Goal: Task Accomplishment & Management: Use online tool/utility

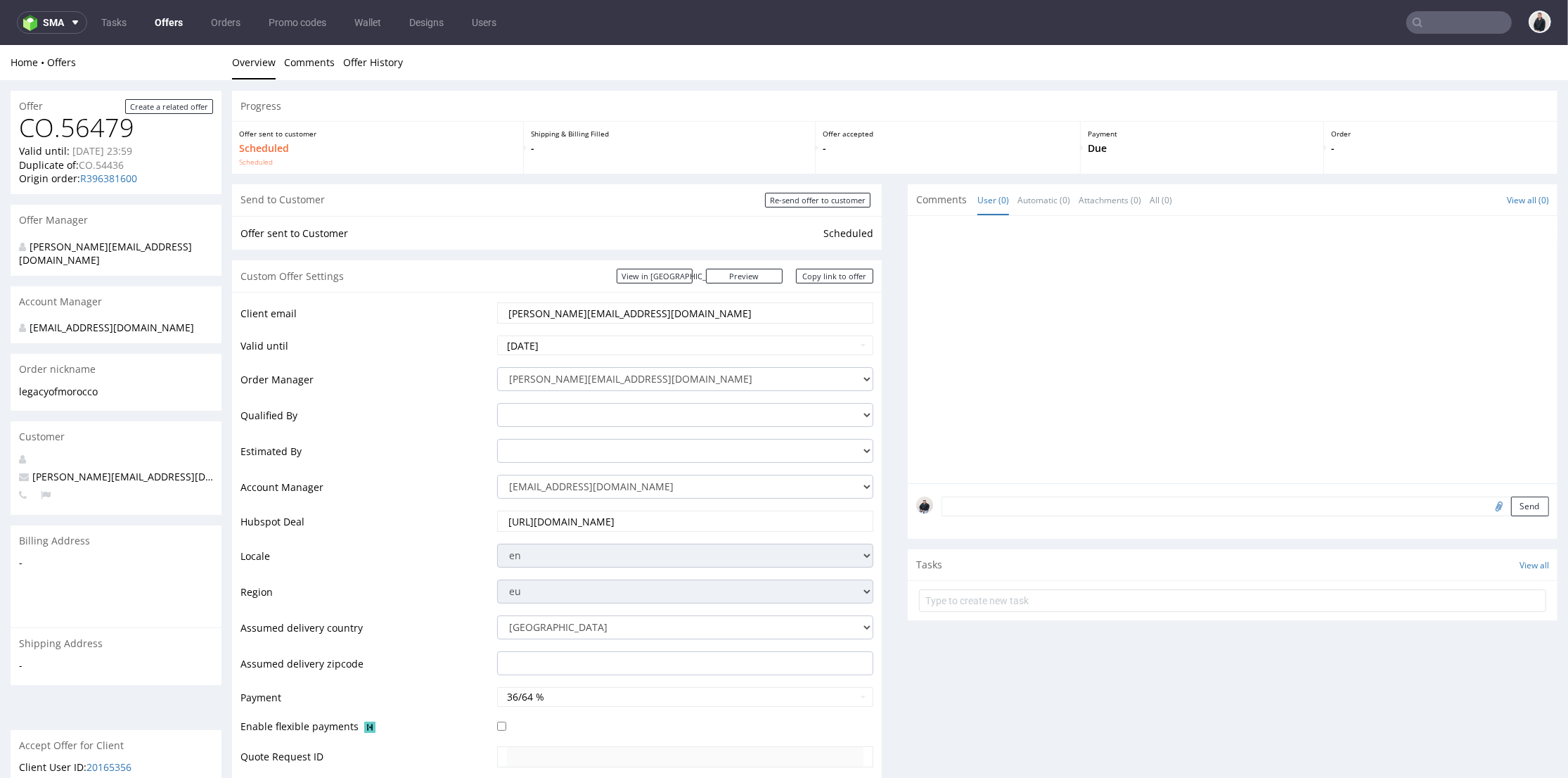
scroll to position [371, 0]
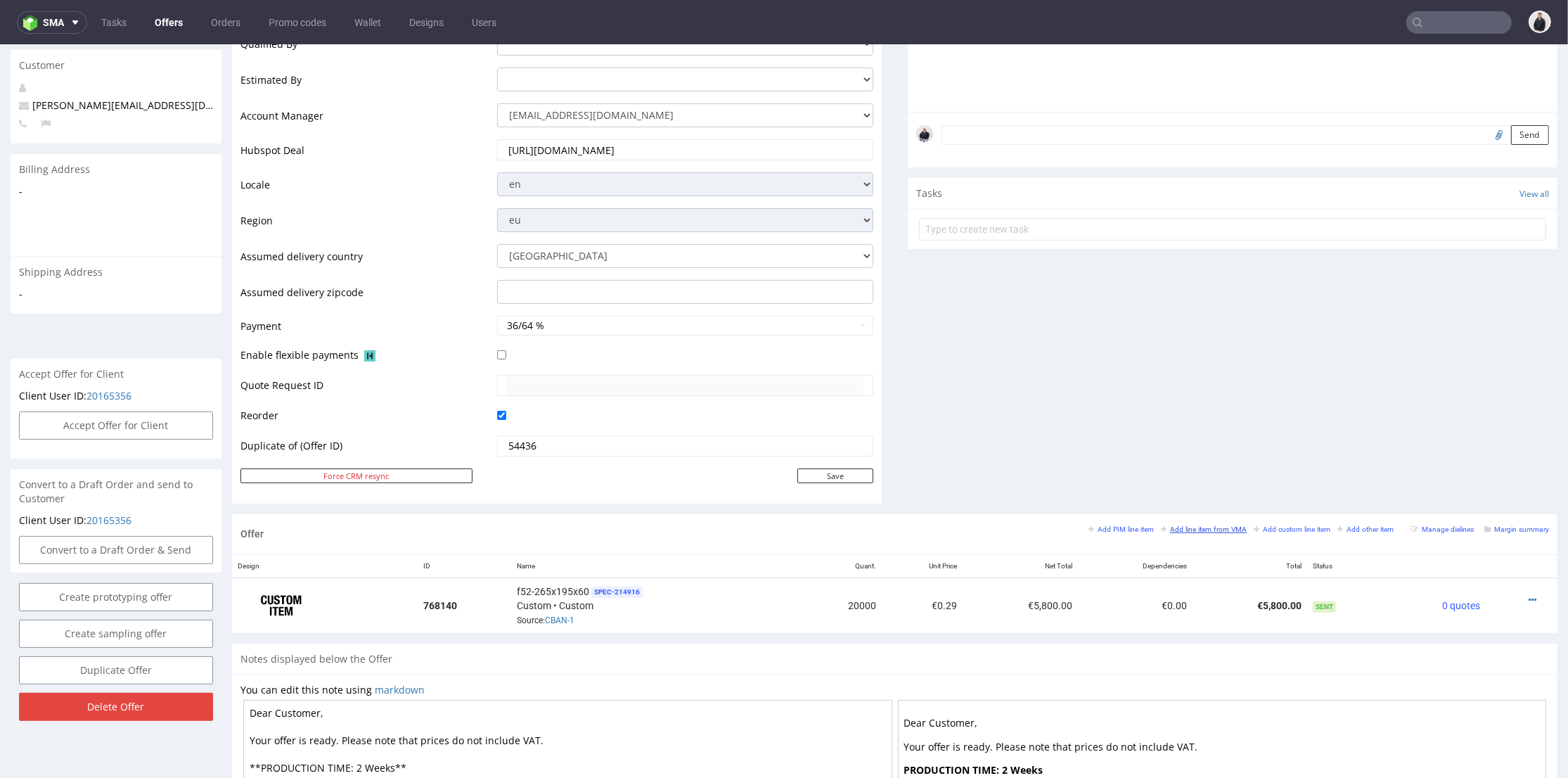
click at [1195, 526] on small "Add line item from VMA" at bounding box center [1204, 529] width 85 height 8
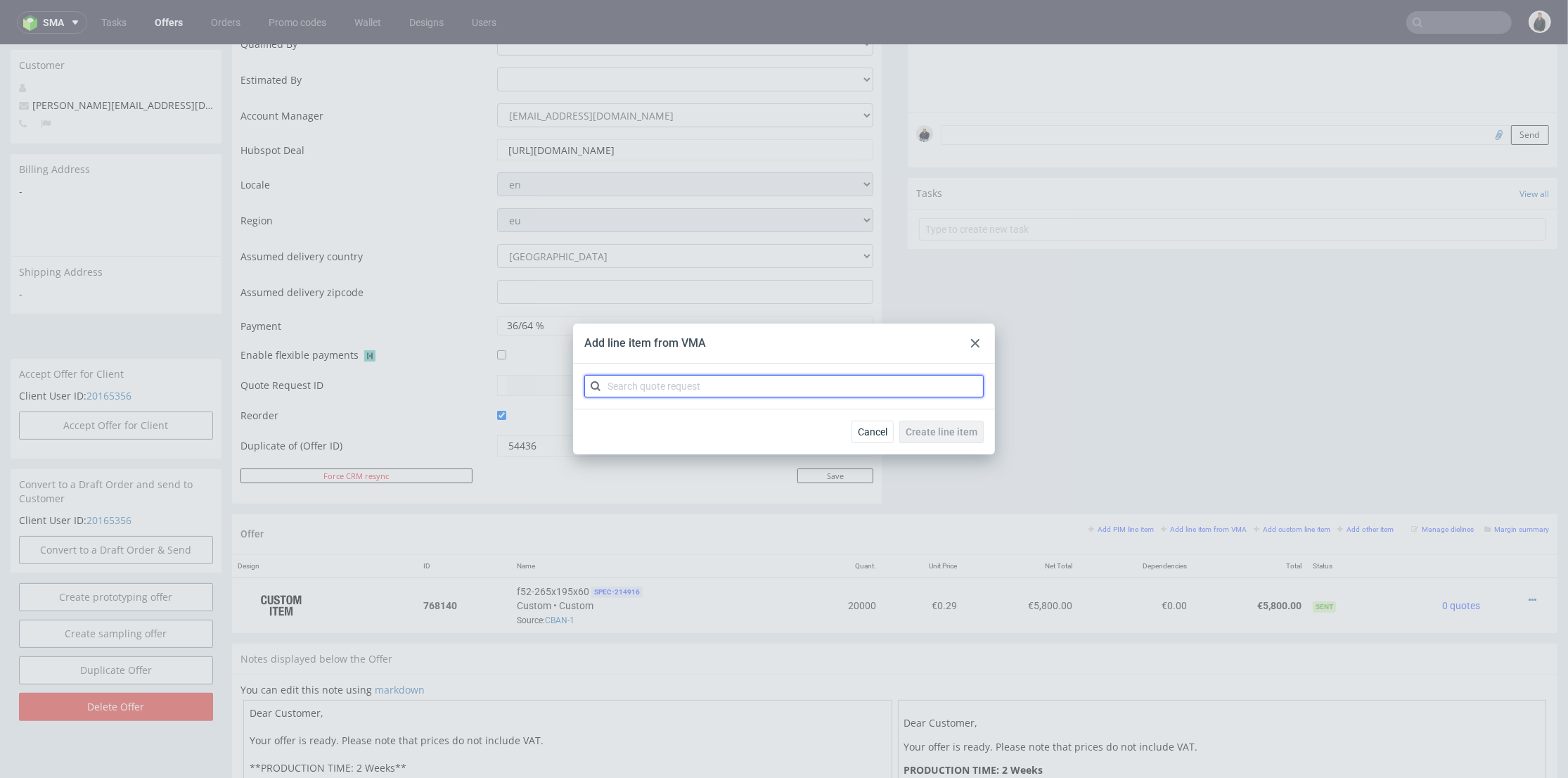
click at [679, 380] on input "text" at bounding box center [784, 385] width 400 height 22
type input "byva"
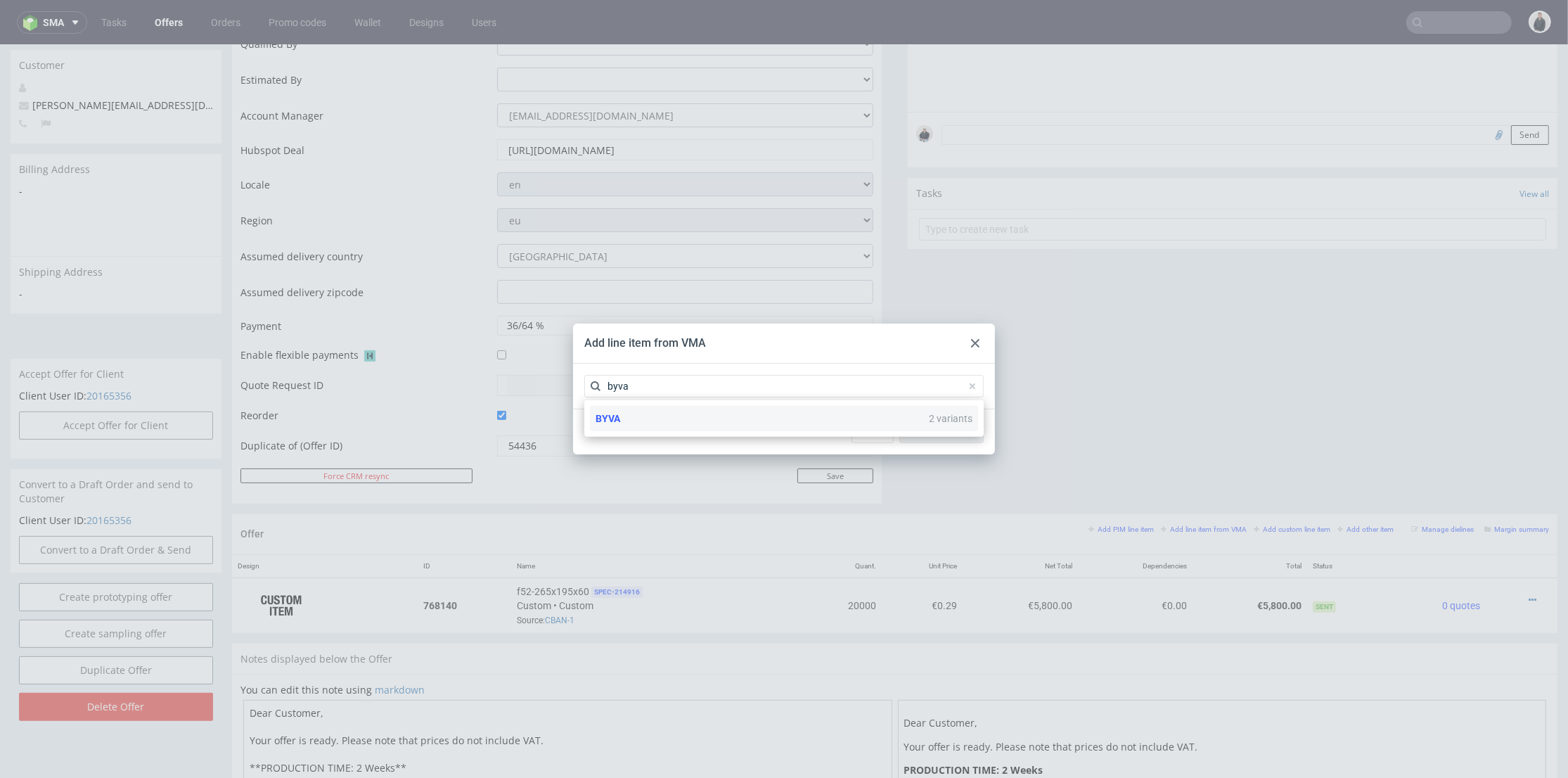
click at [688, 417] on div "BYVA 2 variants" at bounding box center [784, 418] width 388 height 25
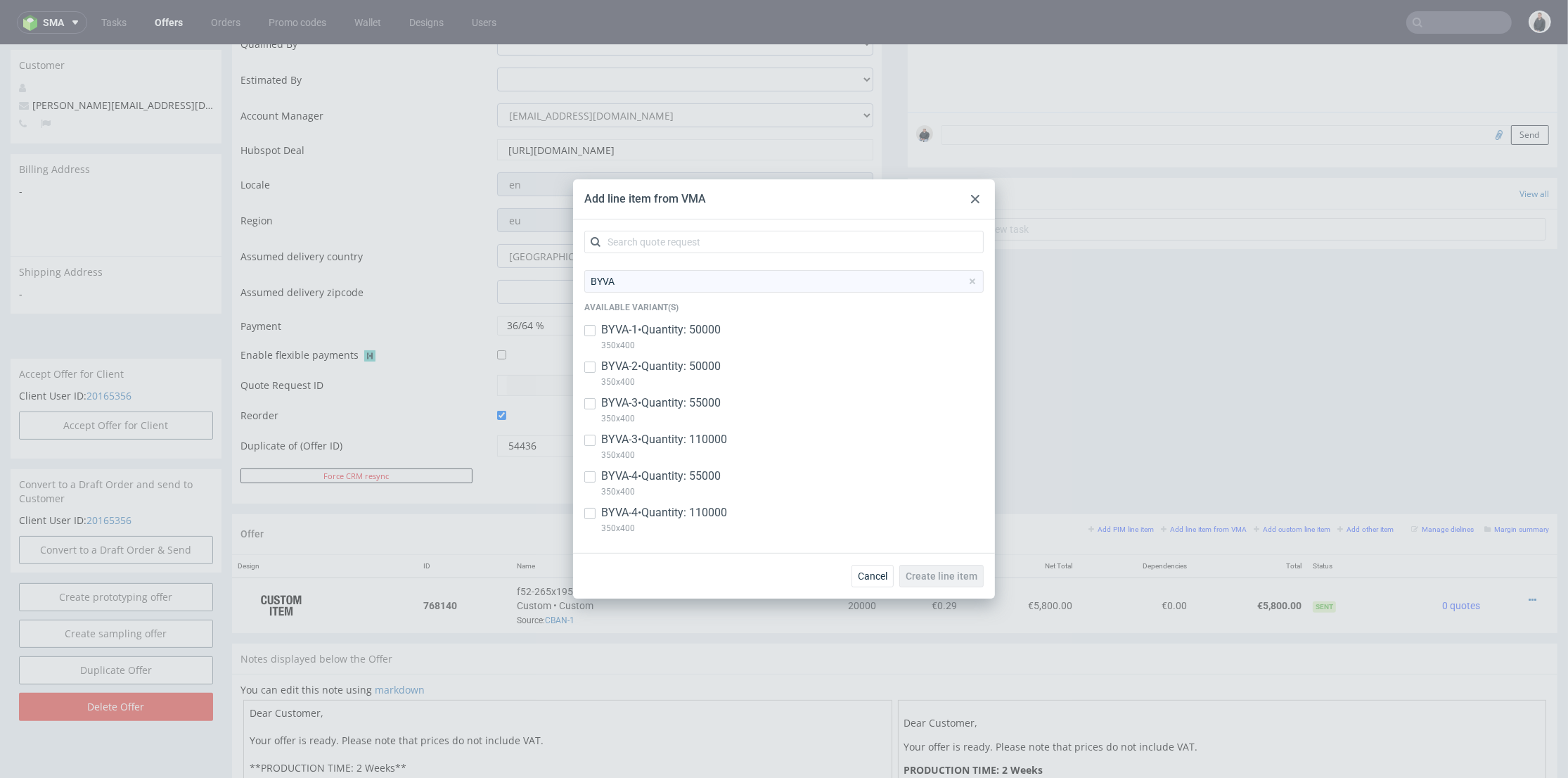
click at [723, 517] on p "BYVA-4 • Quantity: 110000" at bounding box center [663, 512] width 126 height 15
checkbox input "true"
click at [972, 579] on span "Create line item" at bounding box center [941, 575] width 72 height 10
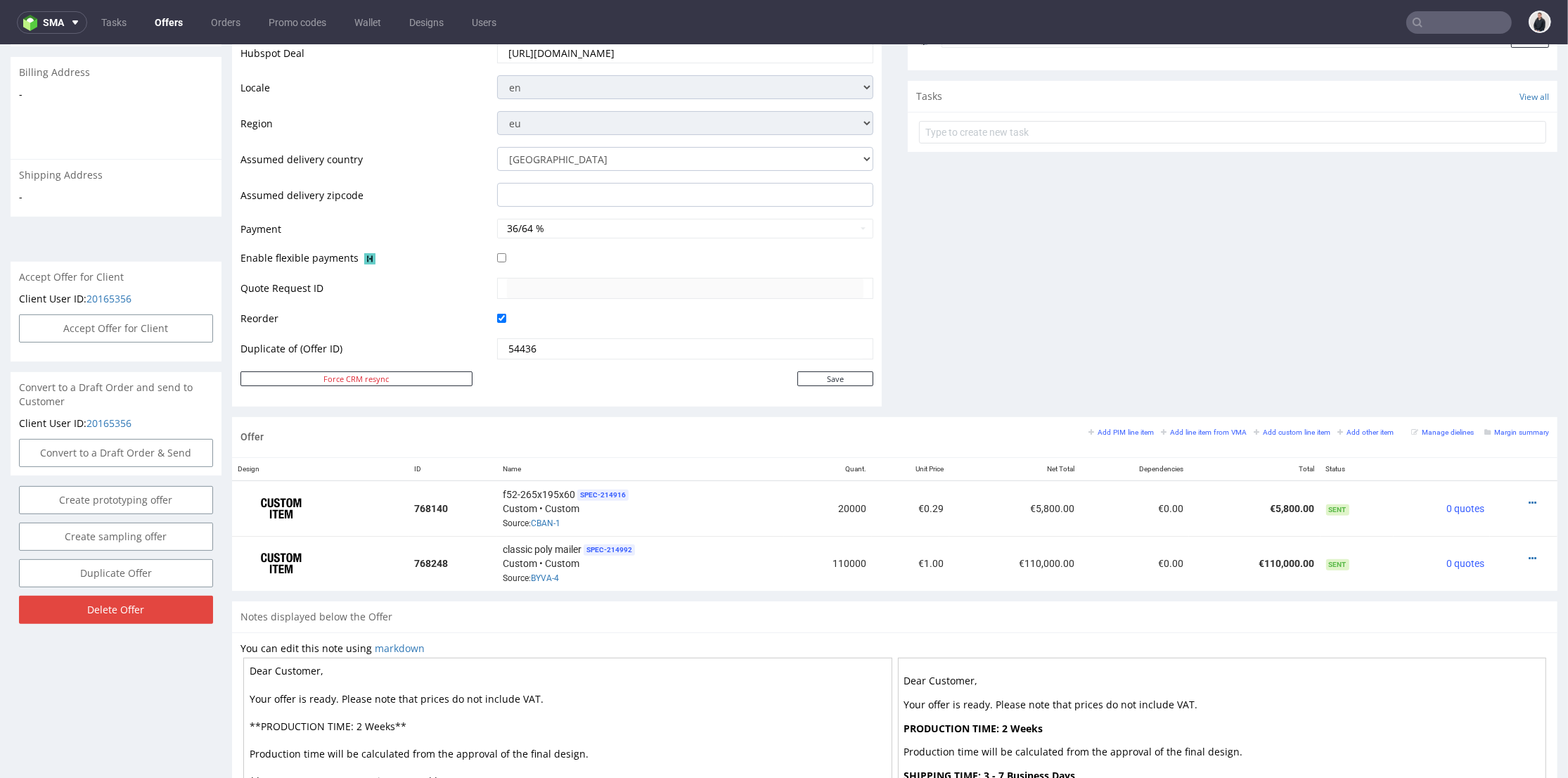
scroll to position [645, 0]
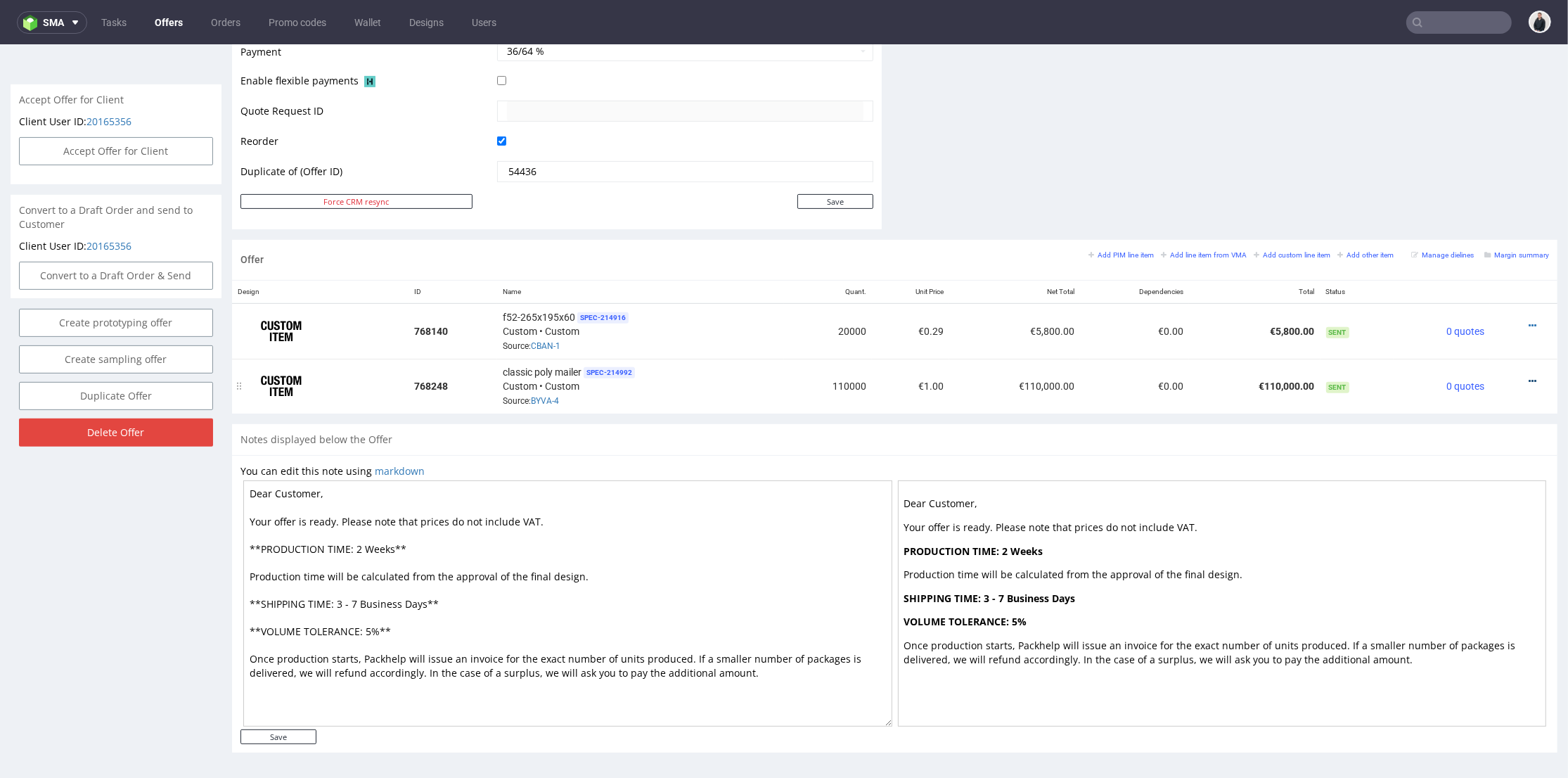
click at [1529, 377] on icon at bounding box center [1532, 381] width 8 height 10
click at [1465, 280] on span "Duplicate Item" at bounding box center [1469, 274] width 113 height 14
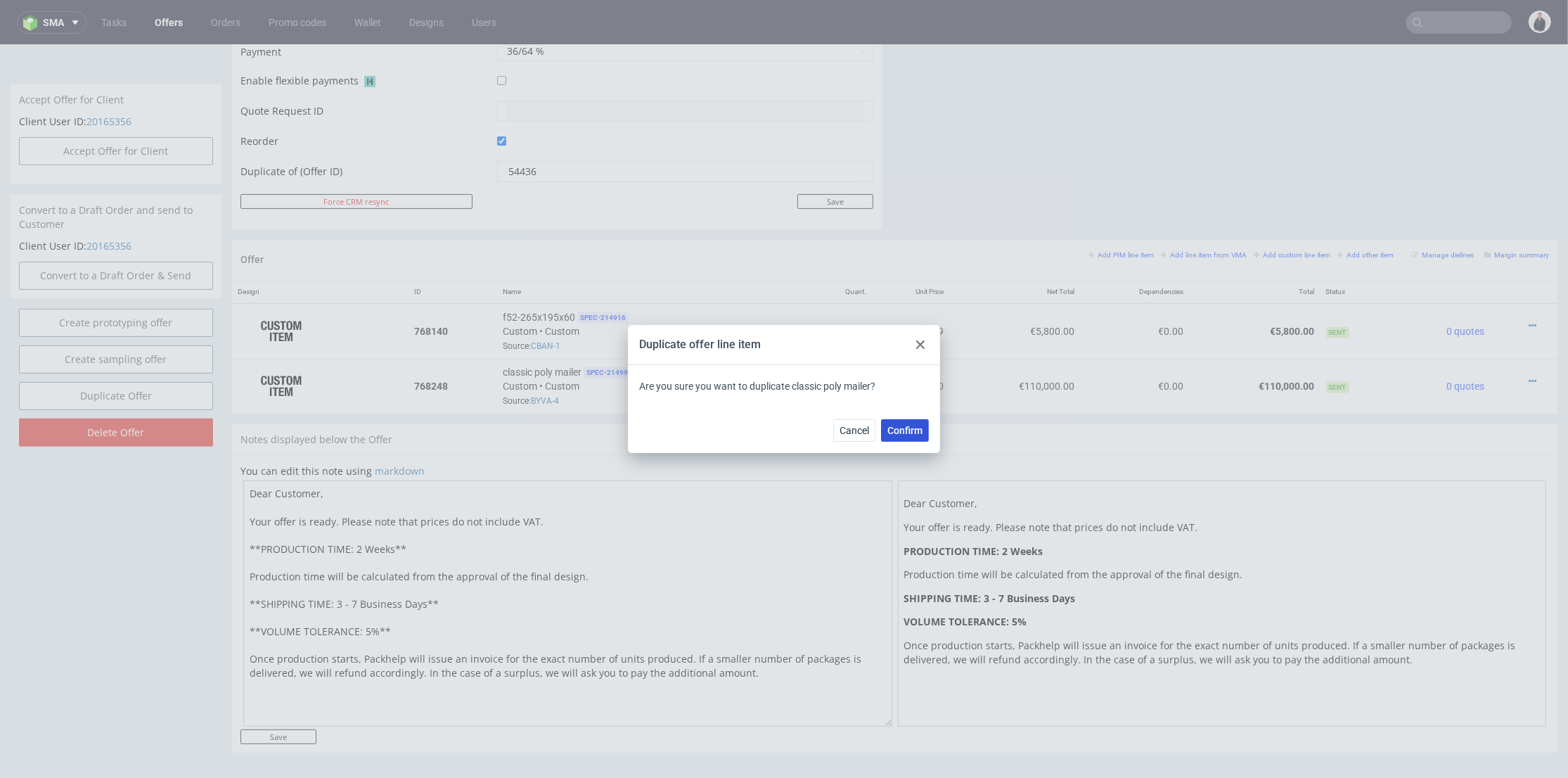
click at [907, 425] on span "Confirm" at bounding box center [905, 430] width 35 height 10
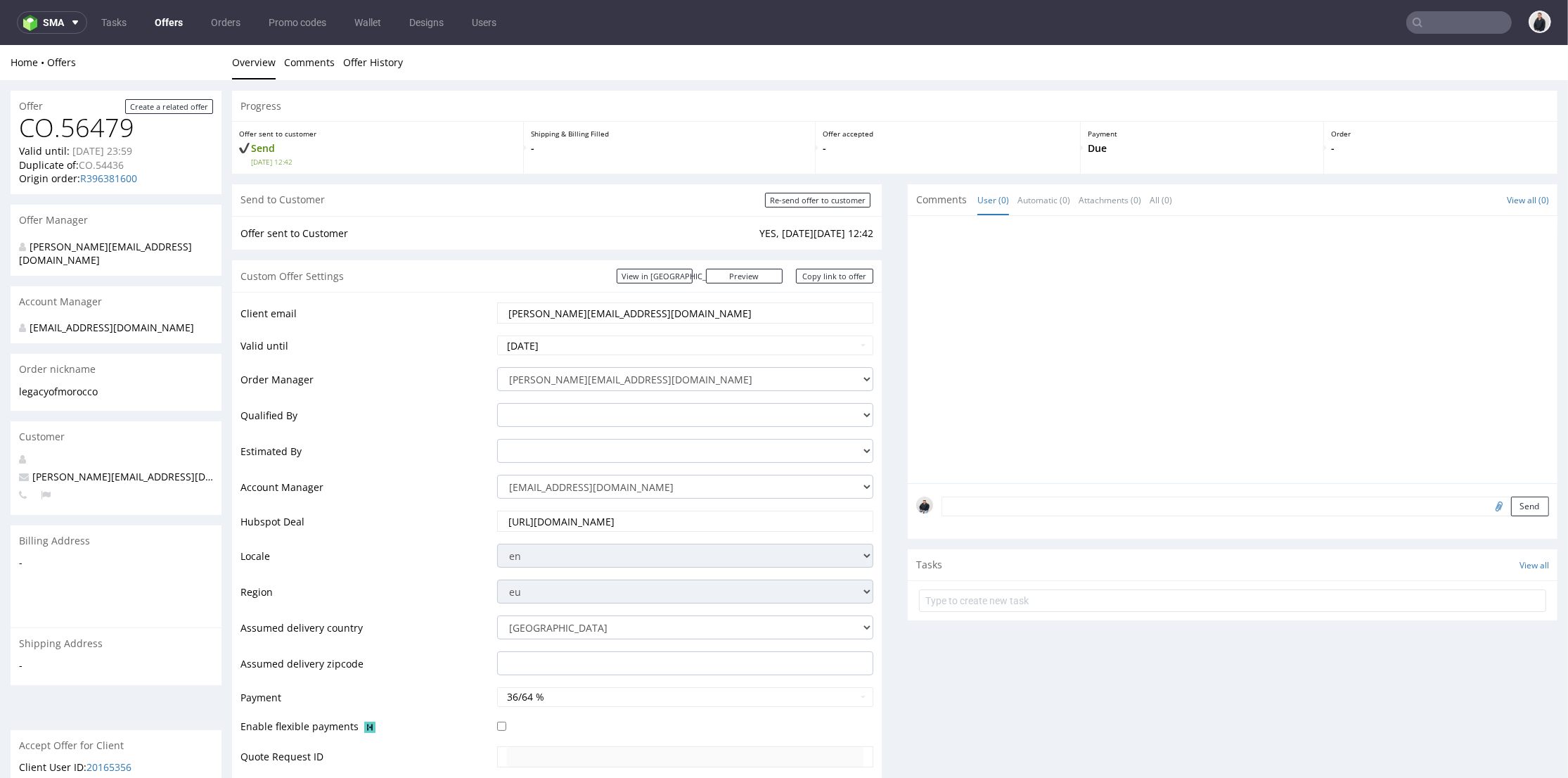
scroll to position [390, 0]
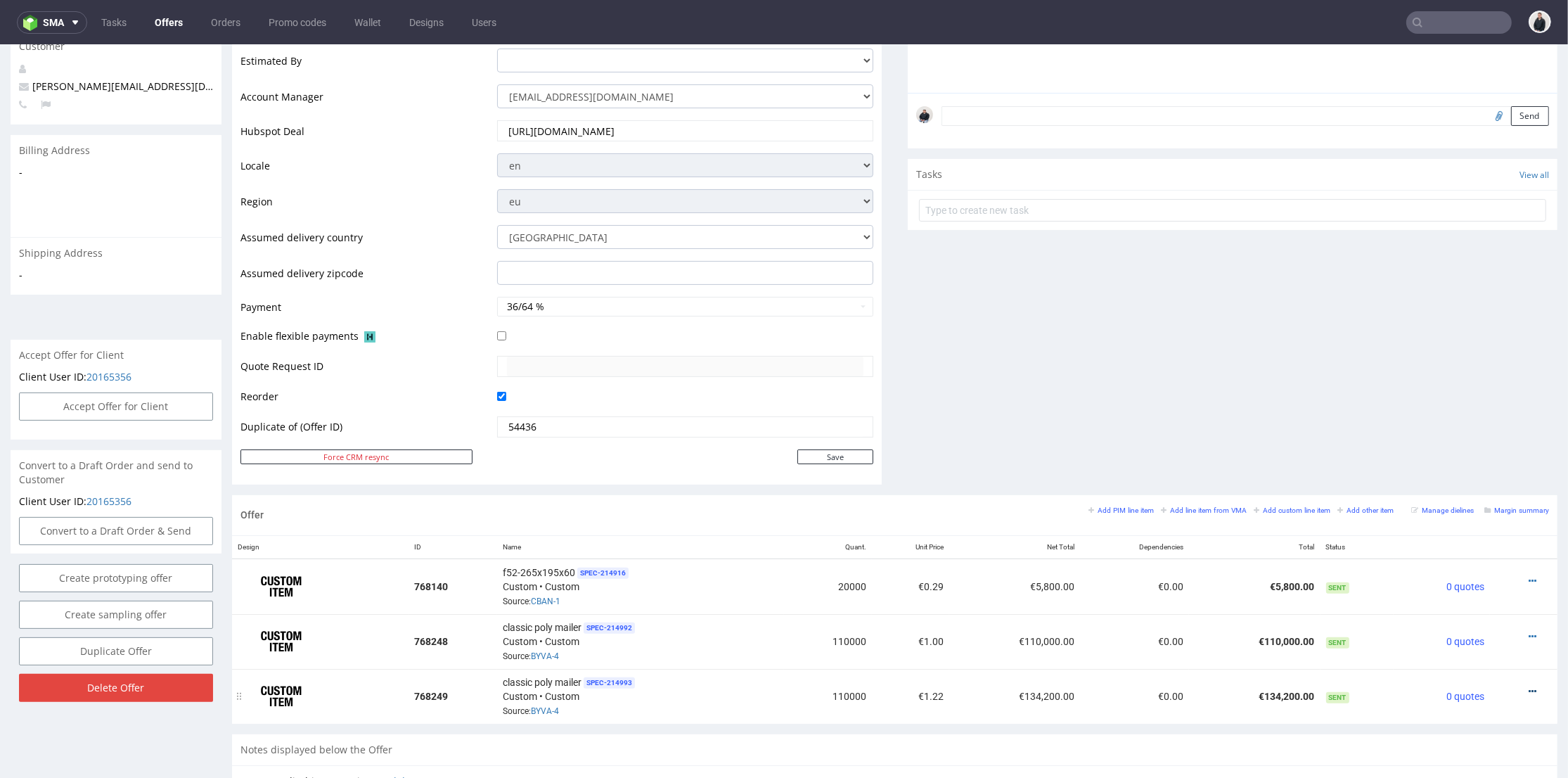
click at [1529, 688] on icon at bounding box center [1532, 691] width 8 height 10
click at [1468, 506] on span "Edit item specification" at bounding box center [1469, 507] width 113 height 14
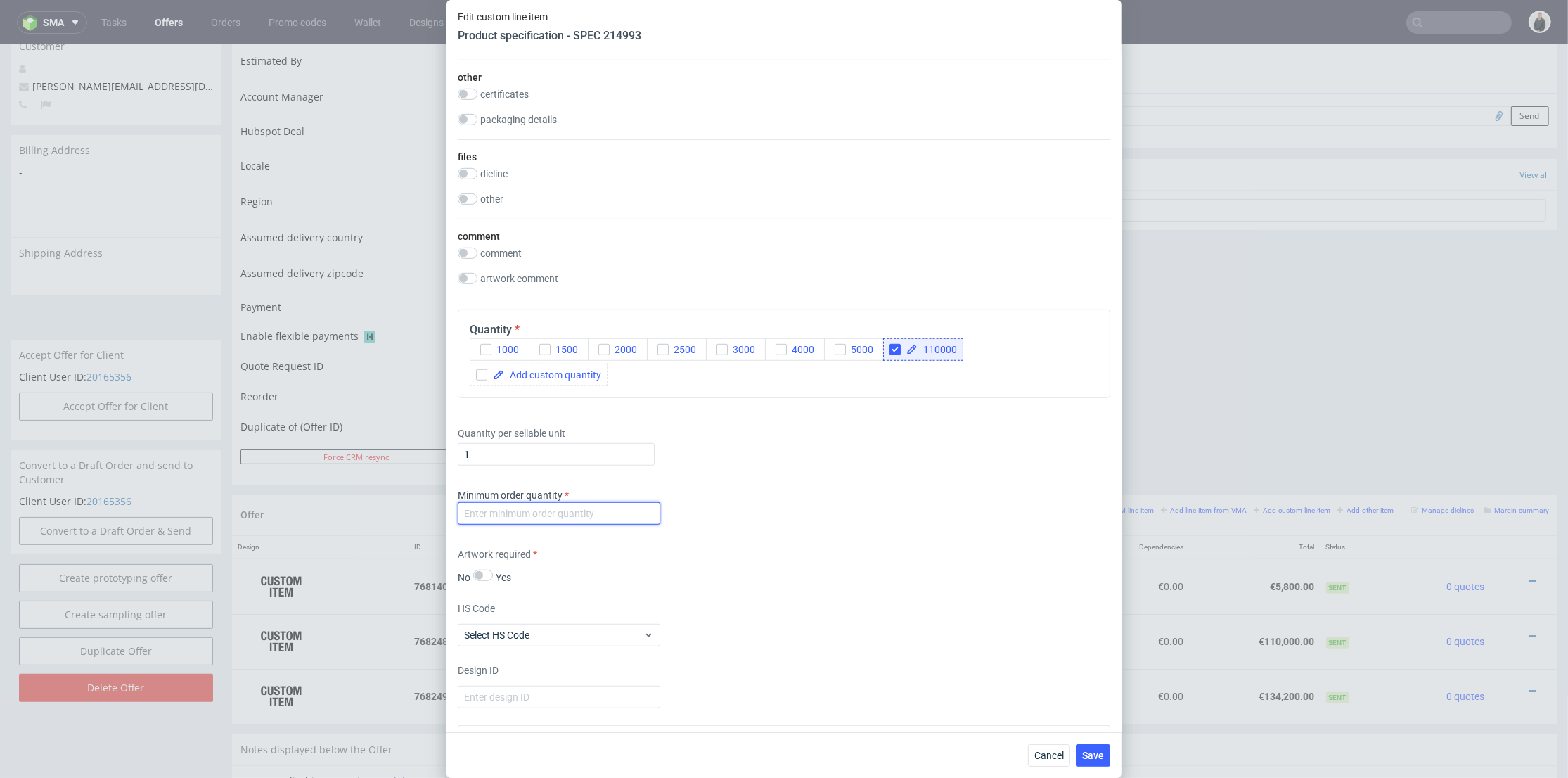
click at [600, 515] on input "number" at bounding box center [558, 513] width 202 height 22
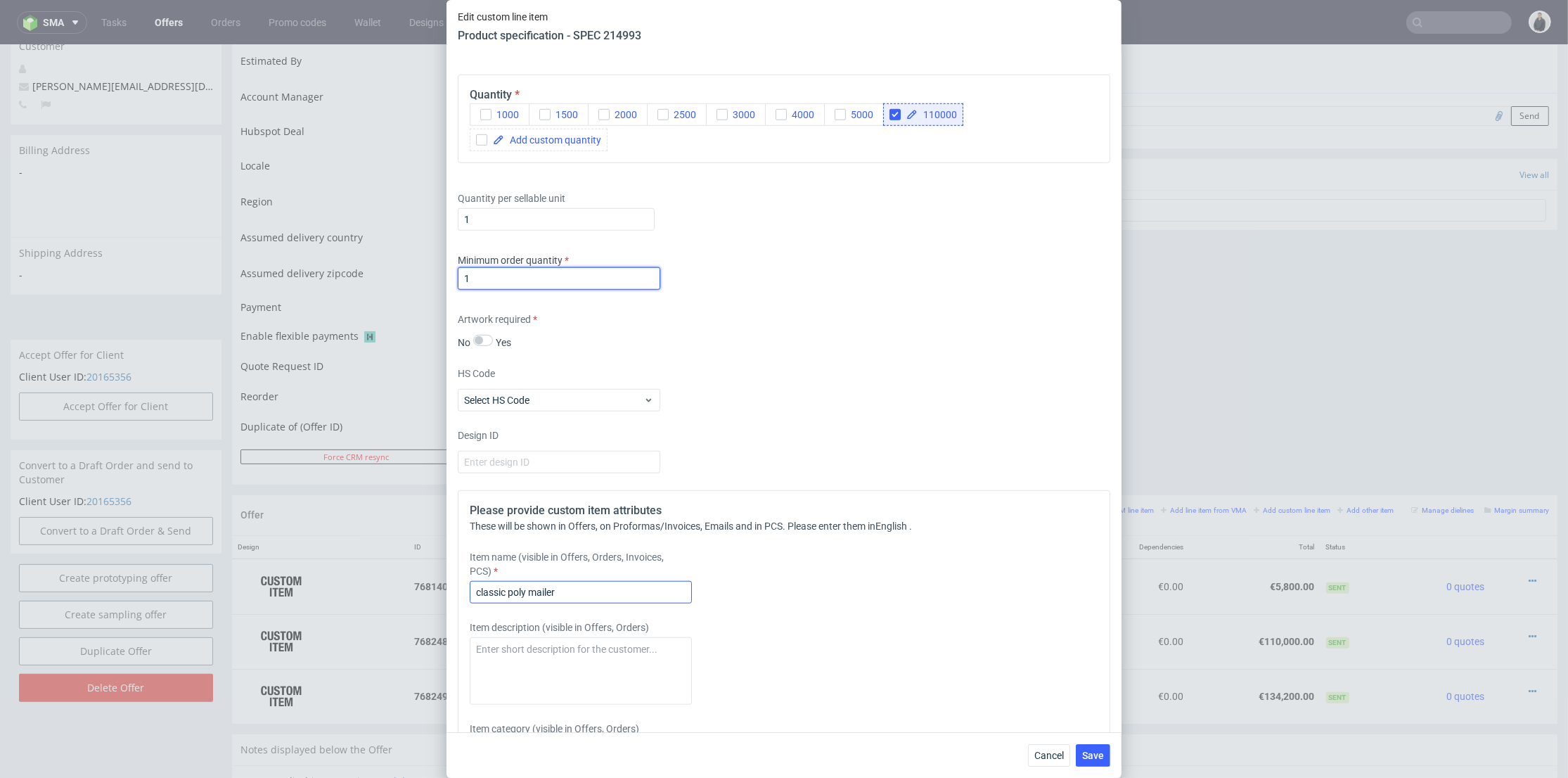
type input "1"
drag, startPoint x: 614, startPoint y: 589, endPoint x: 467, endPoint y: 595, distance: 147.1
click at [443, 596] on div "Edit custom line item Product specification - SPEC 214993 Supplier Plastfarb Te…" at bounding box center [784, 389] width 1568 height 778
paste input "Raw material from regranulate 80%"
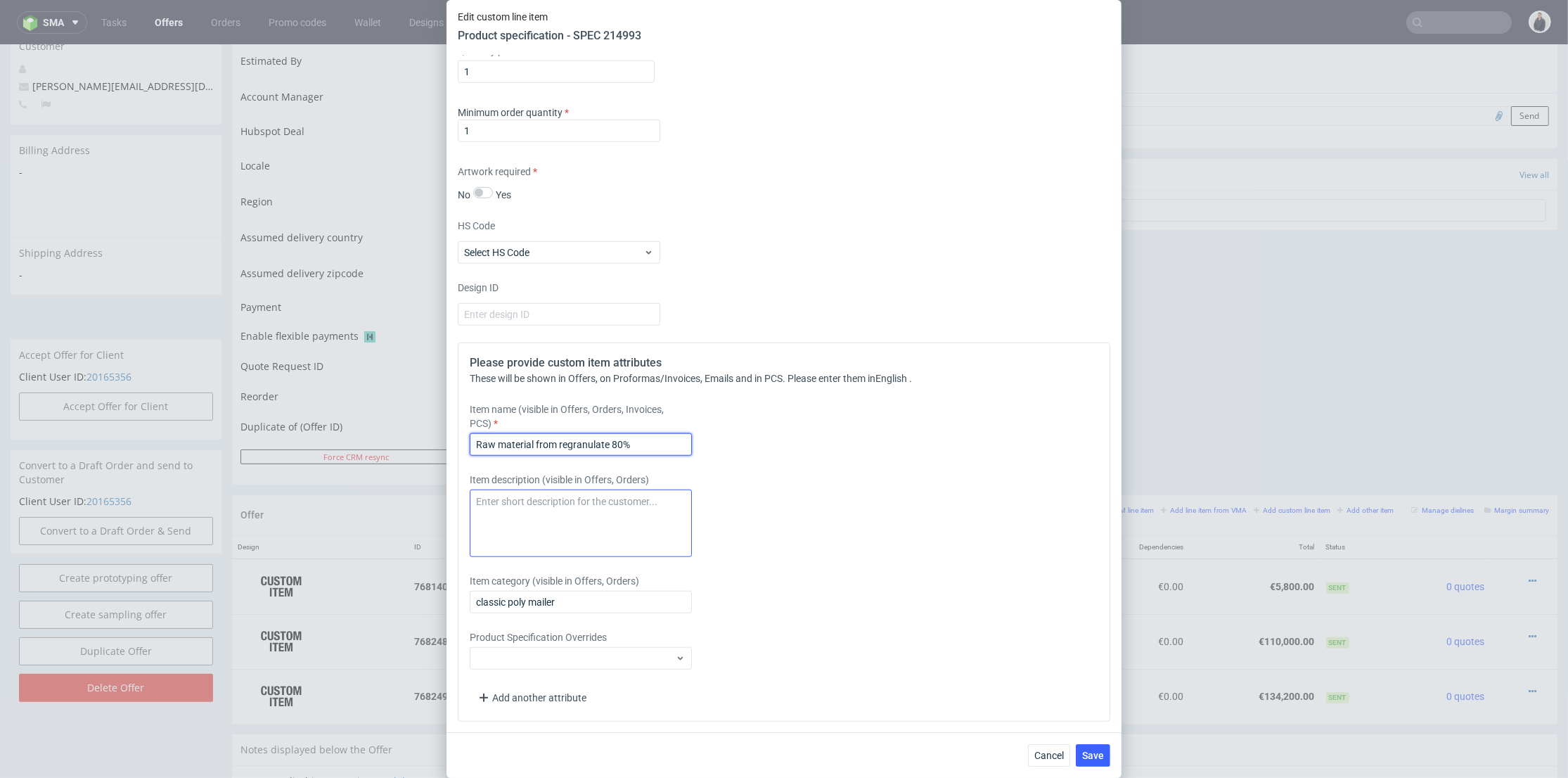
type input "Raw material from regranulate 80%"
click at [631, 518] on textarea at bounding box center [581, 523] width 223 height 68
paste textarea "(cheaper version, but there will be beige dots all over it because it is recycl…"
type textarea "(cheaper version, but there will be beige dots all over it because it is recycl…"
click at [691, 580] on label "Item category (visible in Offers, Orders)" at bounding box center [581, 581] width 223 height 14
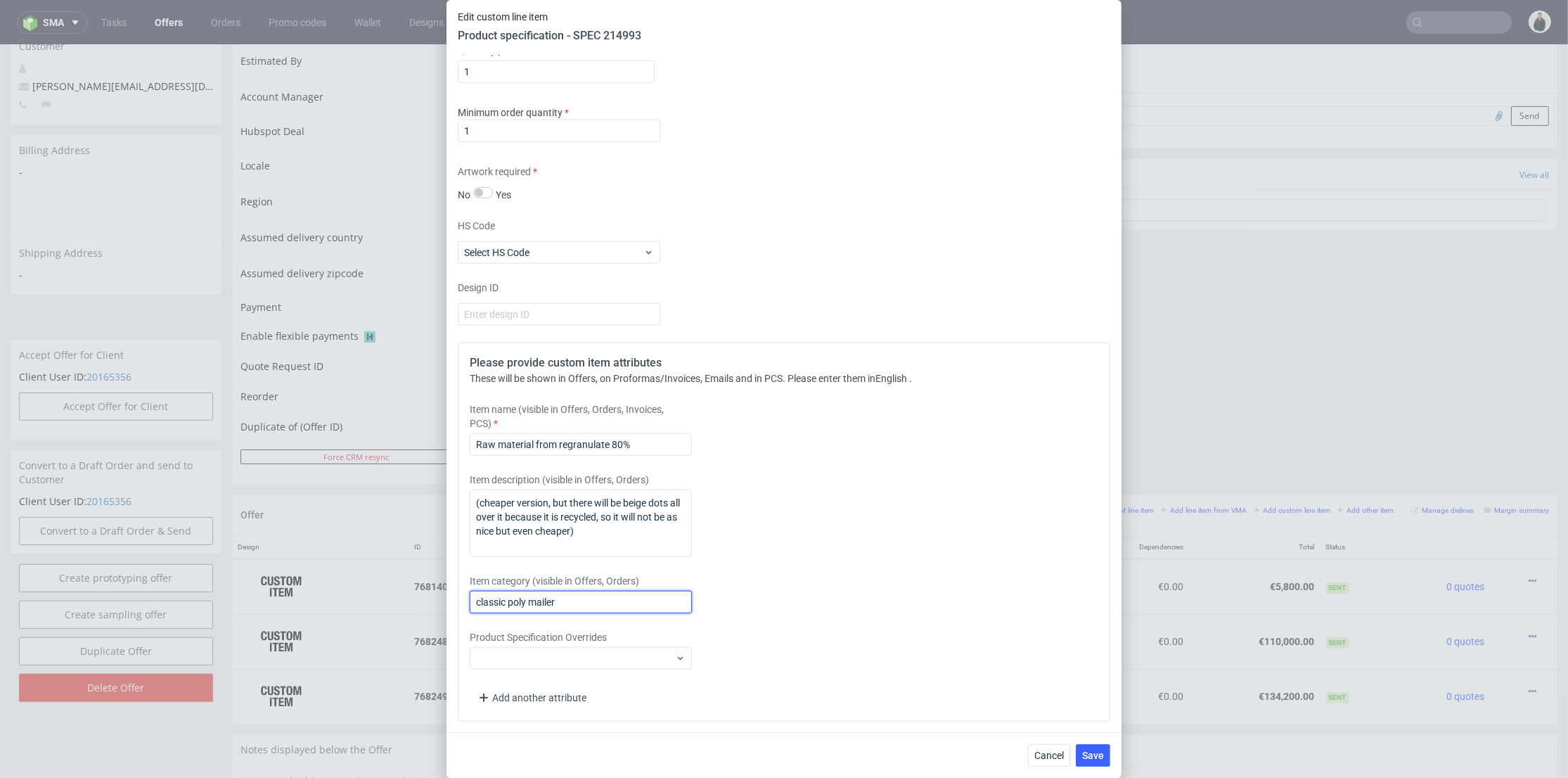
drag, startPoint x: 653, startPoint y: 596, endPoint x: 674, endPoint y: 588, distance: 22.5
click at [653, 596] on input "classic poly mailer" at bounding box center [581, 602] width 223 height 22
click at [775, 571] on div "Please provide custom item attributes These will be shown in Offers, on Proform…" at bounding box center [784, 532] width 653 height 379
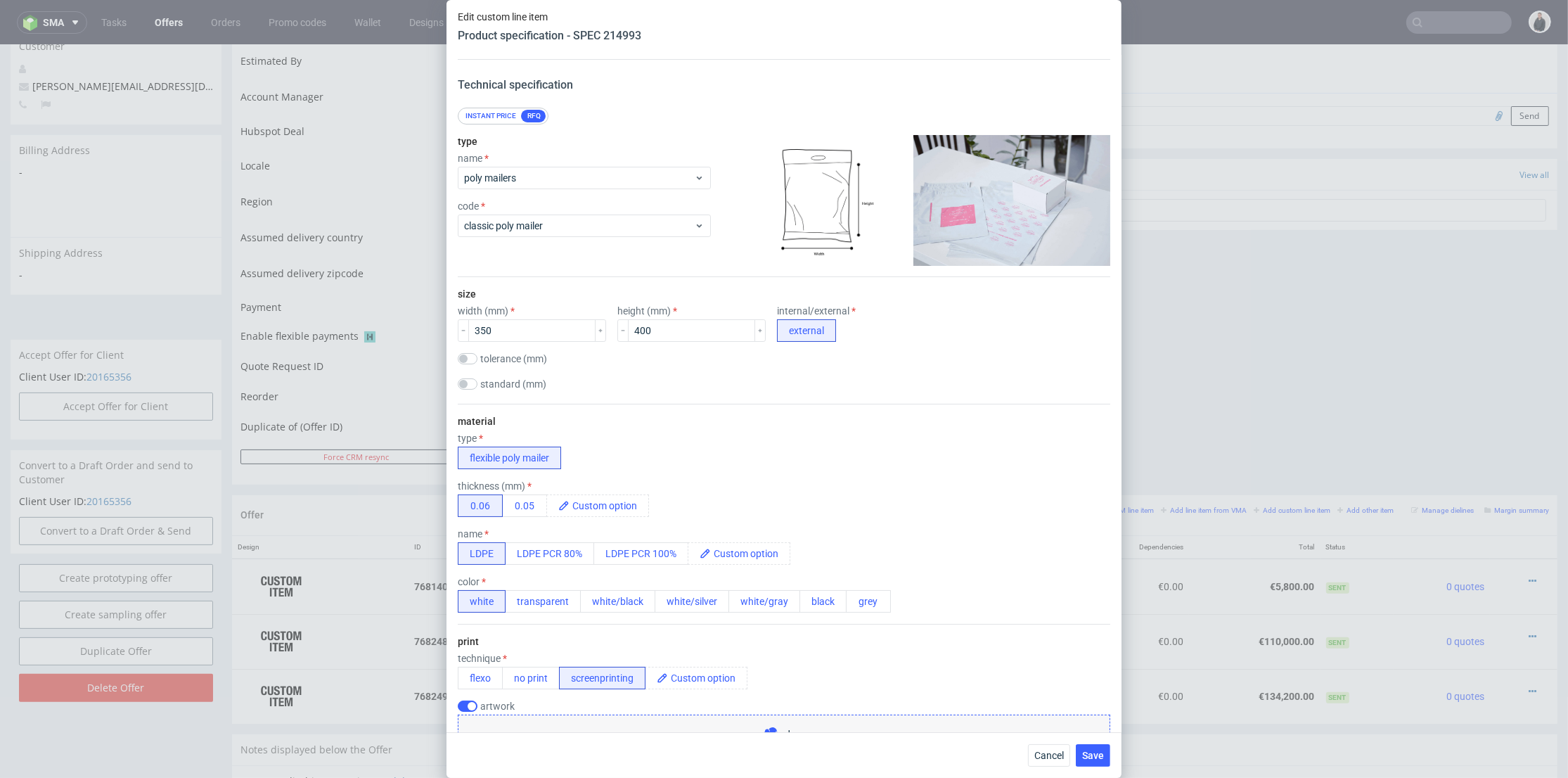
scroll to position [0, 0]
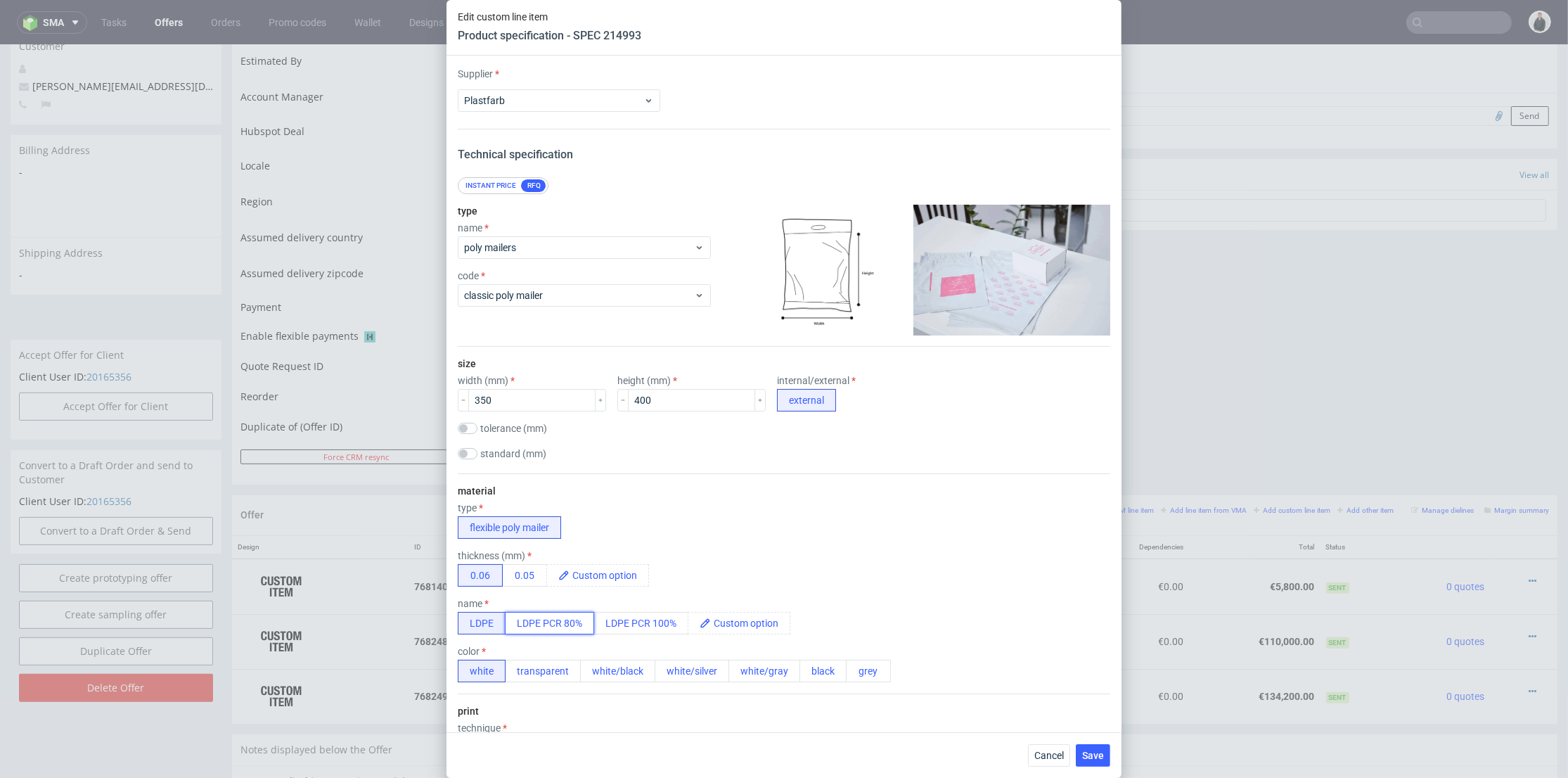
click at [573, 616] on button "LDPE PCR 80%" at bounding box center [549, 622] width 89 height 22
drag, startPoint x: 522, startPoint y: 678, endPoint x: 621, endPoint y: 633, distance: 108.7
click at [522, 678] on button "white/black" at bounding box center [495, 670] width 76 height 22
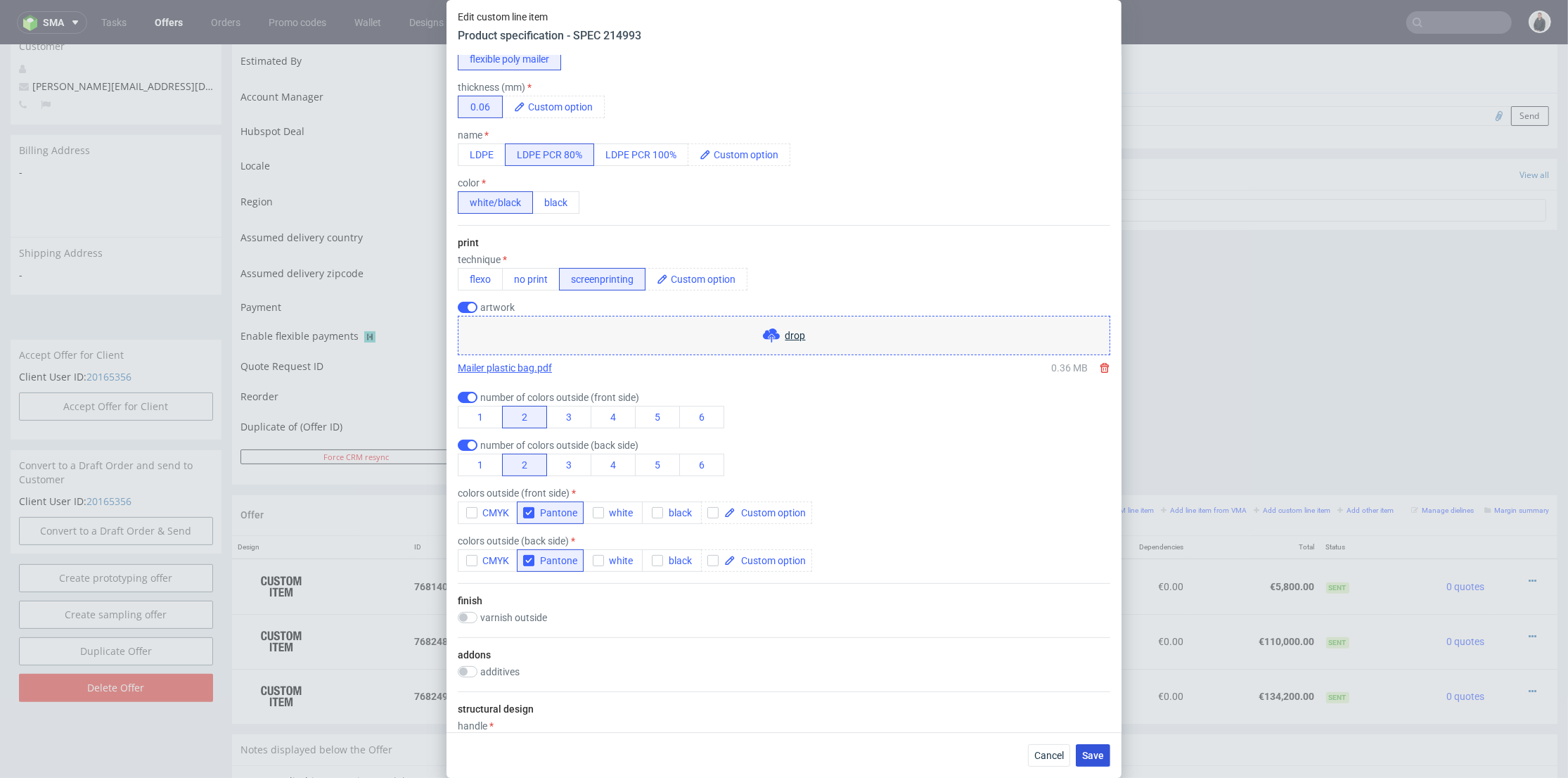
click at [1090, 747] on button "Save" at bounding box center [1093, 755] width 35 height 22
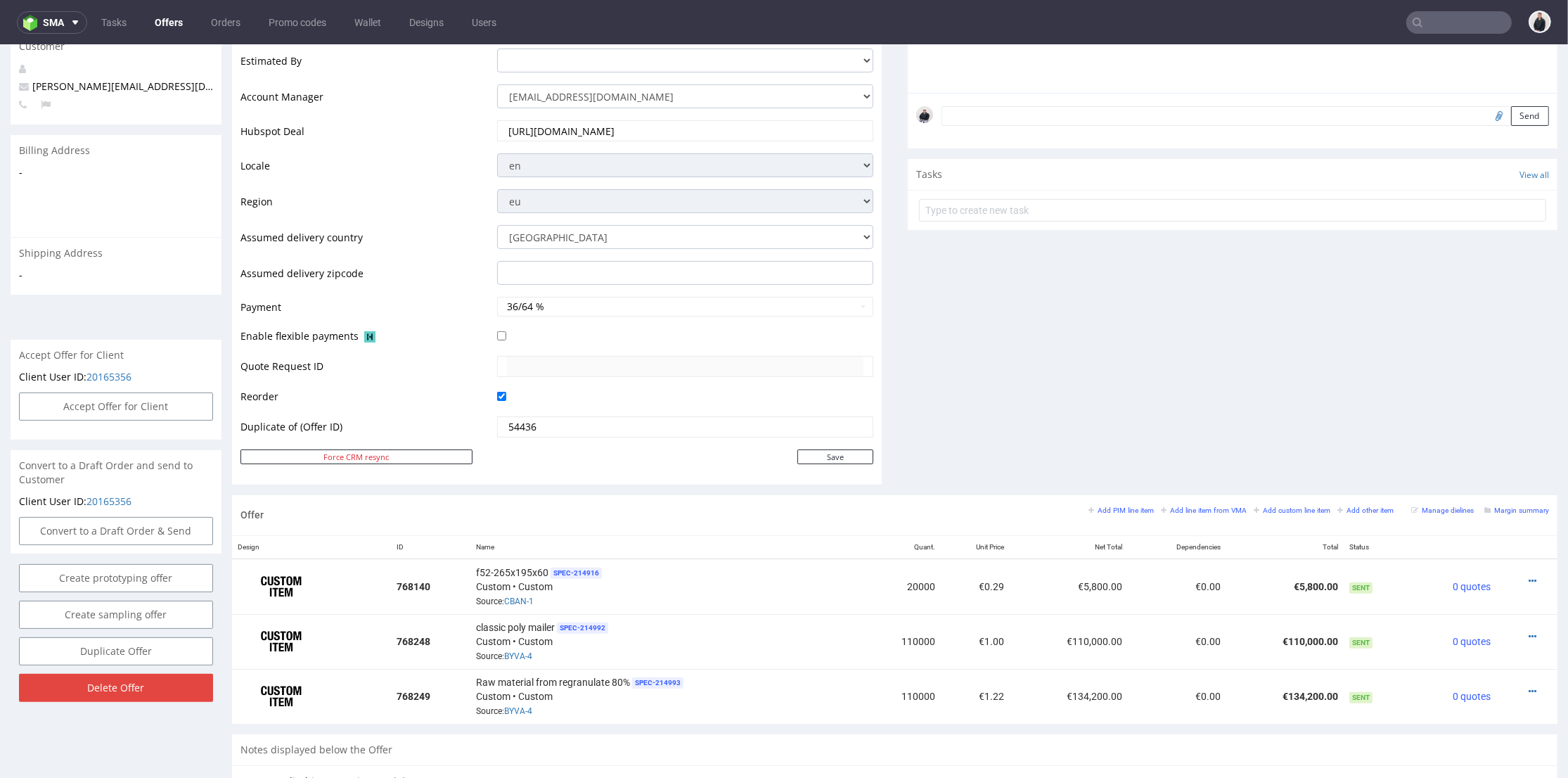
scroll to position [624, 0]
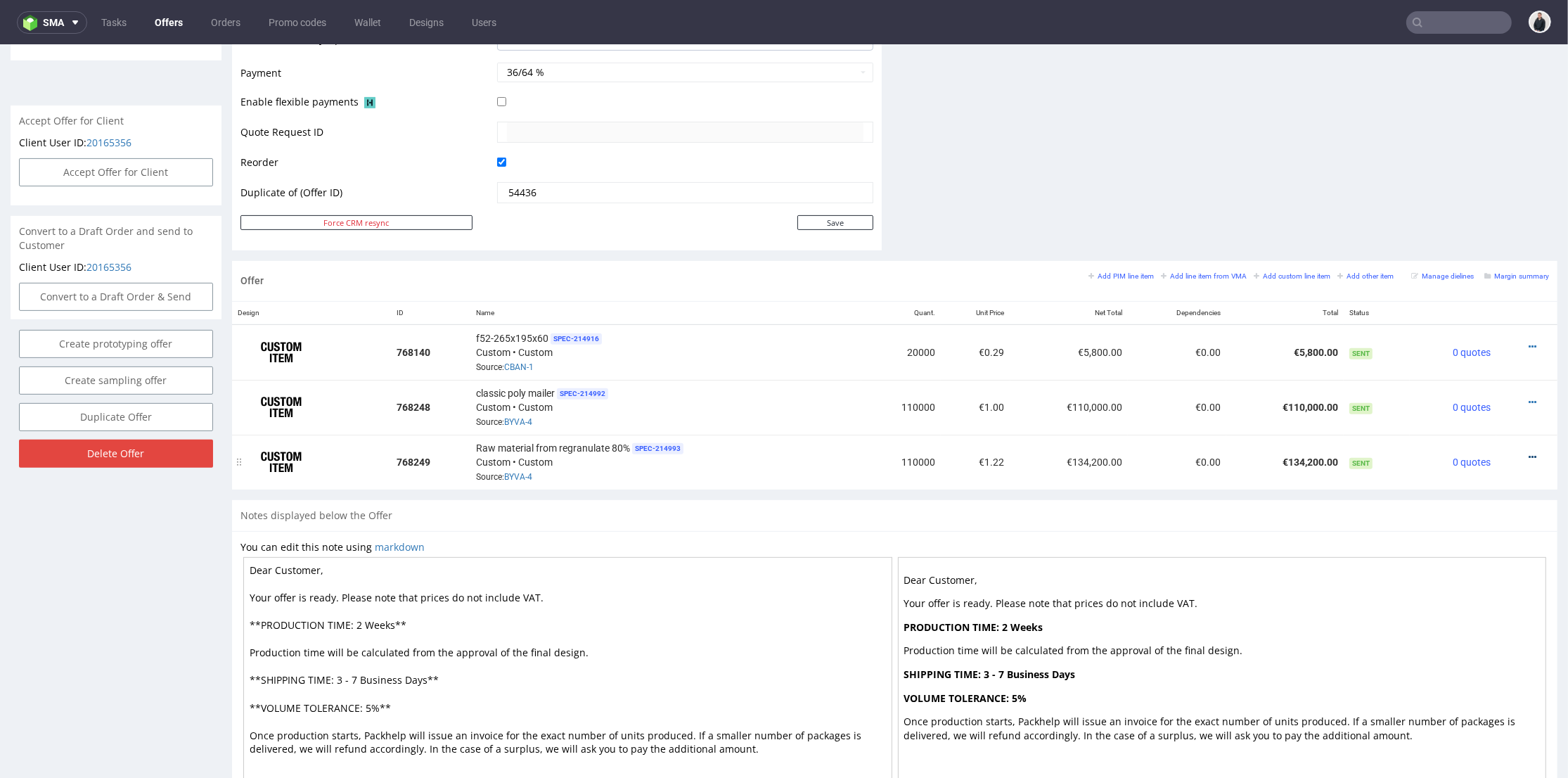
click at [1529, 452] on icon at bounding box center [1532, 457] width 8 height 10
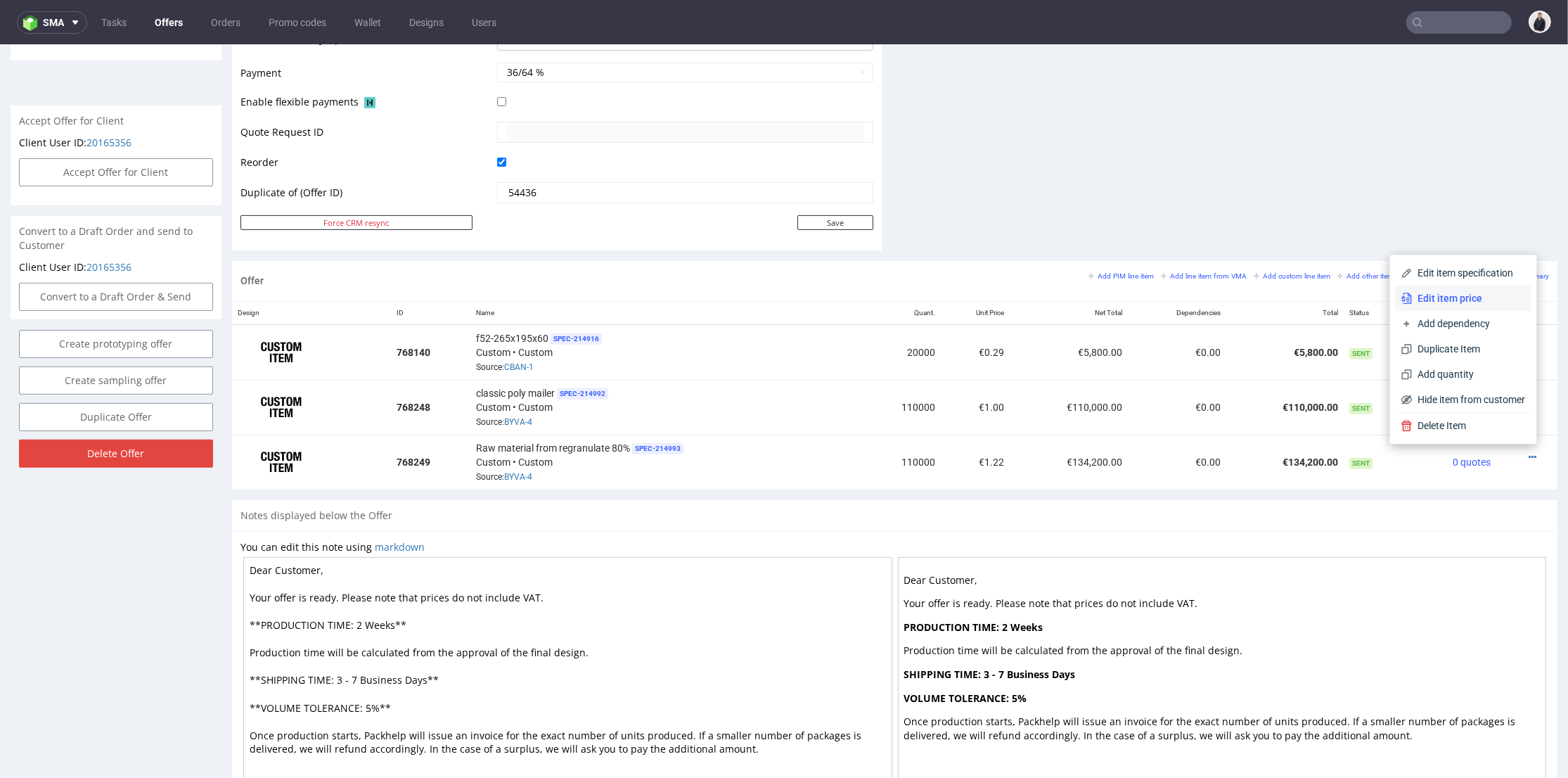
click at [1416, 296] on span "Edit item price" at bounding box center [1469, 298] width 113 height 14
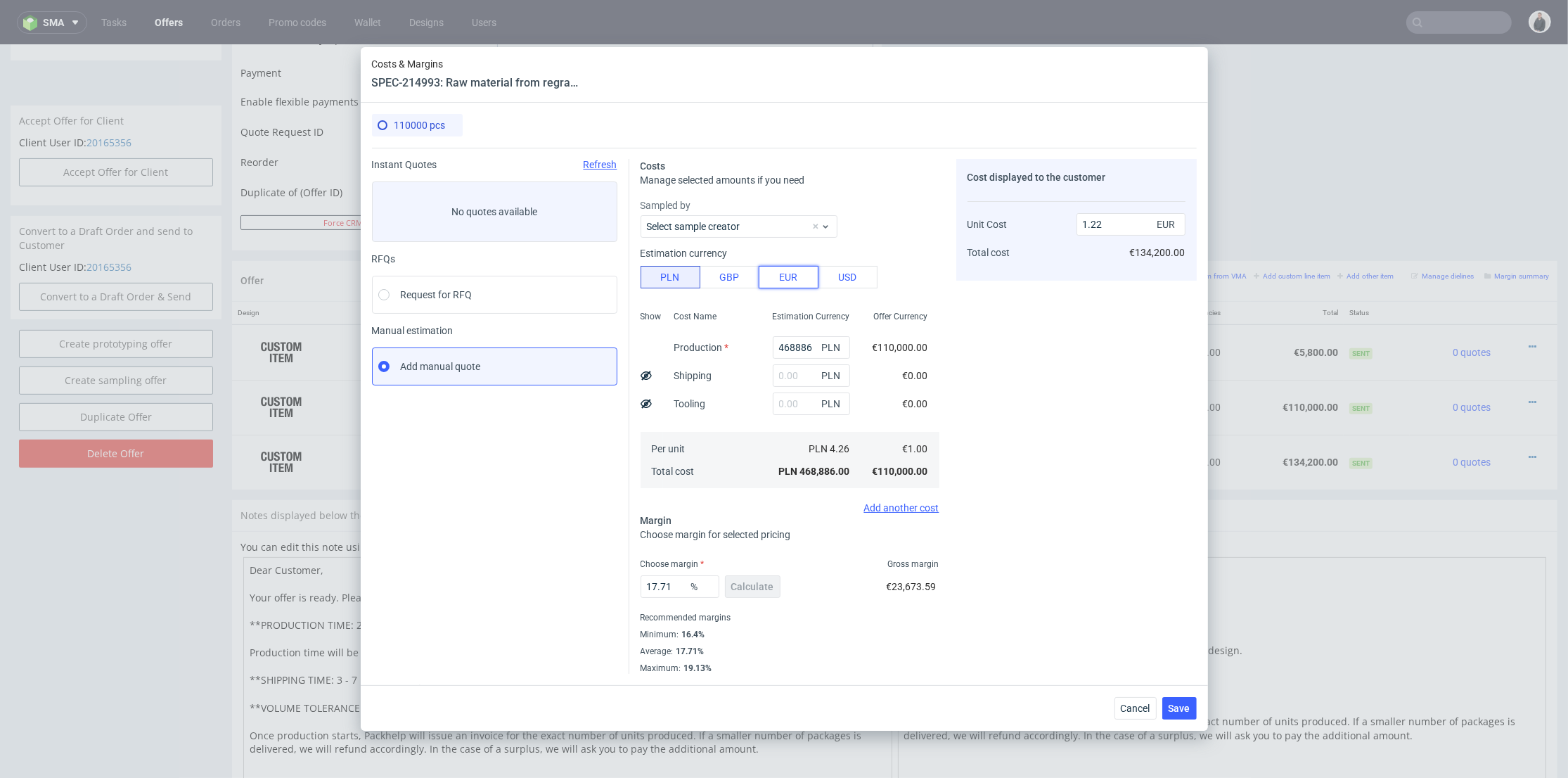
click at [797, 278] on button "EUR" at bounding box center [788, 277] width 60 height 22
type input "5.18"
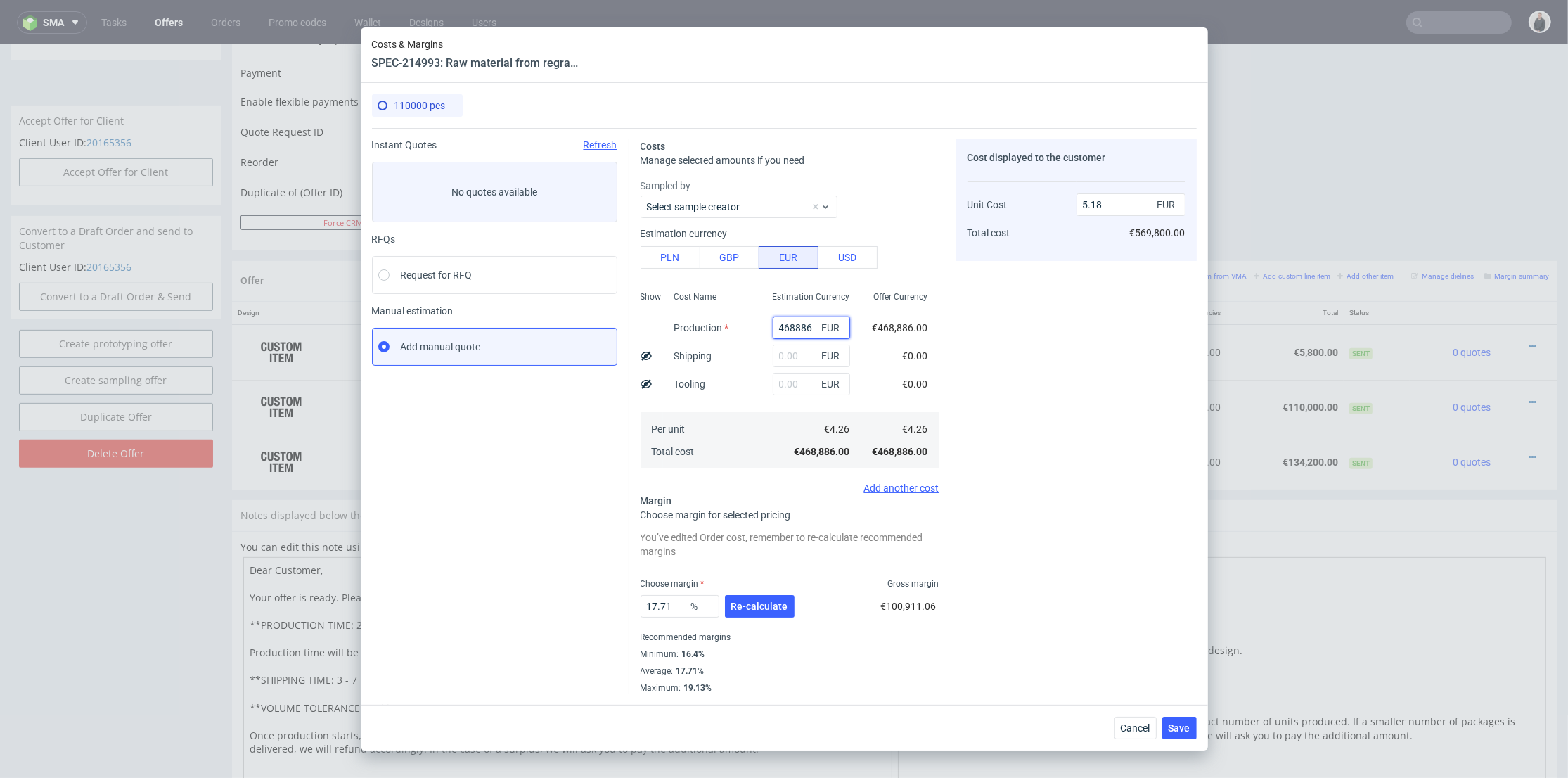
drag, startPoint x: 799, startPoint y: 321, endPoint x: 735, endPoint y: 323, distance: 64.0
click at [735, 323] on div "Show Cost Name Production Shipping Tooling Per unit Total cost Estimation Curre…" at bounding box center [791, 378] width 299 height 186
type input "56"
type input "0"
drag, startPoint x: 786, startPoint y: 325, endPoint x: 754, endPoint y: 325, distance: 32.0
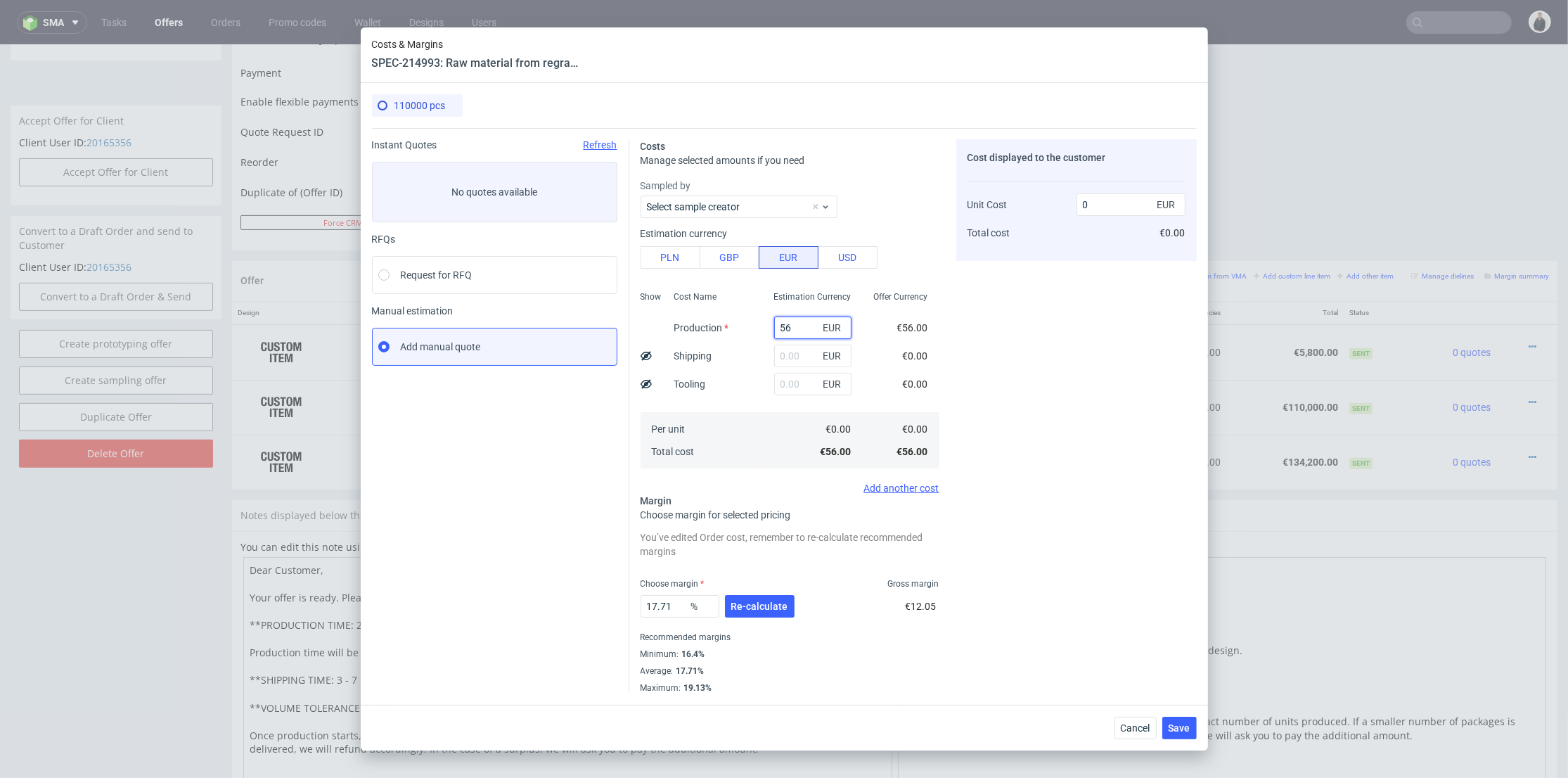
click at [763, 325] on div "56 EUR" at bounding box center [813, 328] width 100 height 28
type input "5500"
type input "0.06"
click at [993, 333] on div "Cost displayed to the customer Unit Cost Total cost 0.06 EUR €0.00" at bounding box center [1076, 416] width 240 height 554
click at [790, 356] on input "text" at bounding box center [813, 355] width 77 height 22
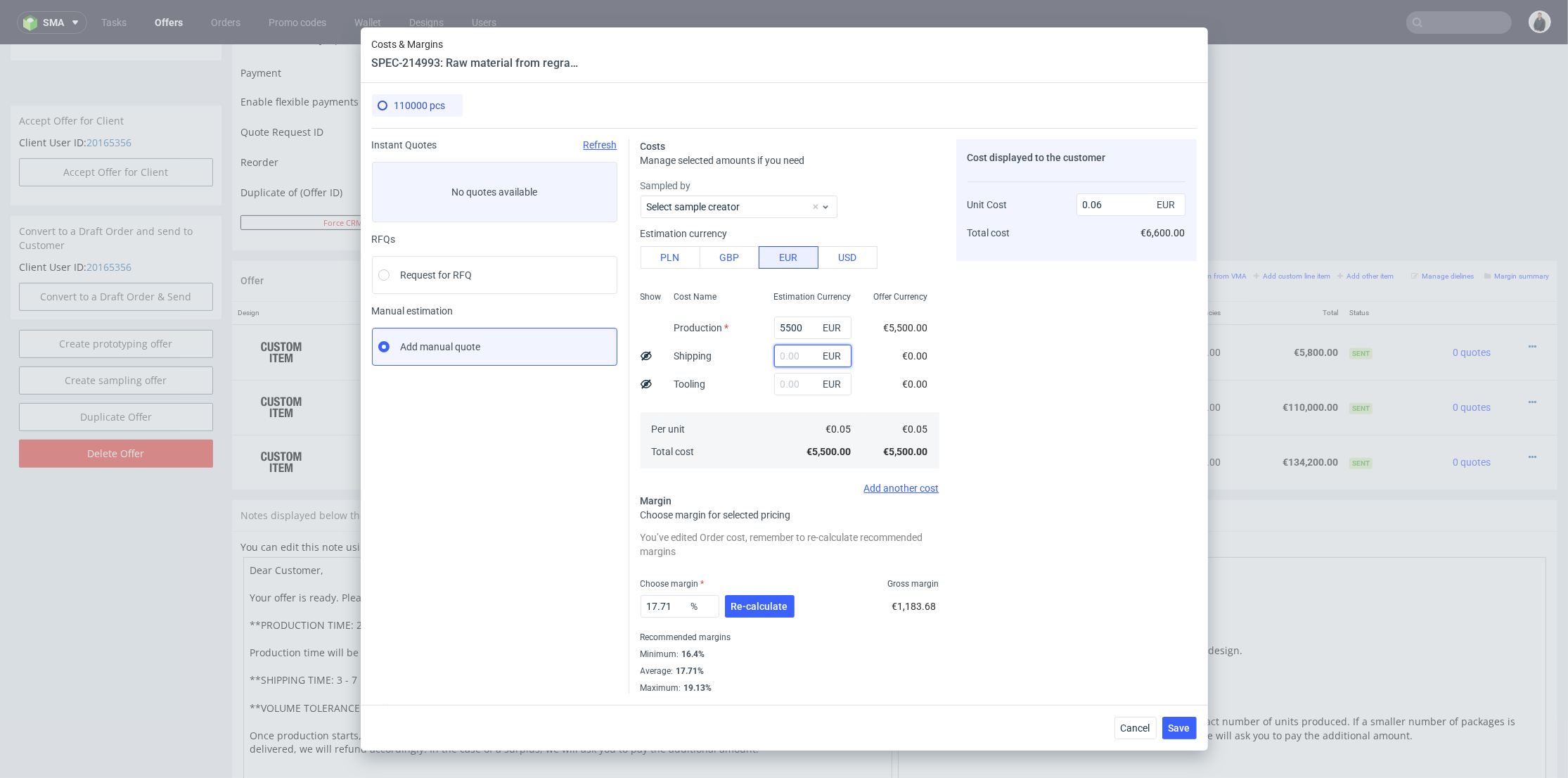
paste input "430"
type input "430"
click at [784, 382] on input "text" at bounding box center [813, 384] width 77 height 22
type input "220"
drag, startPoint x: 725, startPoint y: 402, endPoint x: 771, endPoint y: 556, distance: 160.7
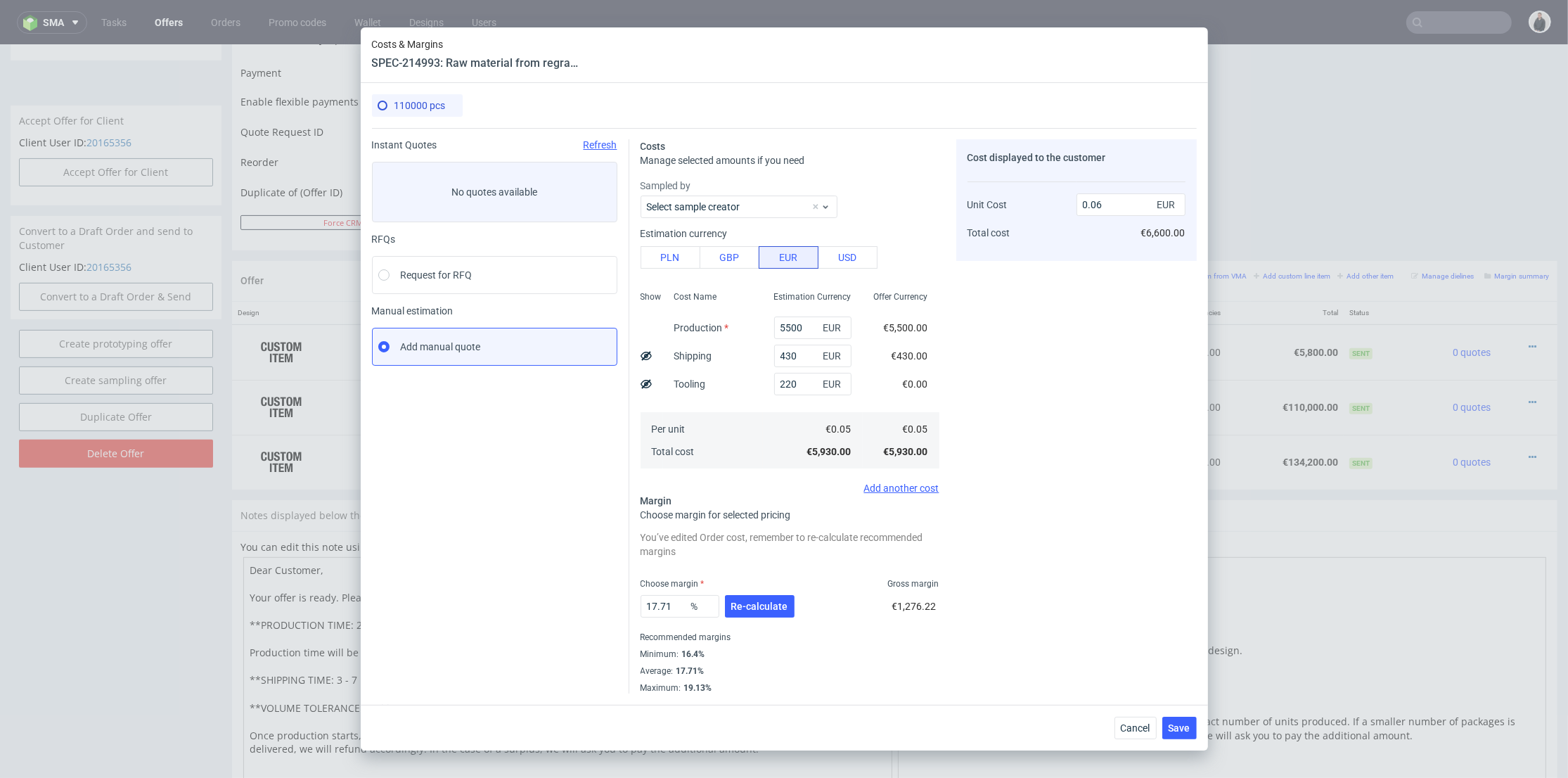
click at [725, 402] on div "Cost Name Production Shipping Tooling Per unit Total cost" at bounding box center [713, 378] width 100 height 186
click at [783, 607] on span "Re-calculate" at bounding box center [760, 605] width 57 height 10
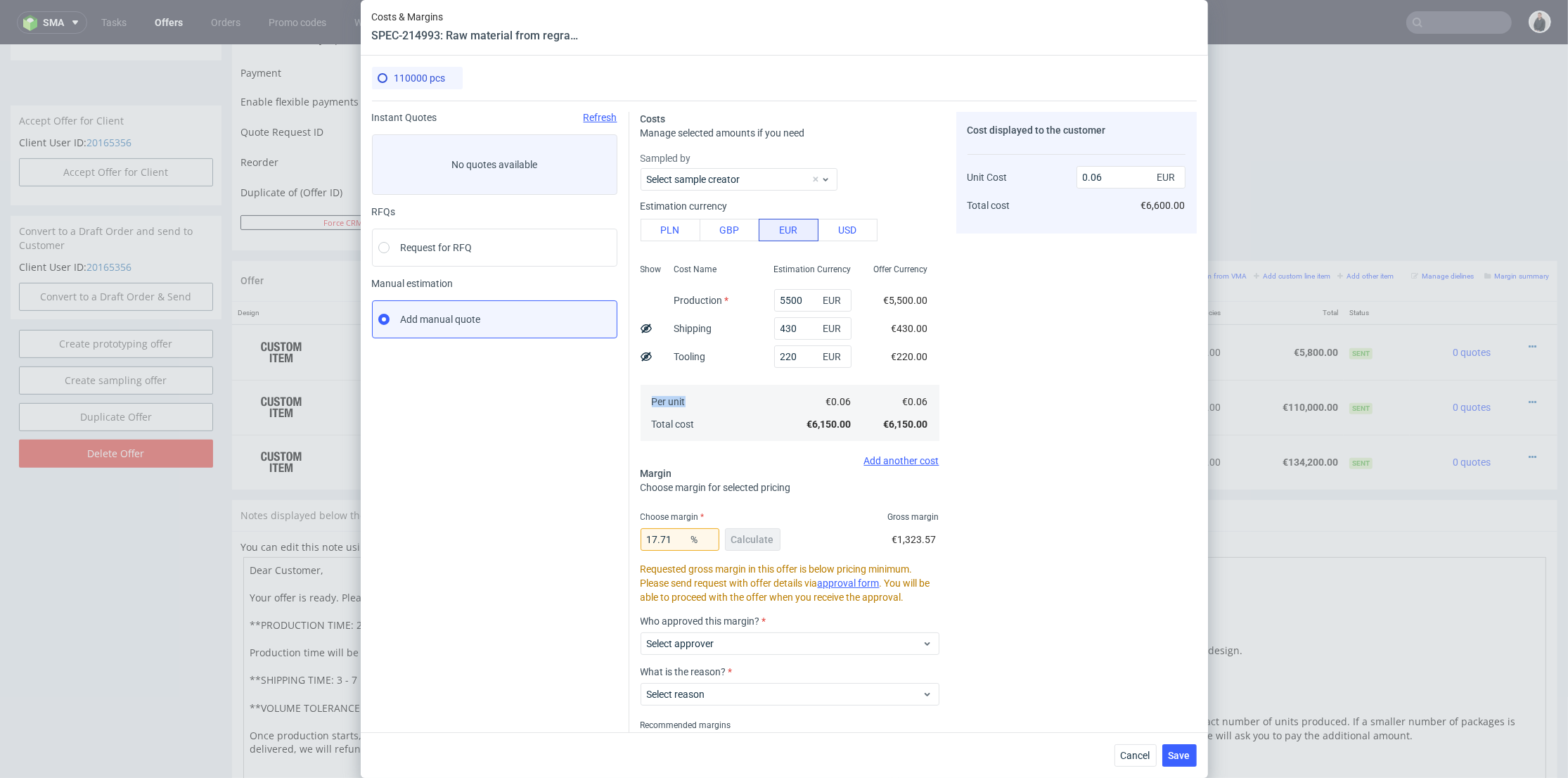
scroll to position [61, 0]
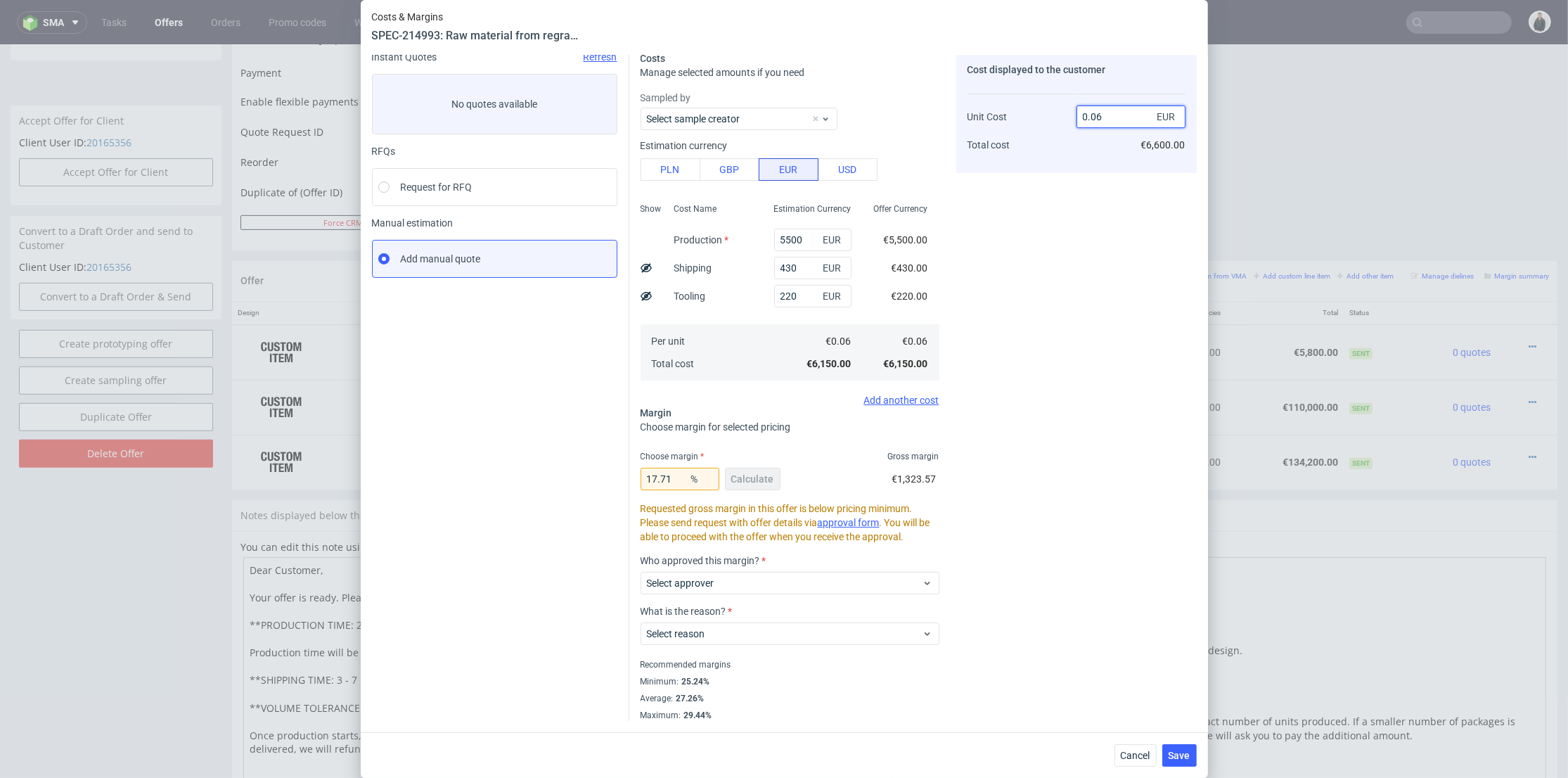
drag, startPoint x: 1090, startPoint y: 115, endPoint x: 1106, endPoint y: 121, distance: 17.1
click at [1106, 117] on input "0.06" at bounding box center [1131, 116] width 109 height 22
type input "0.07"
click at [1083, 222] on div "Cost displayed to the customer Unit Cost Total cost 0.07 EUR €6,600.00" at bounding box center [1076, 386] width 240 height 669
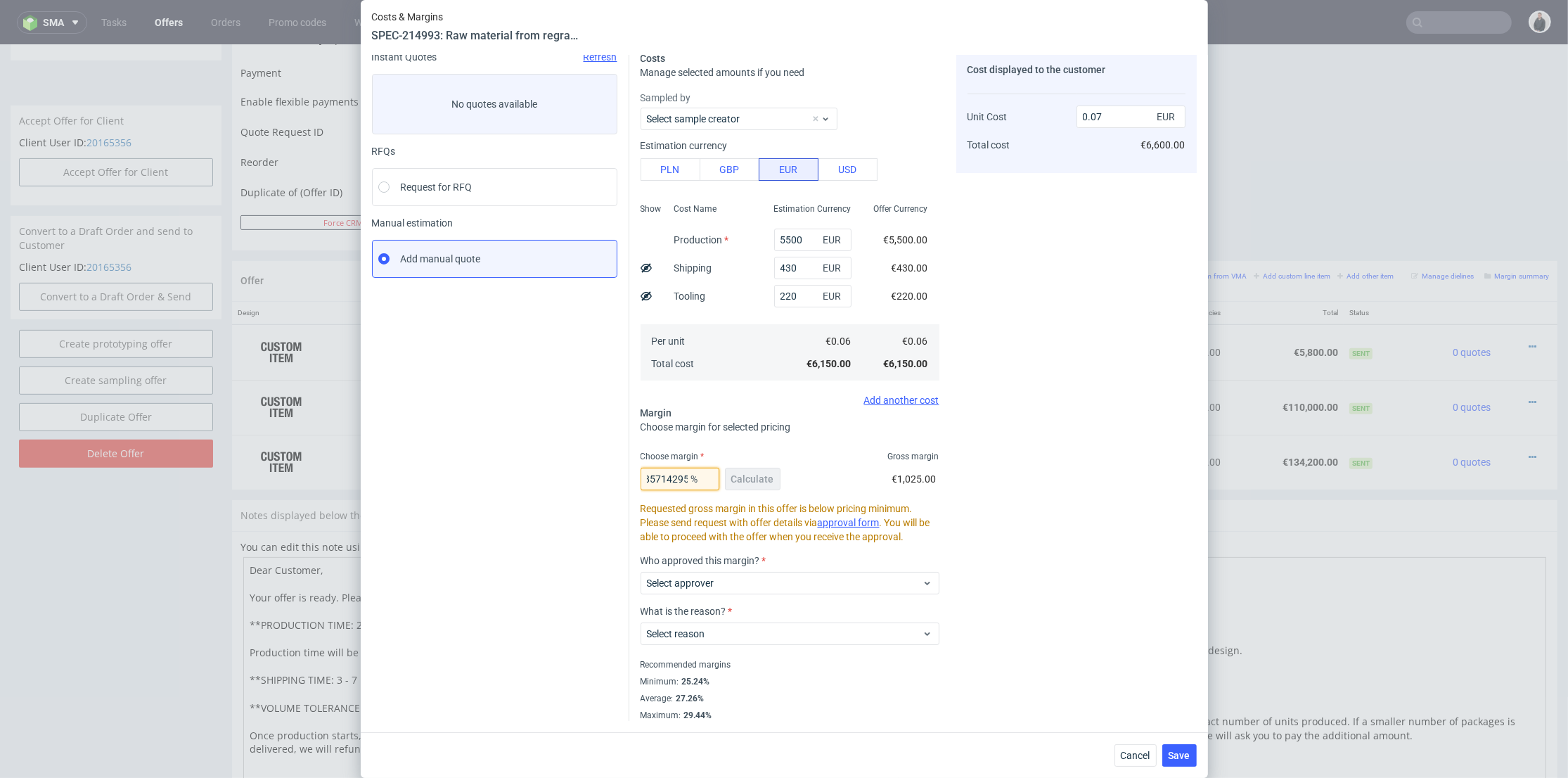
drag, startPoint x: 641, startPoint y: 477, endPoint x: 845, endPoint y: 475, distance: 204.0
click at [845, 475] on div "14.285714285714295 % Calculate €1,025.00" at bounding box center [791, 482] width 299 height 39
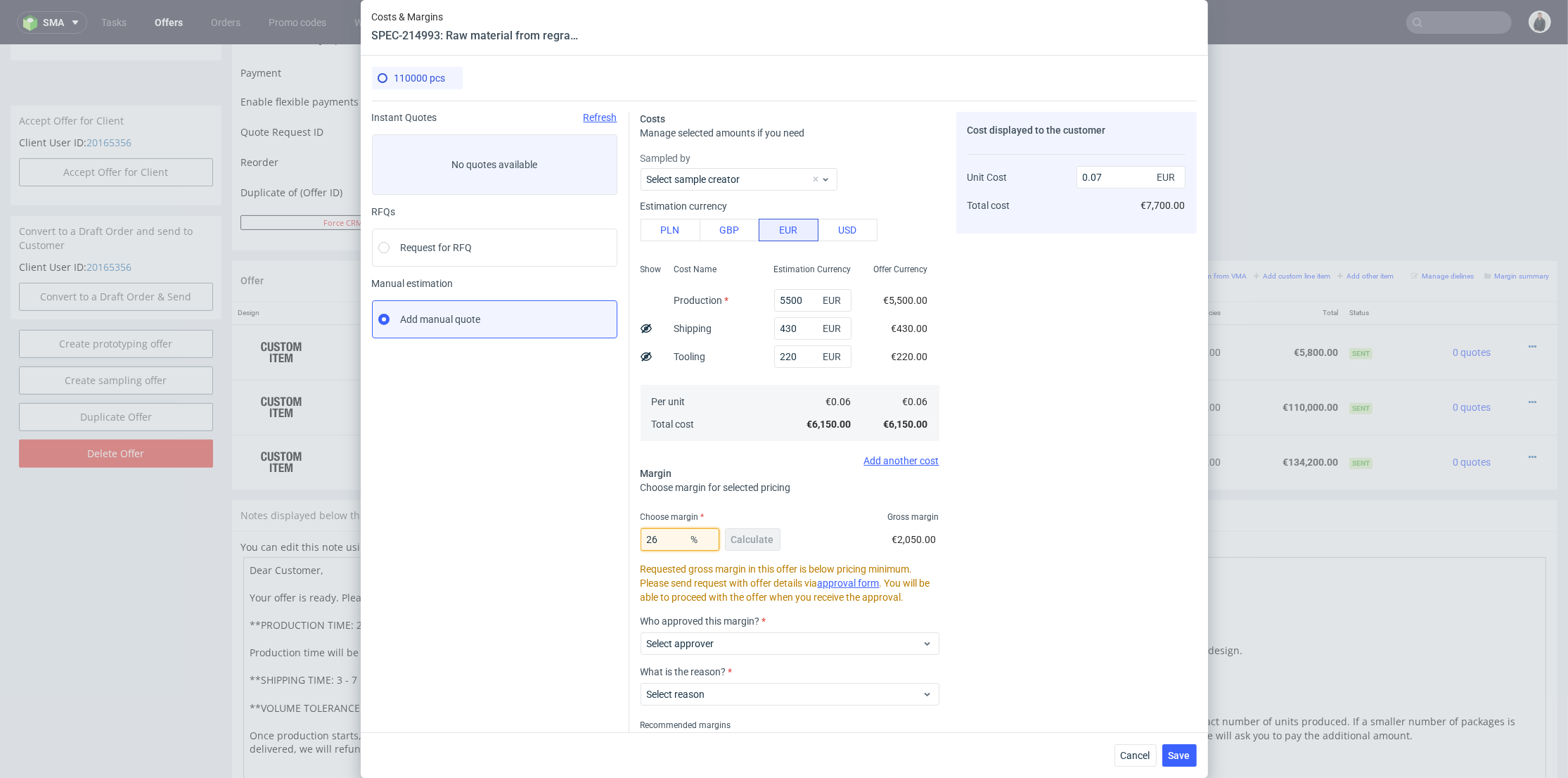
type input "2"
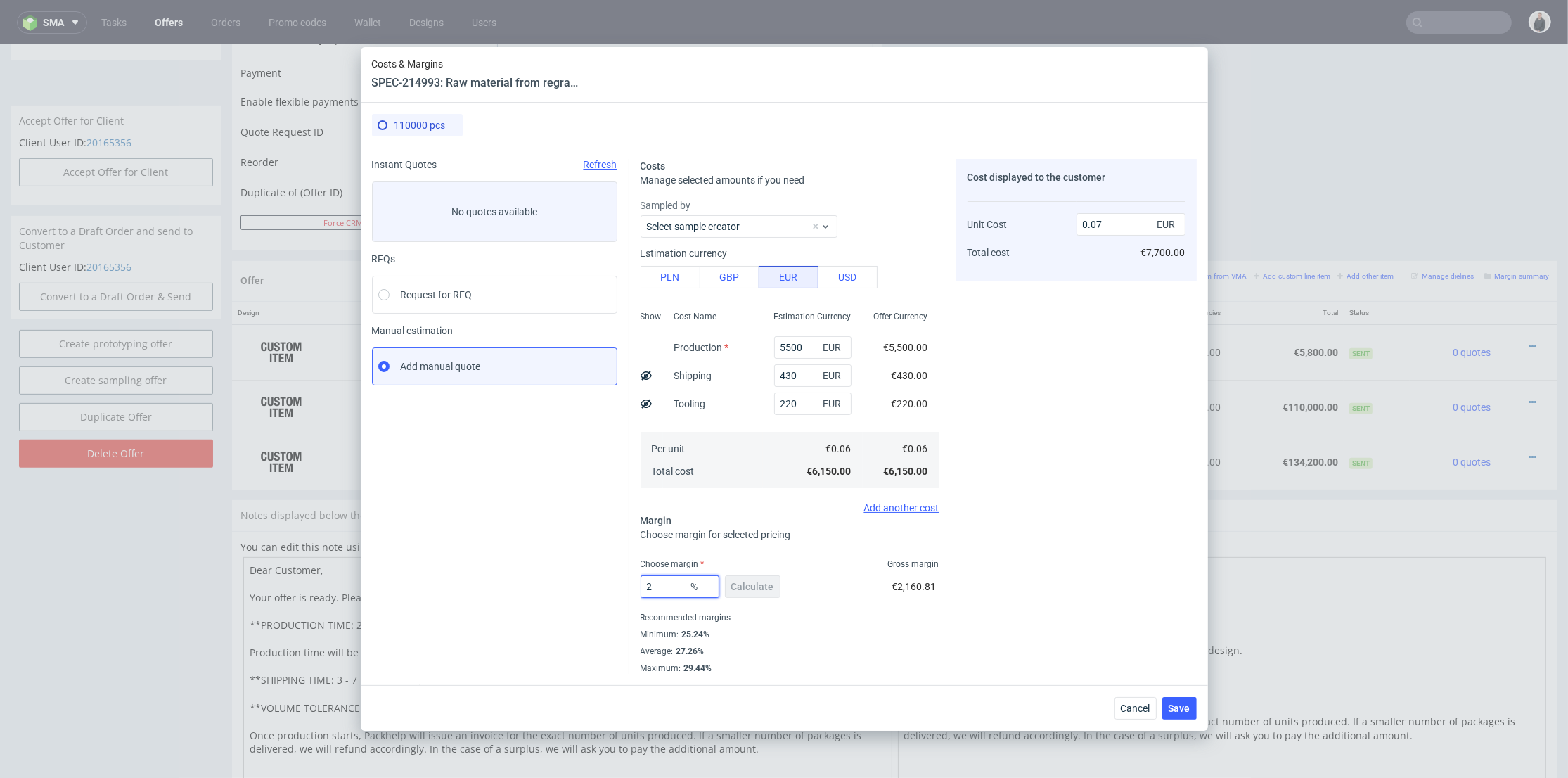
type input "0.05"
type input "27"
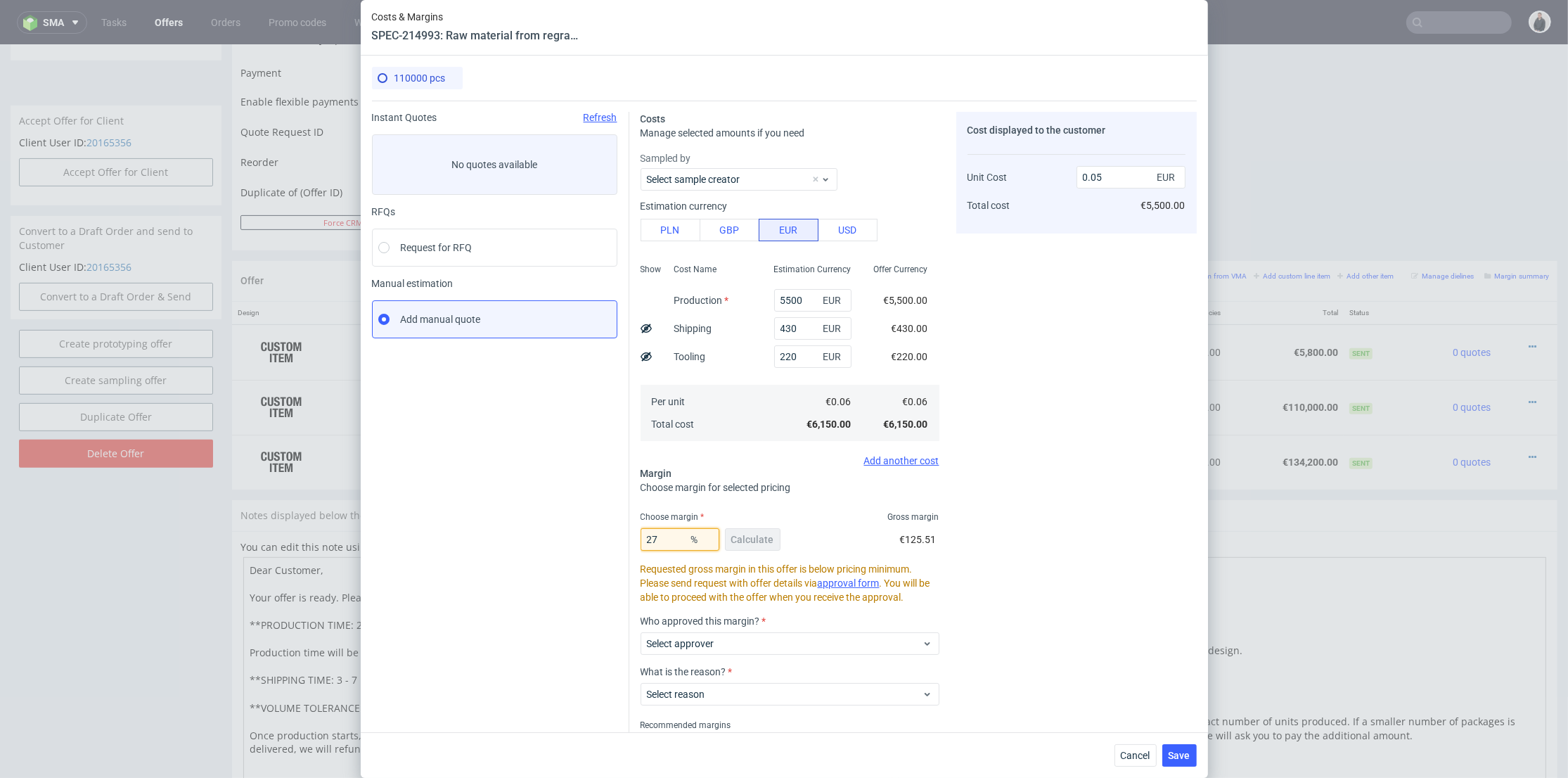
type input "0.07"
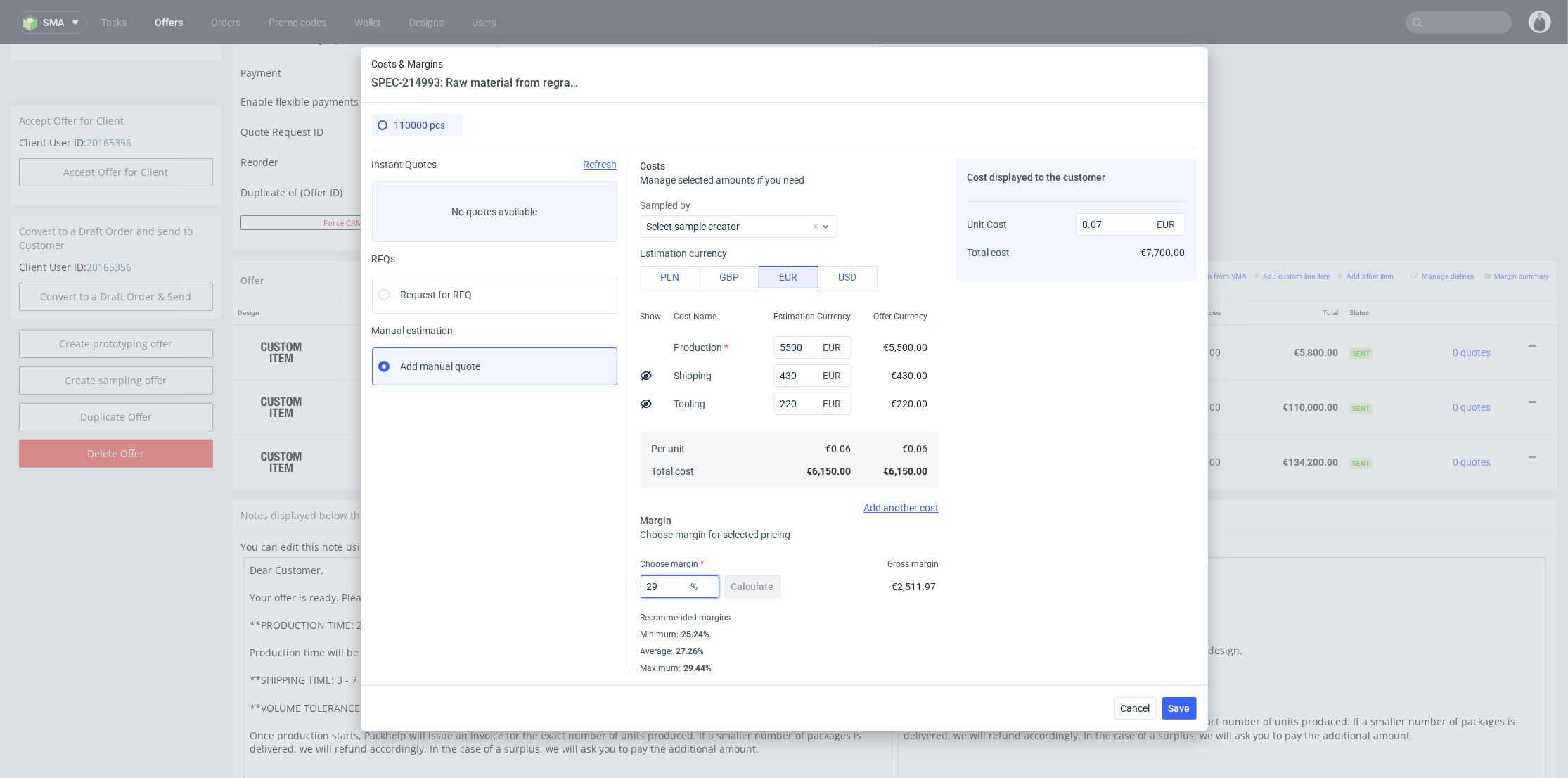
type input "2"
type input "33"
type input "-0.03"
type input "31"
type input "0.08"
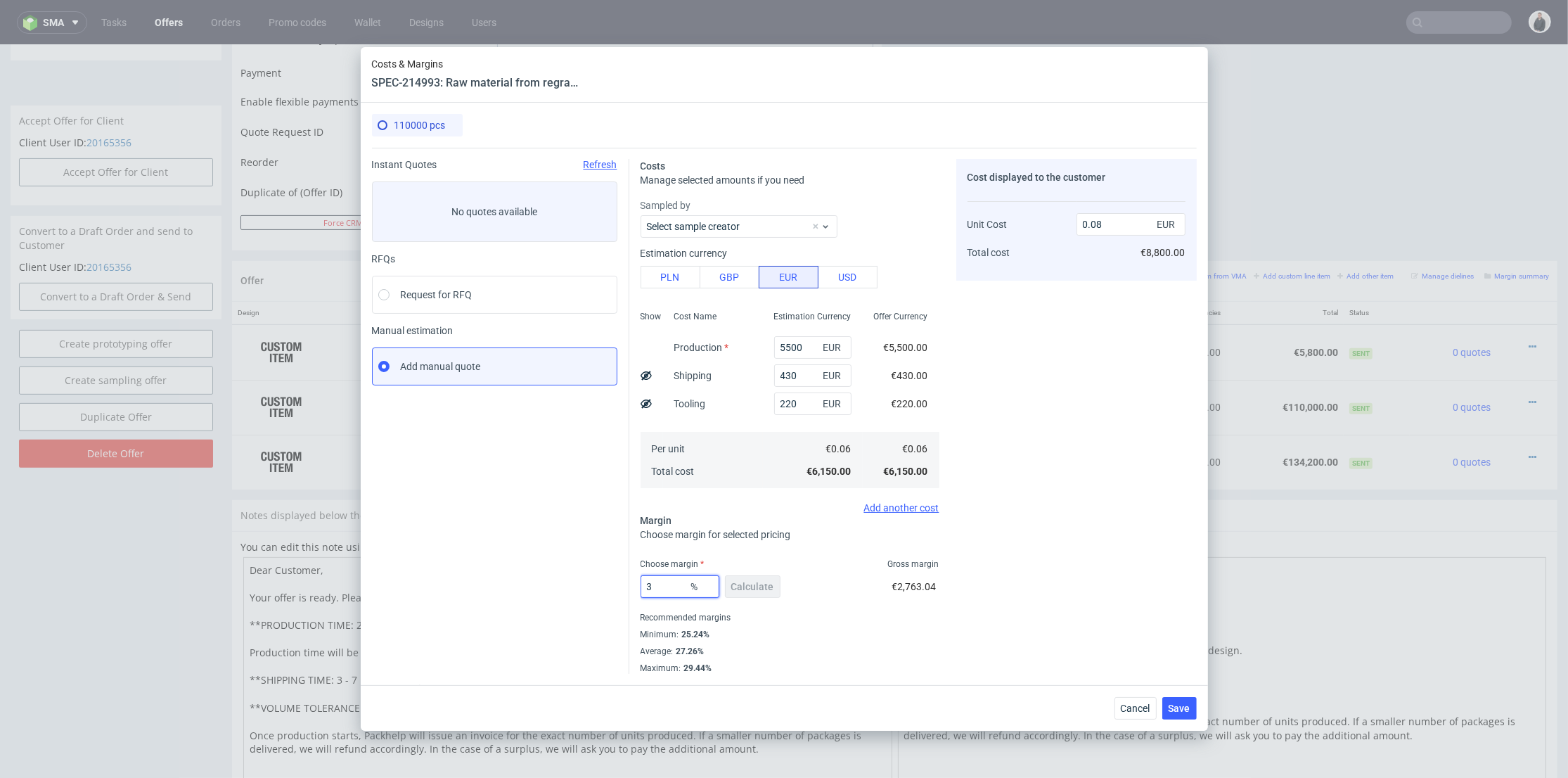
type input "30"
type input "0.07"
type input "30"
click at [1011, 443] on div "Cost displayed to the customer Unit Cost Total cost 0.07 EUR €7,700.00" at bounding box center [1076, 417] width 240 height 515
click at [1174, 711] on span "Save" at bounding box center [1180, 708] width 21 height 10
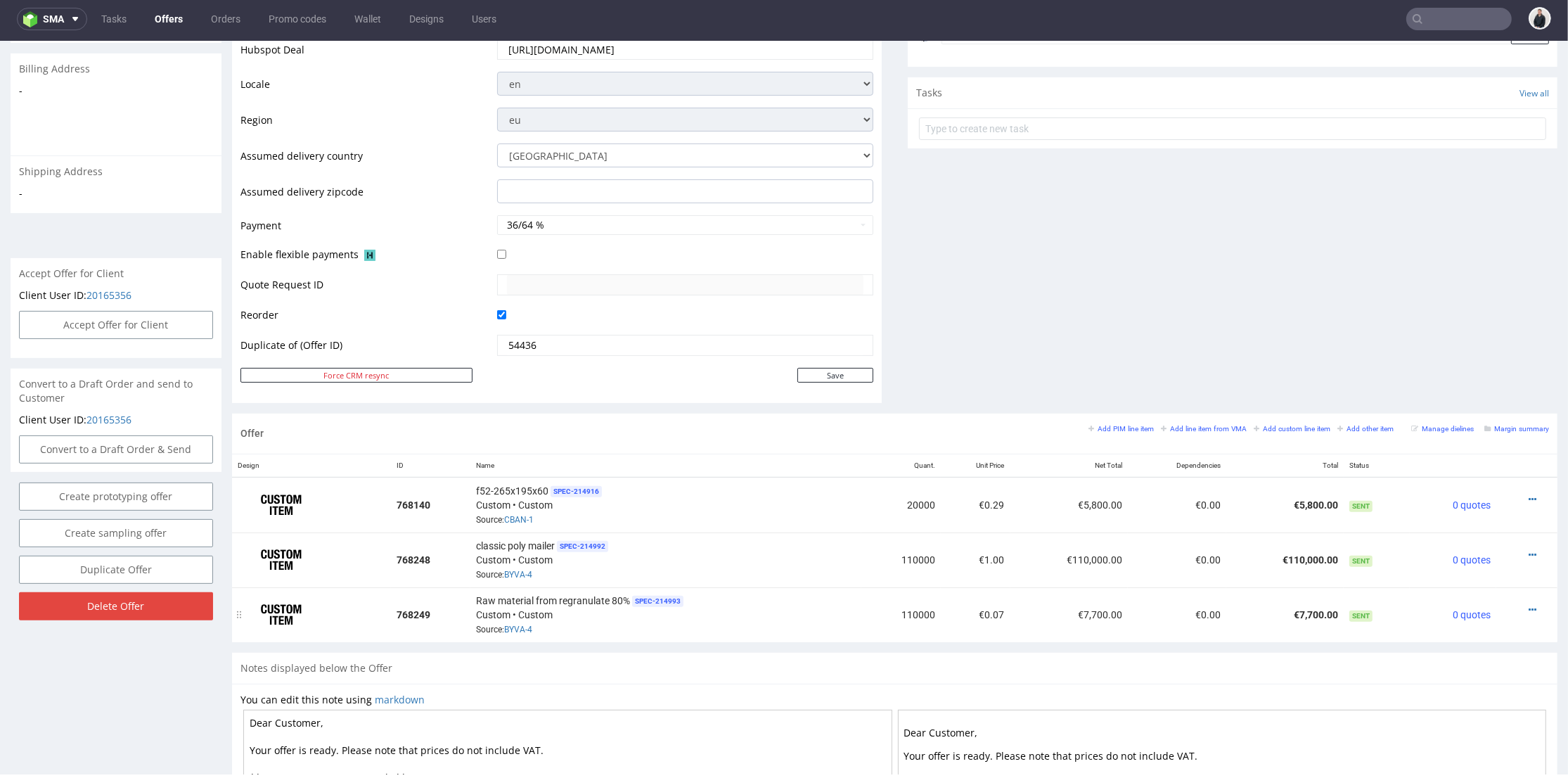
scroll to position [547, 0]
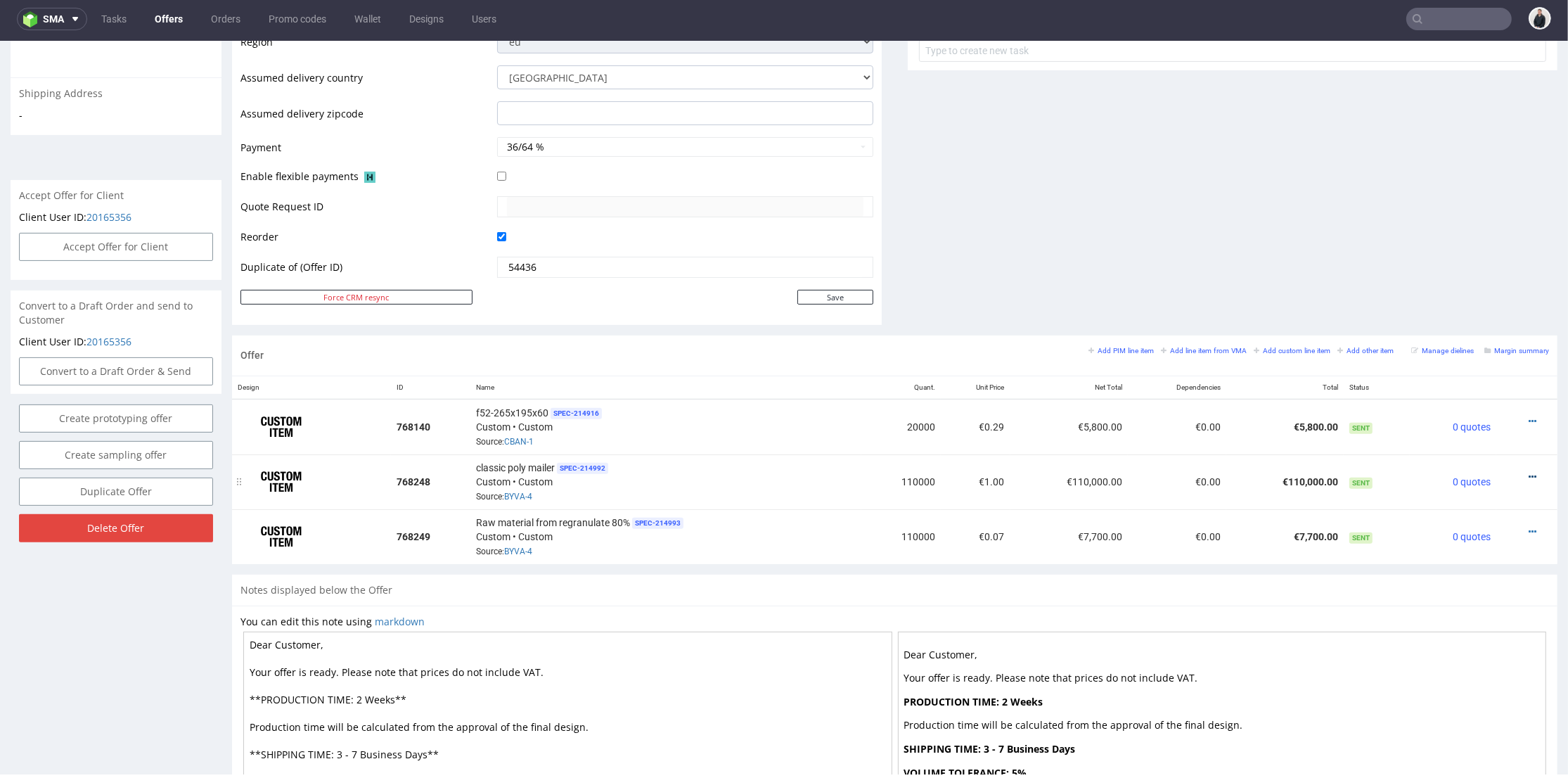
click at [1529, 472] on icon at bounding box center [1532, 476] width 8 height 10
click at [1473, 324] on span "Edit item price" at bounding box center [1469, 320] width 113 height 14
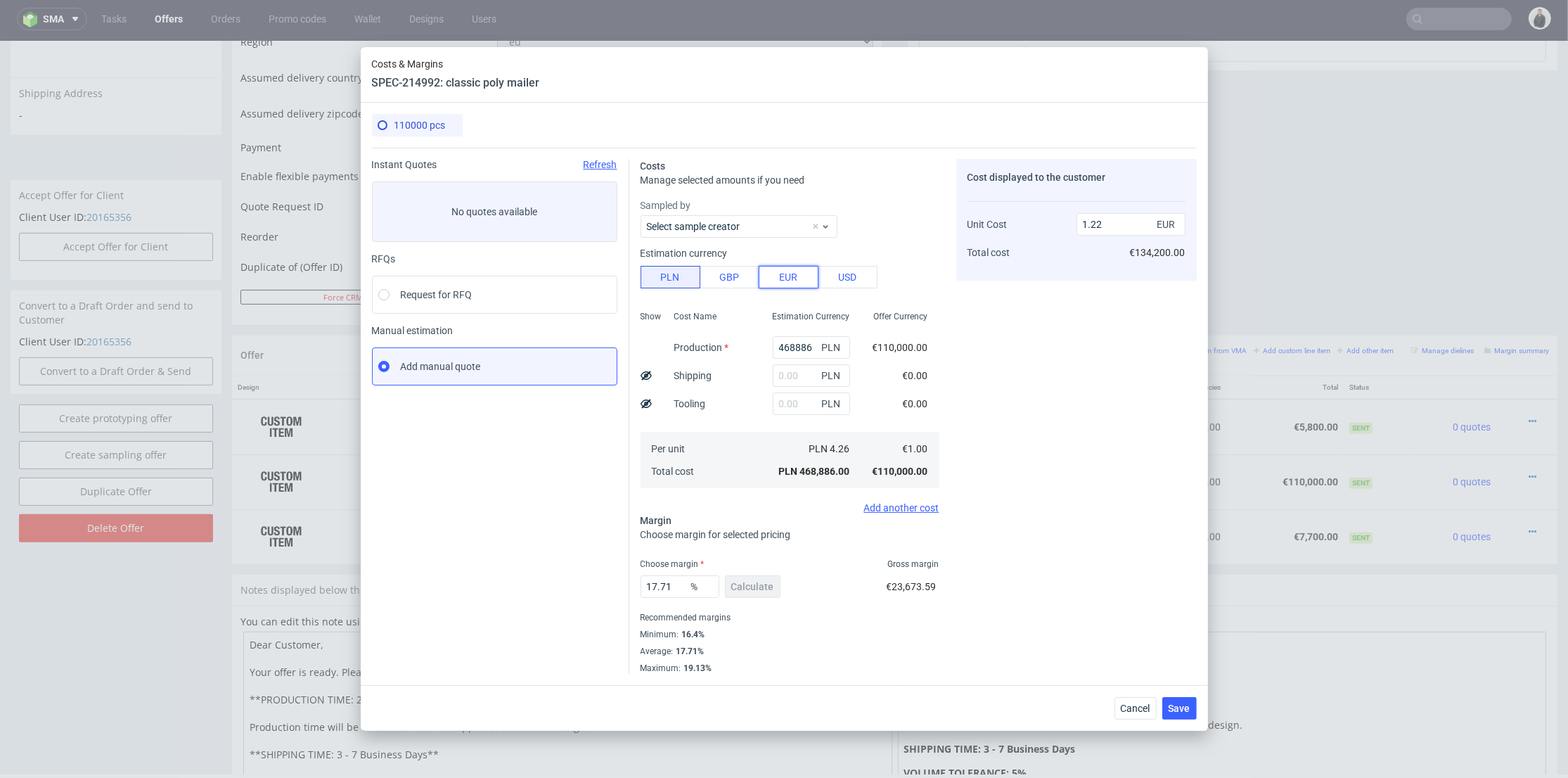
click at [778, 274] on button "EUR" at bounding box center [788, 277] width 60 height 22
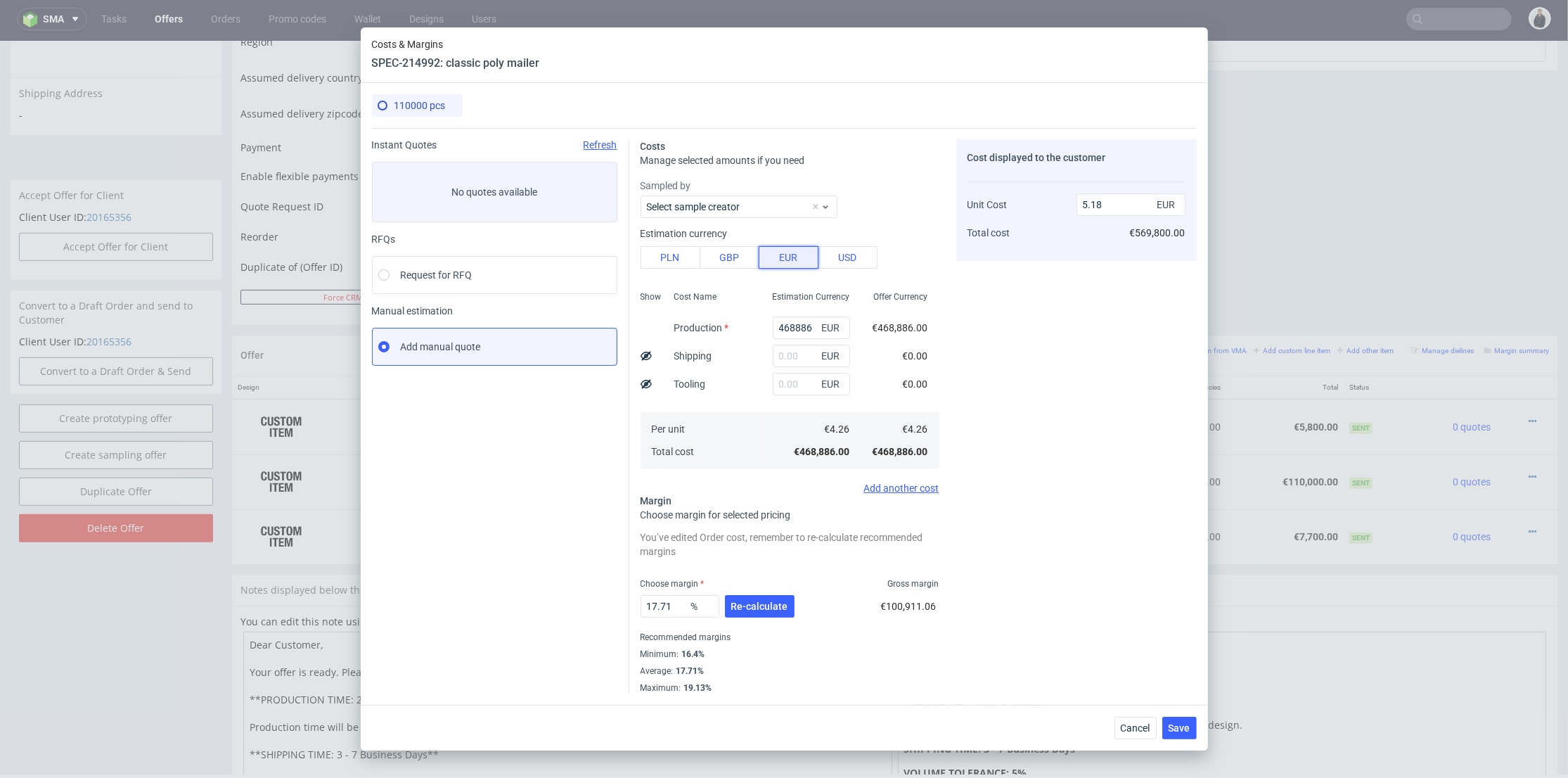
type input "5.18"
drag, startPoint x: 768, startPoint y: 328, endPoint x: 888, endPoint y: 330, distance: 120.0
click at [888, 330] on div "Show Cost Name Production Shipping Tooling Per unit Total cost Estimation Curre…" at bounding box center [791, 378] width 299 height 186
paste input "5720"
type input "5720"
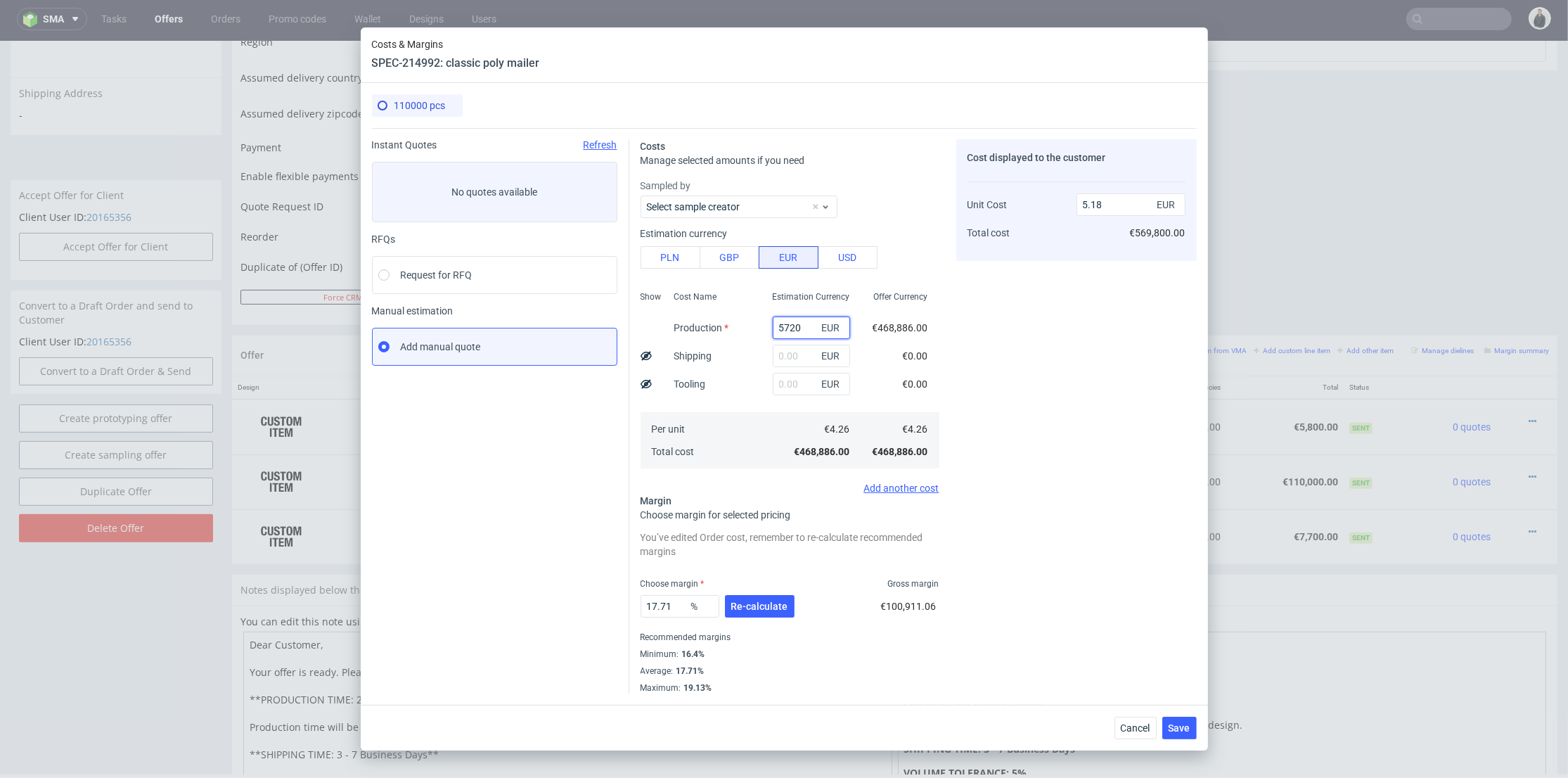
type input "0.06"
type input "5720"
drag, startPoint x: 797, startPoint y: 355, endPoint x: 787, endPoint y: 367, distance: 15.6
click at [796, 355] on input "text" at bounding box center [813, 355] width 77 height 22
paste input "430"
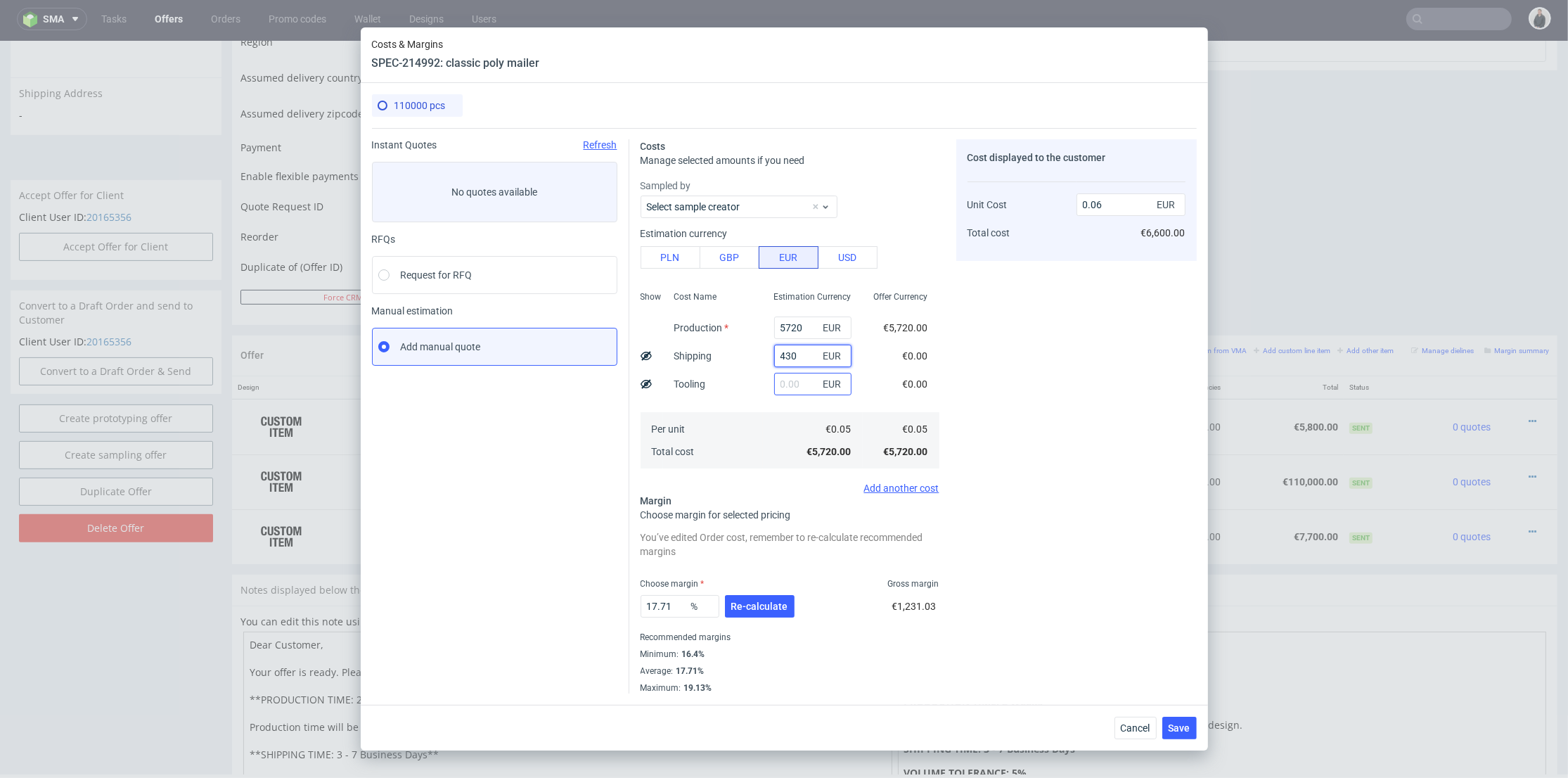
type input "430"
click at [778, 385] on input "text" at bounding box center [813, 384] width 77 height 22
type input "220"
click at [751, 604] on span "Re-calculate" at bounding box center [760, 605] width 57 height 10
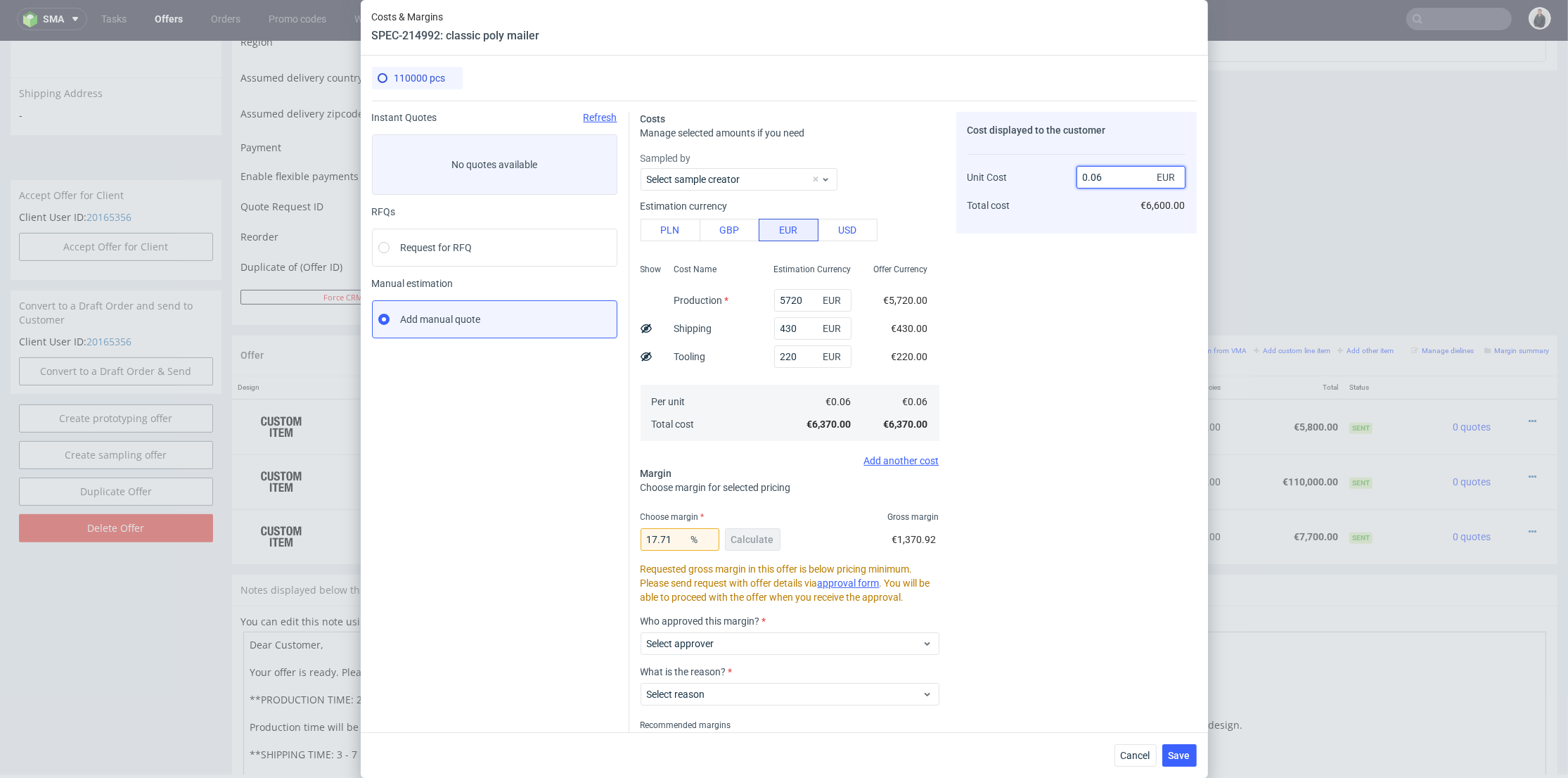
drag, startPoint x: 1093, startPoint y: 175, endPoint x: 1108, endPoint y: 180, distance: 15.8
click at [1109, 174] on input "0.06" at bounding box center [1131, 176] width 109 height 22
type input "0.07"
drag, startPoint x: 1069, startPoint y: 291, endPoint x: 1007, endPoint y: 339, distance: 78.4
click at [1068, 291] on div "Cost displayed to the customer Unit Cost Total cost 0.07 EUR €6,600.00" at bounding box center [1076, 447] width 240 height 669
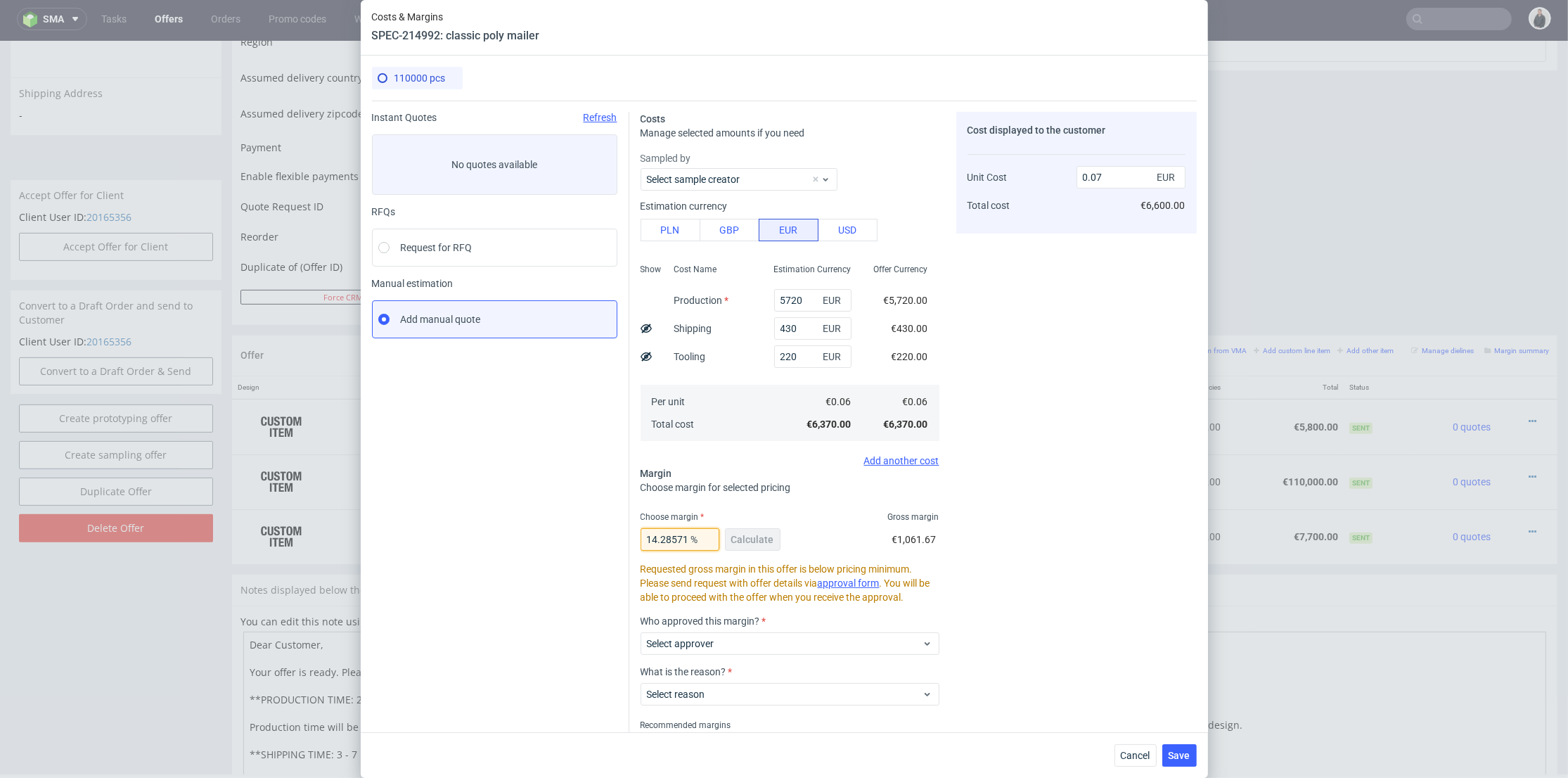
scroll to position [0, 55]
drag, startPoint x: 641, startPoint y: 537, endPoint x: 778, endPoint y: 537, distance: 137.0
click at [778, 537] on div "14.285714285714295 % Calculate €1,061.67" at bounding box center [791, 542] width 299 height 39
type input "2"
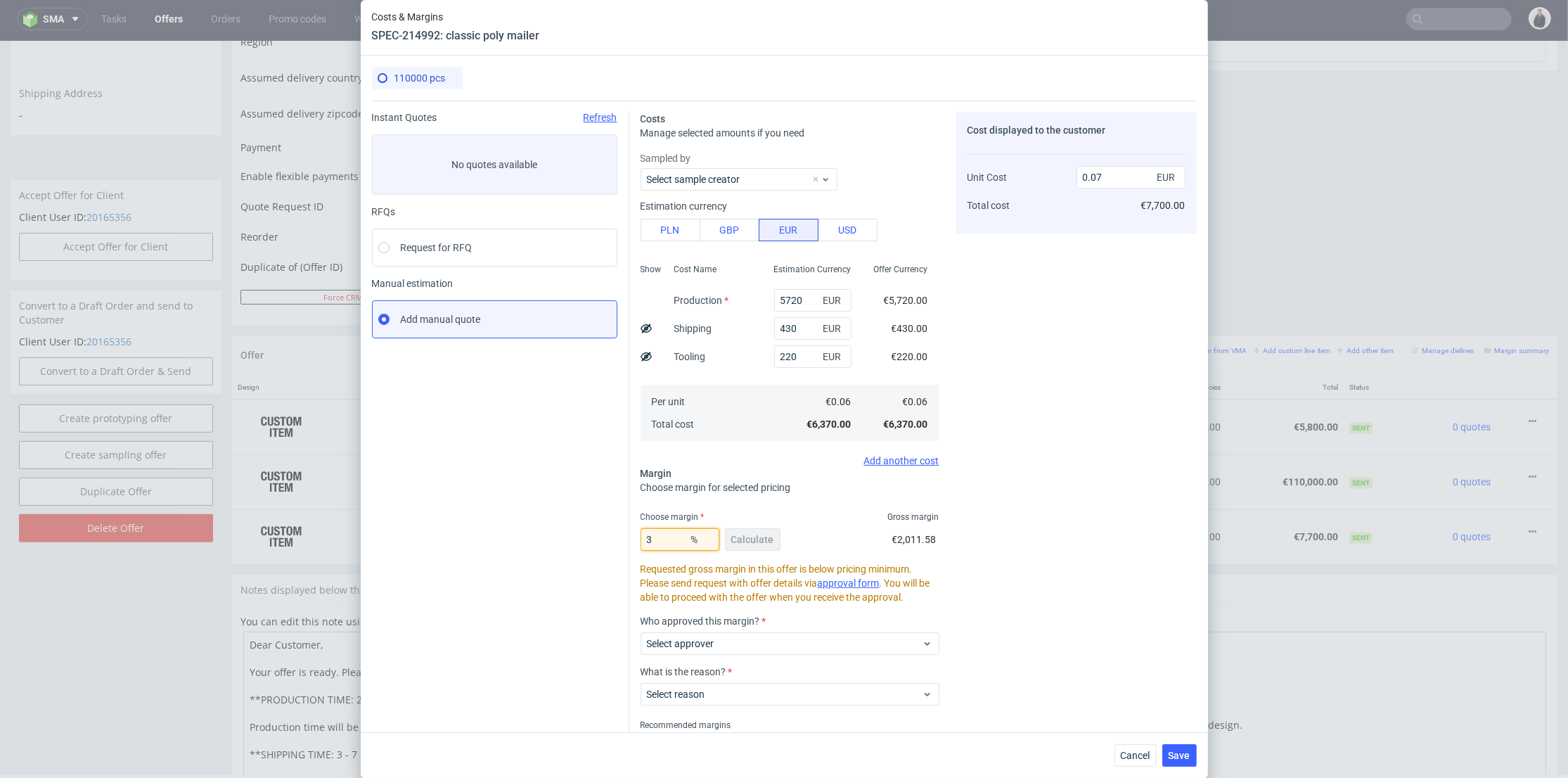
type input "31"
type input "0.08"
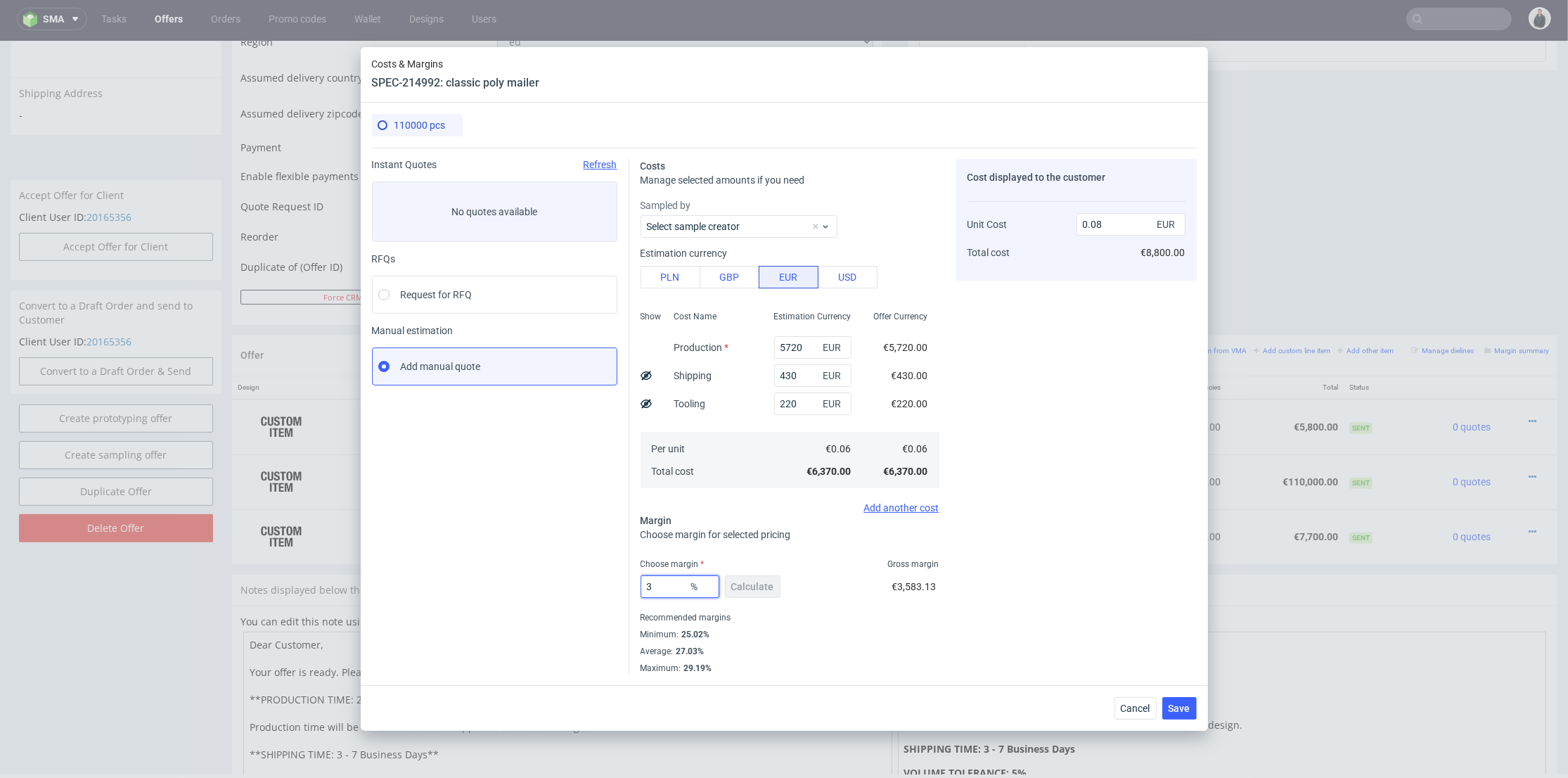
type input "37"
type input "0.09"
type input "36"
type input "0.08"
type input "36"
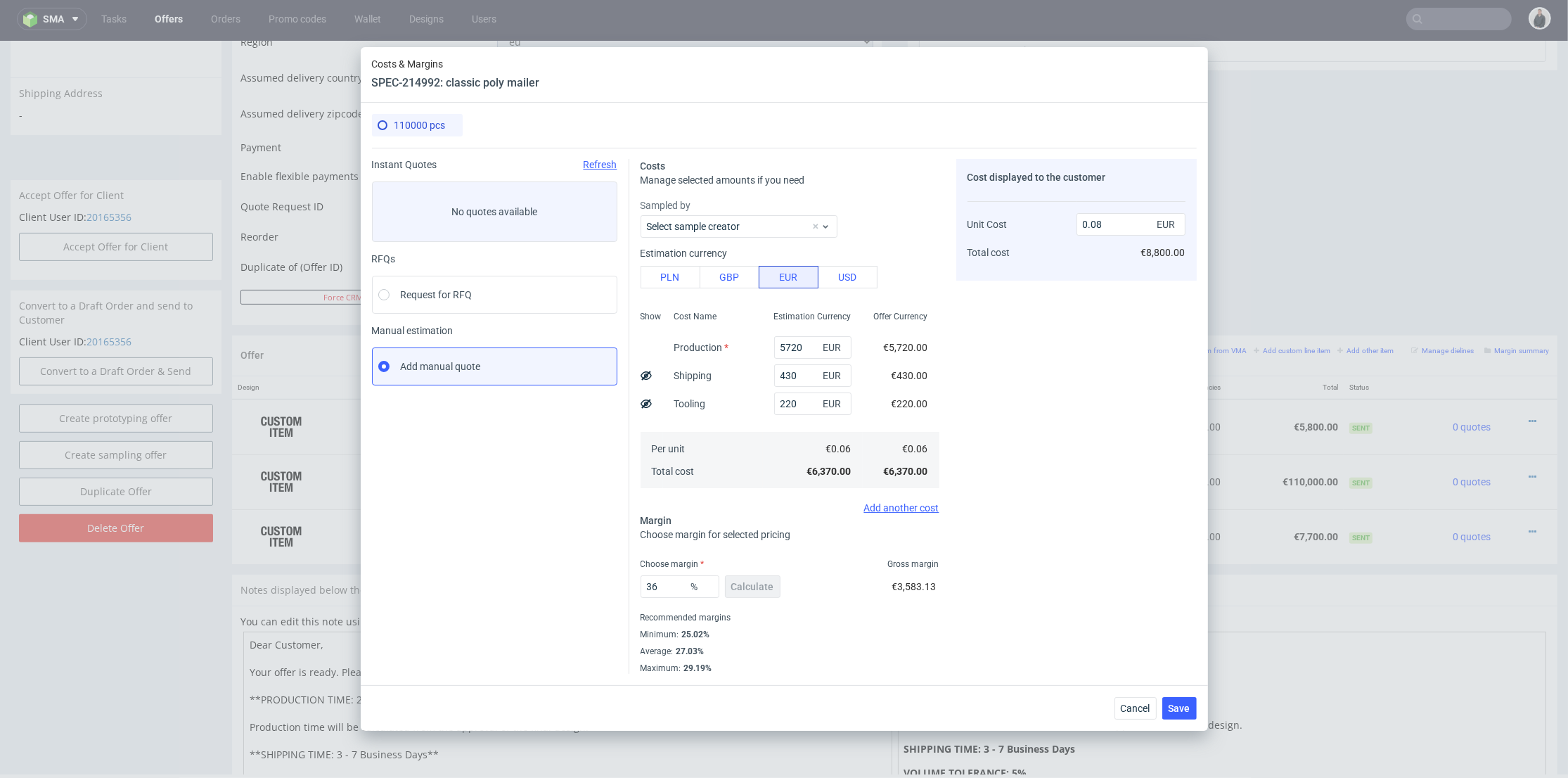
drag, startPoint x: 1068, startPoint y: 576, endPoint x: 1059, endPoint y: 576, distance: 9.0
click at [1068, 576] on div "Cost displayed to the customer Unit Cost Total cost 0.08 EUR €8,800.00" at bounding box center [1076, 417] width 240 height 515
click at [1177, 717] on button "Save" at bounding box center [1180, 708] width 35 height 22
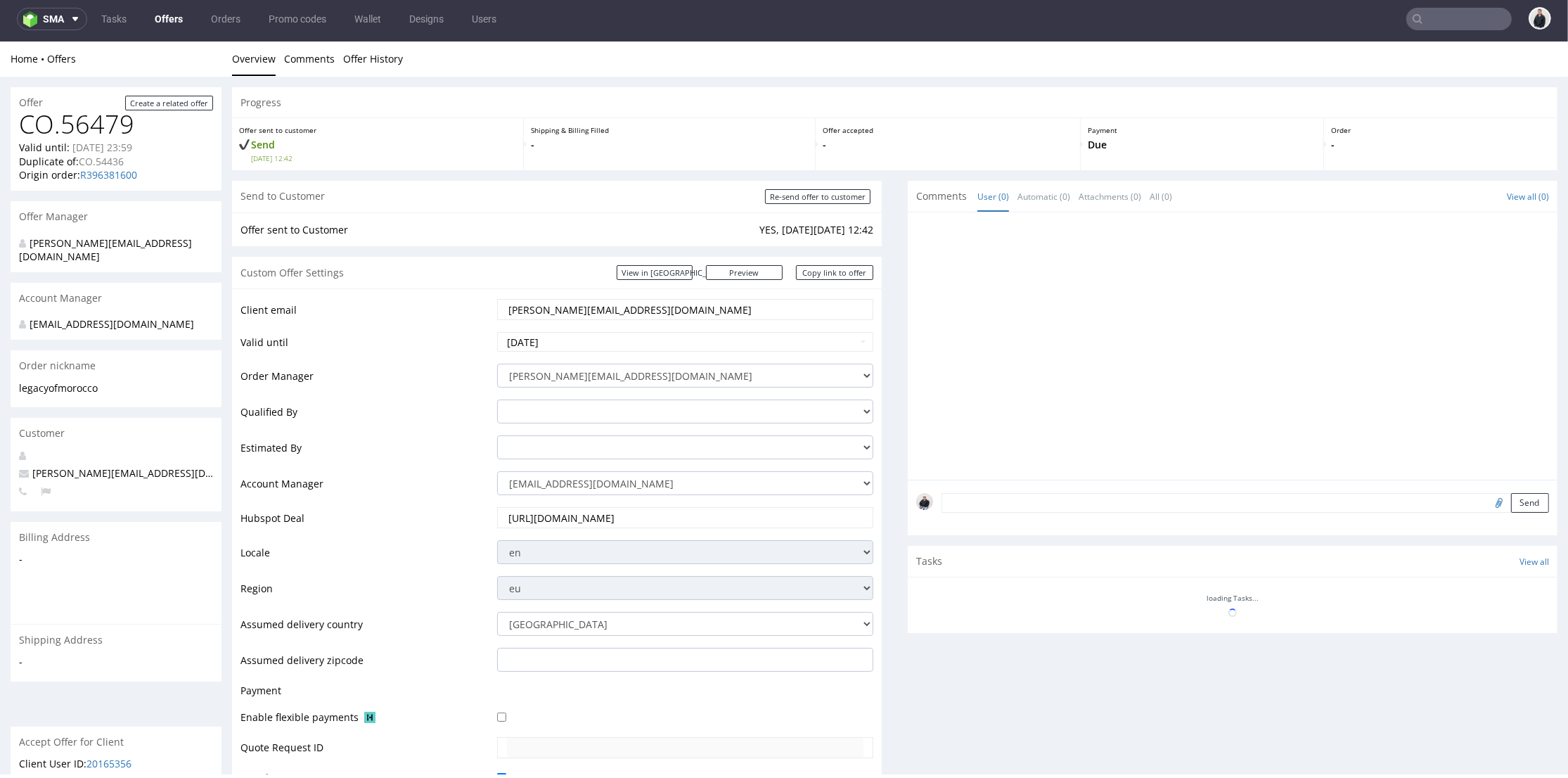
scroll to position [487, 0]
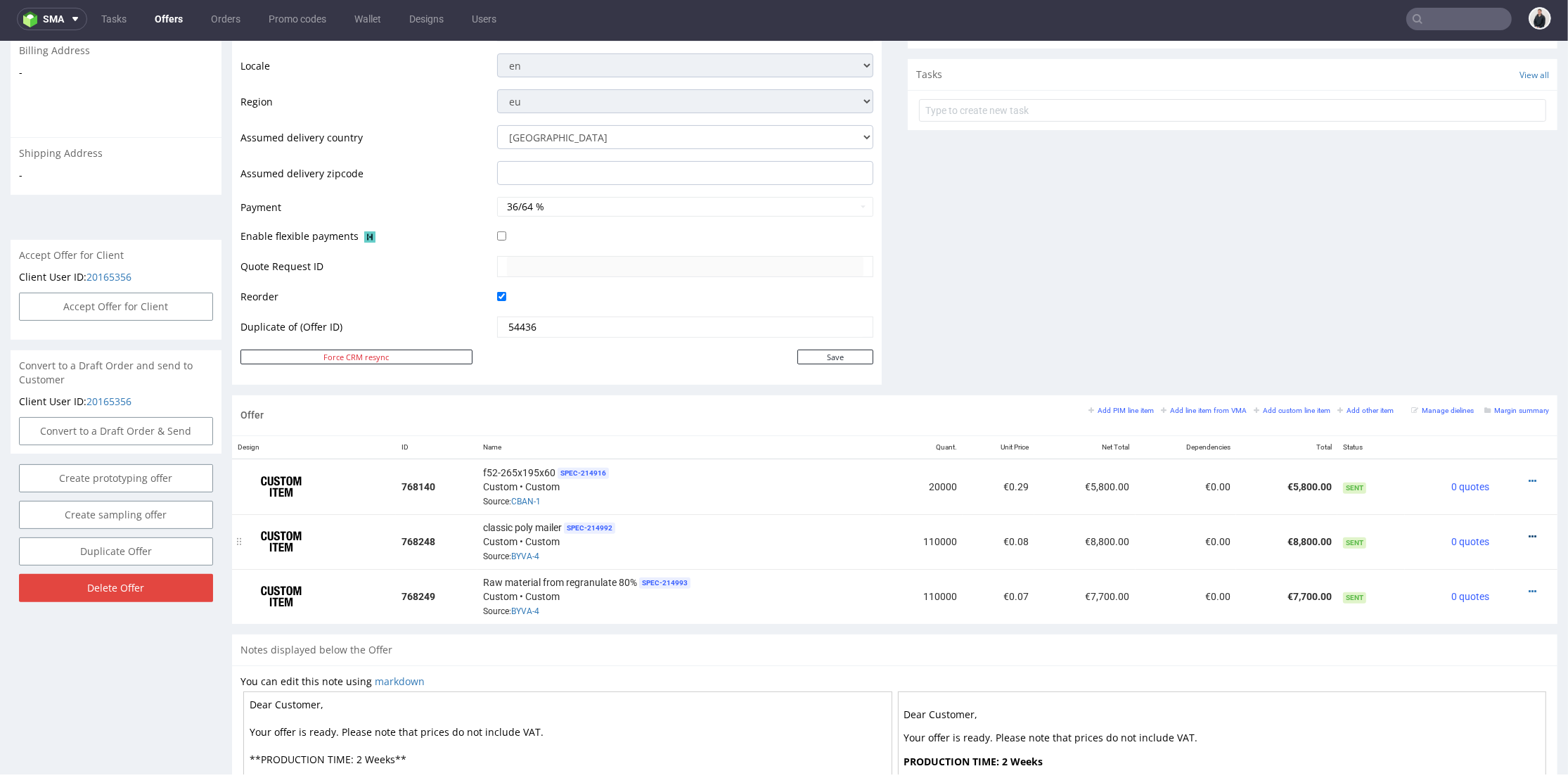
click at [1529, 531] on icon at bounding box center [1532, 536] width 8 height 10
click at [1469, 350] on span "Edit item specification" at bounding box center [1469, 353] width 113 height 14
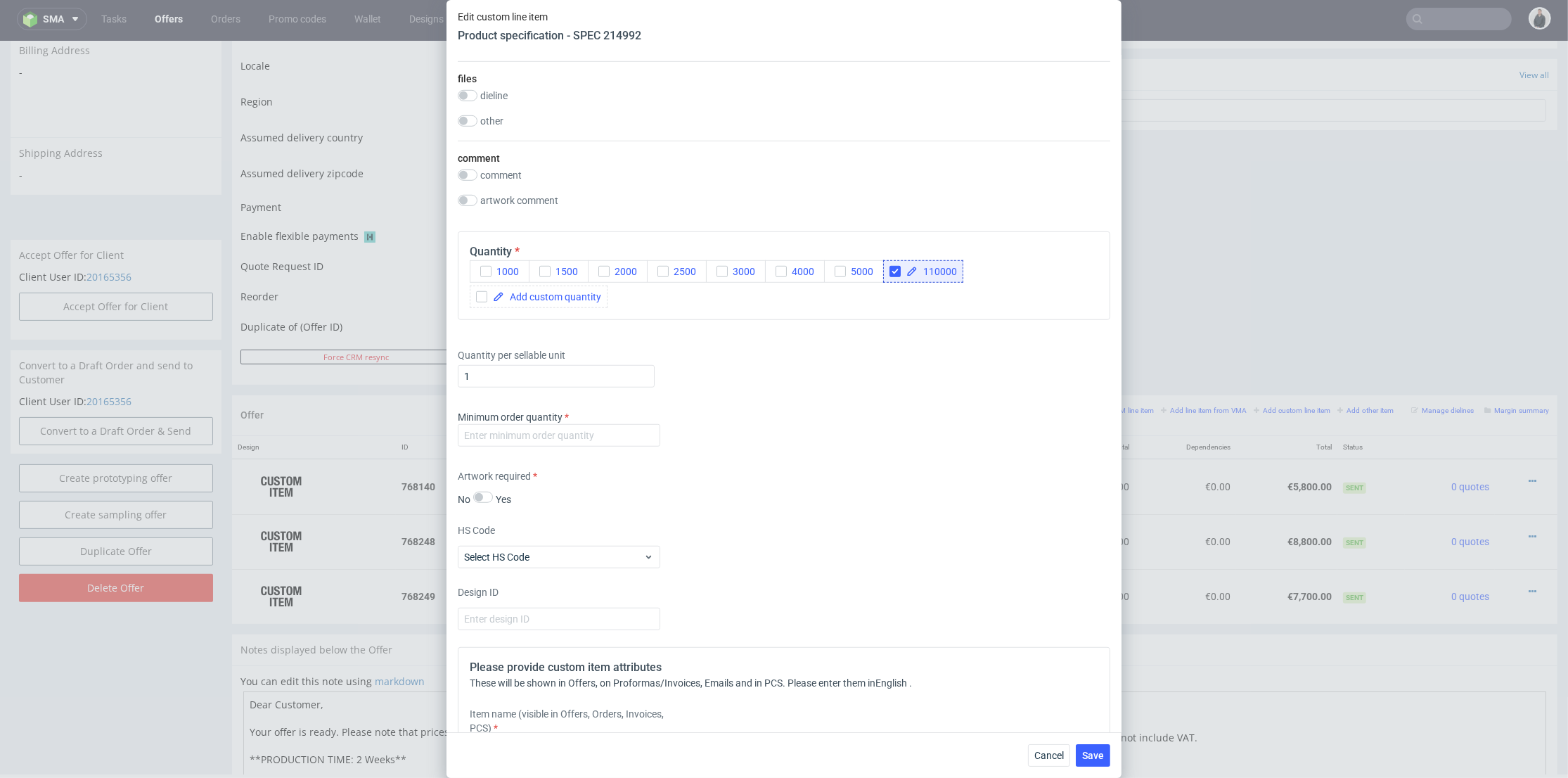
scroll to position [1632, 0]
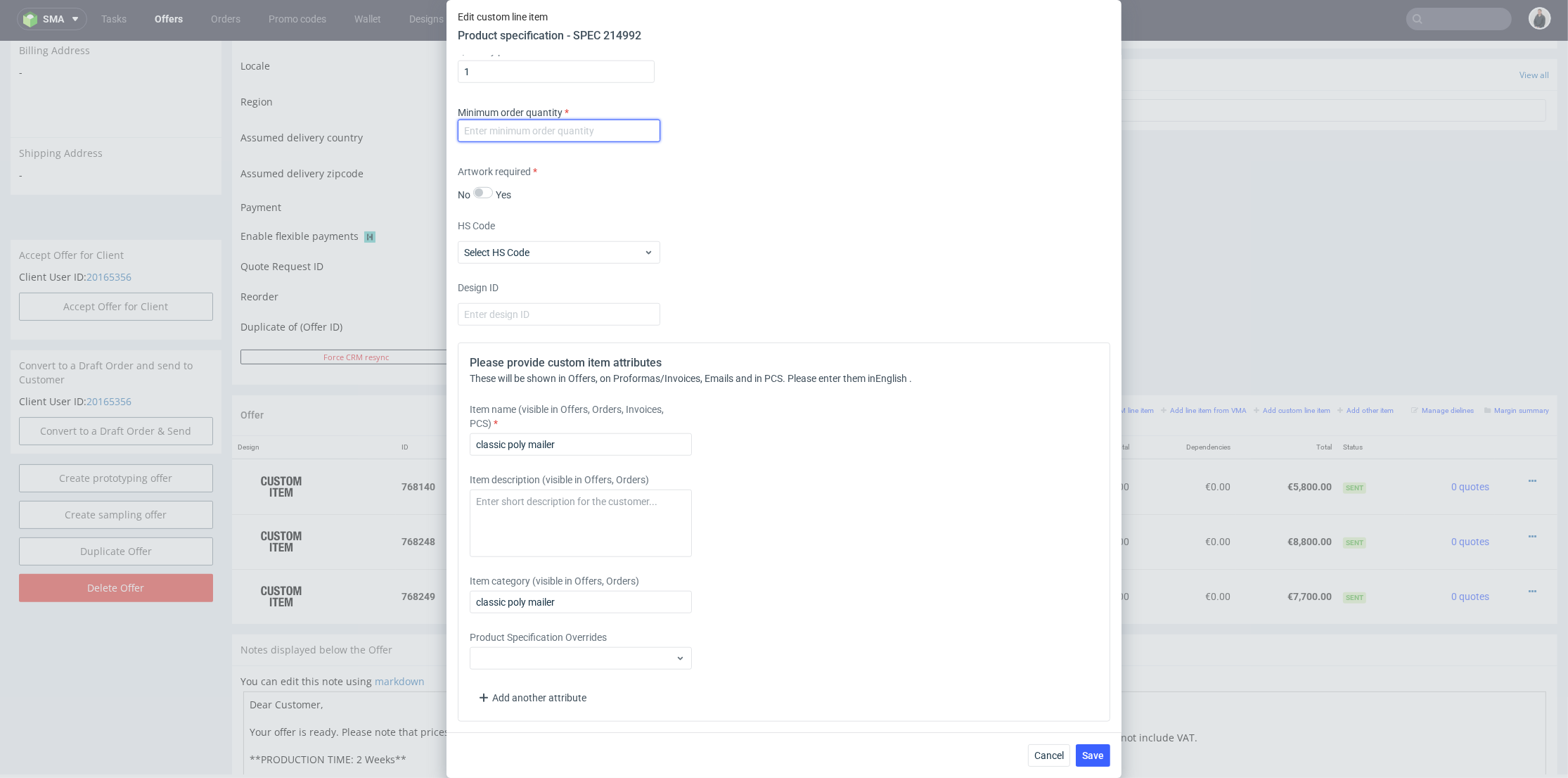
click at [565, 124] on input "number" at bounding box center [558, 130] width 202 height 22
type input "1"
click at [561, 523] on textarea at bounding box center [581, 523] width 223 height 68
paste textarea "grubość 0,05 mikronów (kurierskie firmy jak inpost używają takiej grubośći. Wcz…"
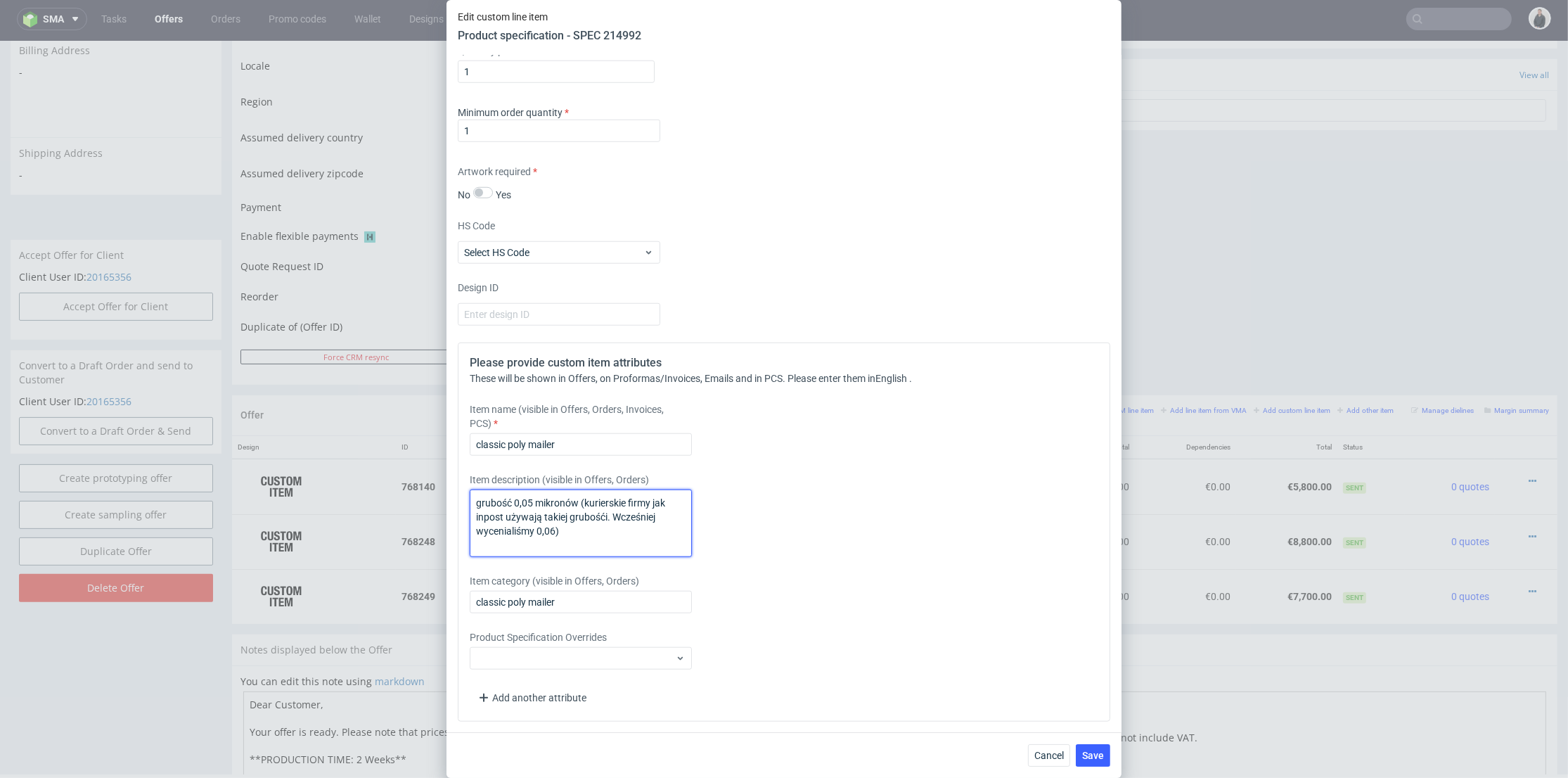
drag, startPoint x: 578, startPoint y: 535, endPoint x: 915, endPoint y: 190, distance: 482.3
click at [427, 466] on div "Edit custom line item Product specification - SPEC 214992 Supplier Plastfarb Te…" at bounding box center [784, 389] width 1568 height 778
paste textarea "thickness of 0.05 microns (courier companies such as InPost use this thickness.…"
click at [596, 529] on textarea "thickness of 0.05 microns (courier companies such as InPost use this thickness.…" at bounding box center [581, 523] width 223 height 68
type textarea "thickness of 0.05 microns (courier companies such as InPost use this thickness.…"
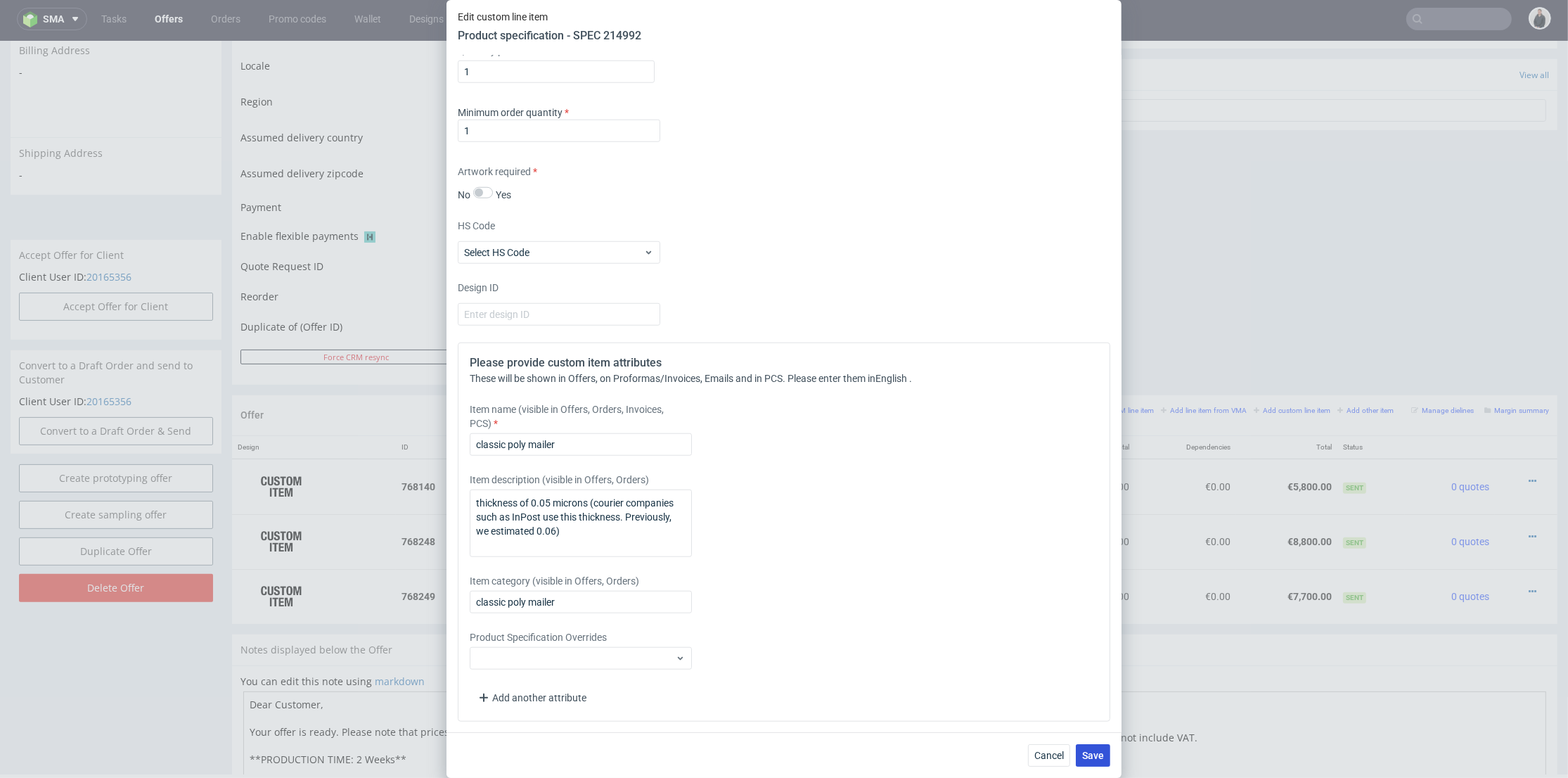
click at [1085, 754] on span "Save" at bounding box center [1093, 755] width 21 height 10
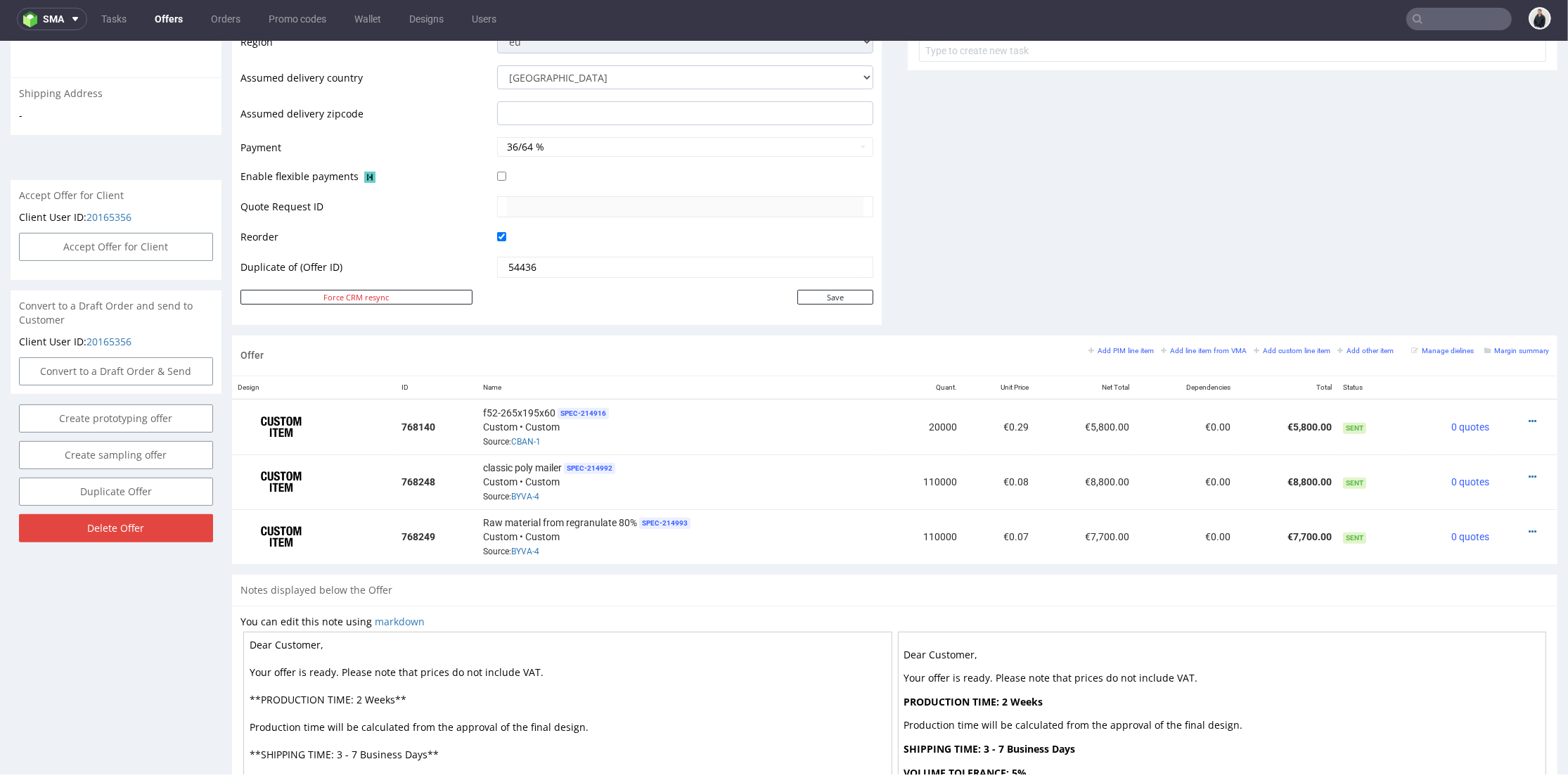
scroll to position [624, 0]
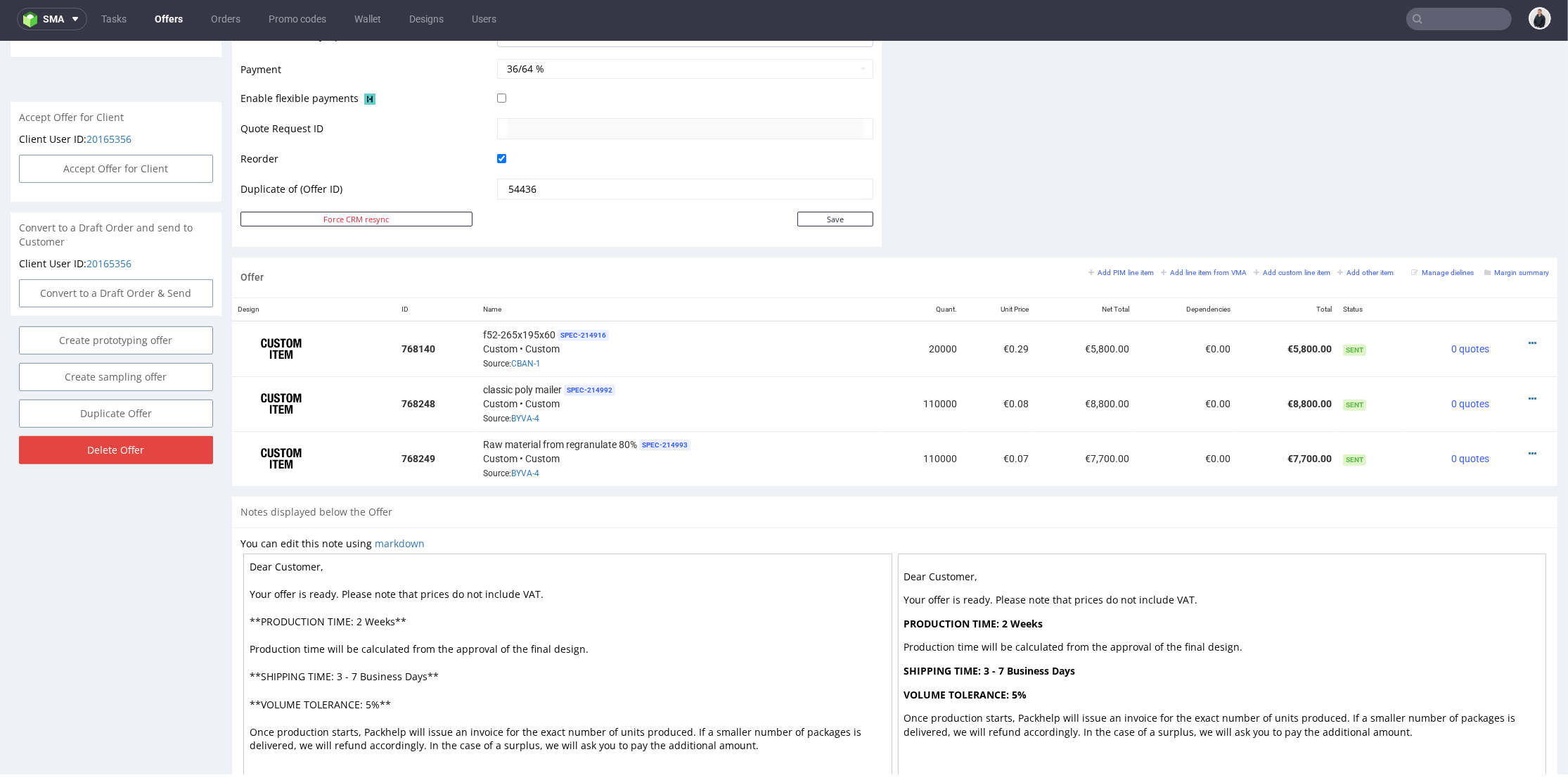
click at [421, 612] on textarea "Dear Customer, Your offer is ready. Please note that prices do not include VAT.…" at bounding box center [567, 677] width 649 height 246
drag, startPoint x: 390, startPoint y: 616, endPoint x: 397, endPoint y: 620, distance: 8.1
click at [393, 617] on textarea "Dear Customer, Your offer is ready. Please note that prices do not include VAT.…" at bounding box center [567, 677] width 649 height 246
drag, startPoint x: 466, startPoint y: 614, endPoint x: 249, endPoint y: 619, distance: 217.1
click at [249, 619] on textarea "Dear Customer, Your offer is ready. Please note that prices do not include VAT.…" at bounding box center [567, 677] width 649 height 246
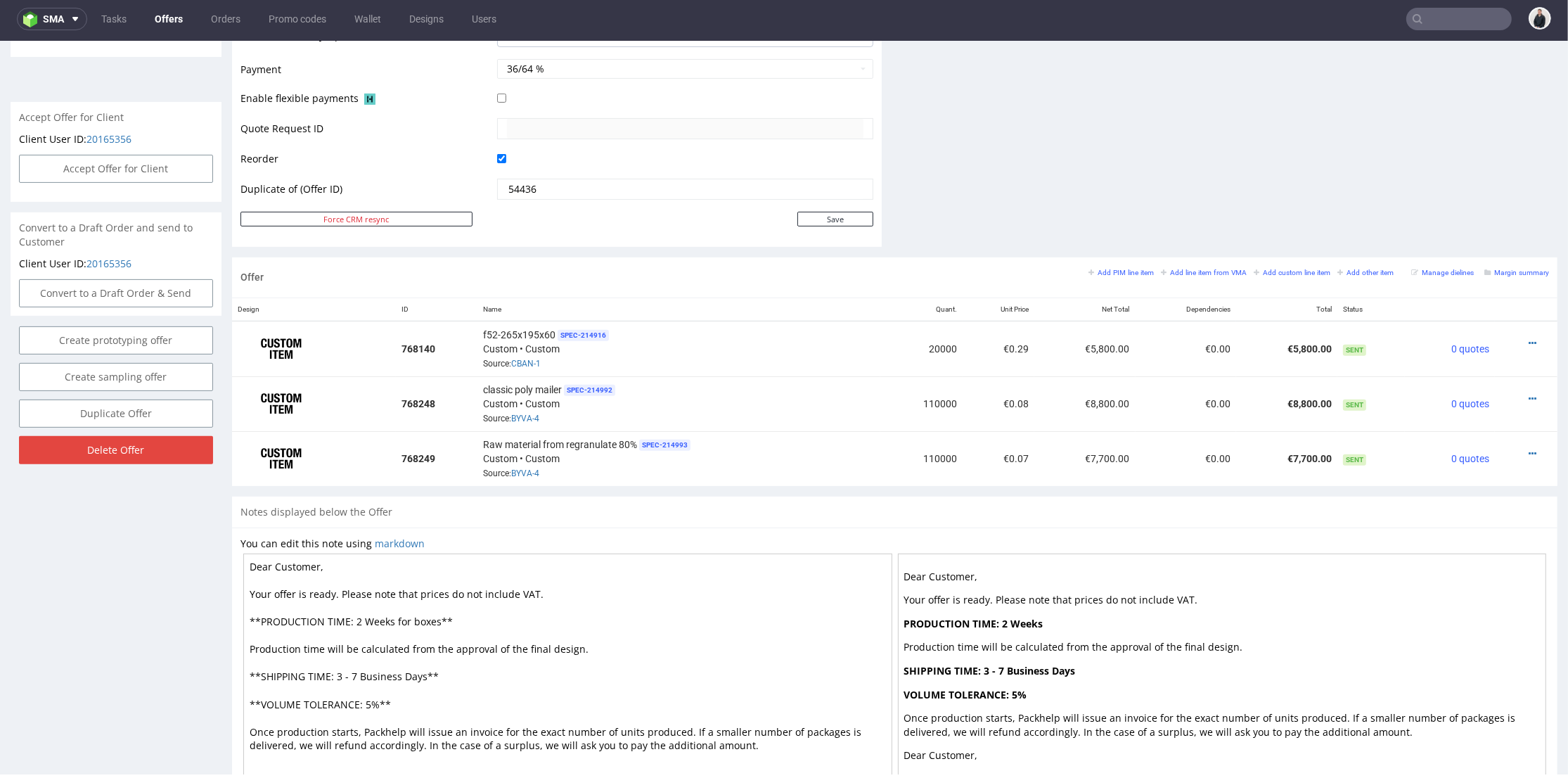
click at [457, 612] on textarea "Dear Customer, Your offer is ready. Please note that prices do not include VAT.…" at bounding box center [567, 677] width 649 height 246
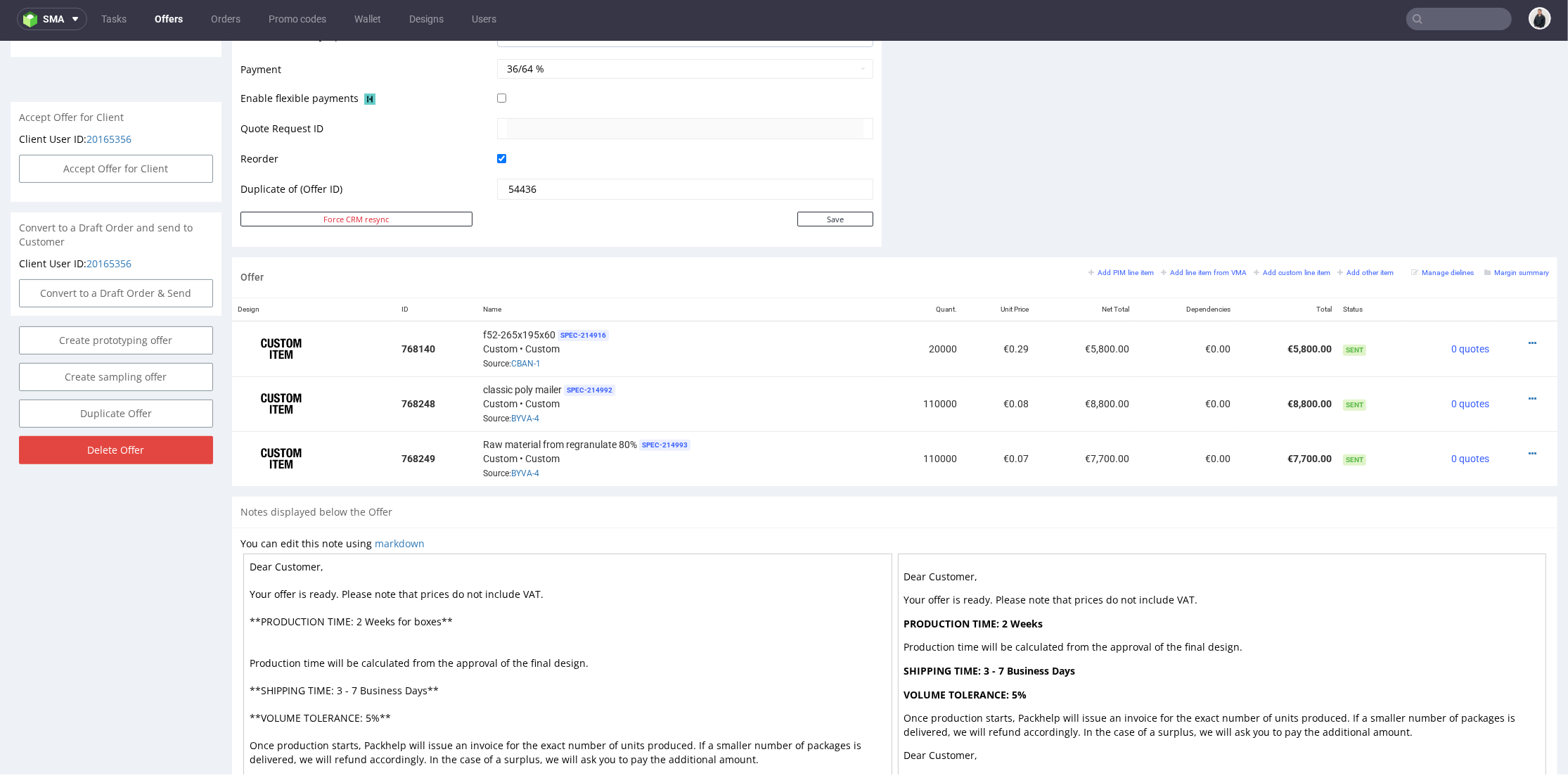
paste textarea "**PRODUCTION TIME: 2 Weeks for boxes**"
drag, startPoint x: 409, startPoint y: 629, endPoint x: 437, endPoint y: 631, distance: 28.1
click at [437, 631] on textarea "Dear Customer, Your offer is ready. Please note that prices do not include VAT.…" at bounding box center [567, 677] width 649 height 246
drag, startPoint x: 356, startPoint y: 629, endPoint x: 393, endPoint y: 630, distance: 37.0
click at [393, 630] on textarea "Dear Customer, Your offer is ready. Please note that prices do not include VAT.…" at bounding box center [567, 677] width 649 height 246
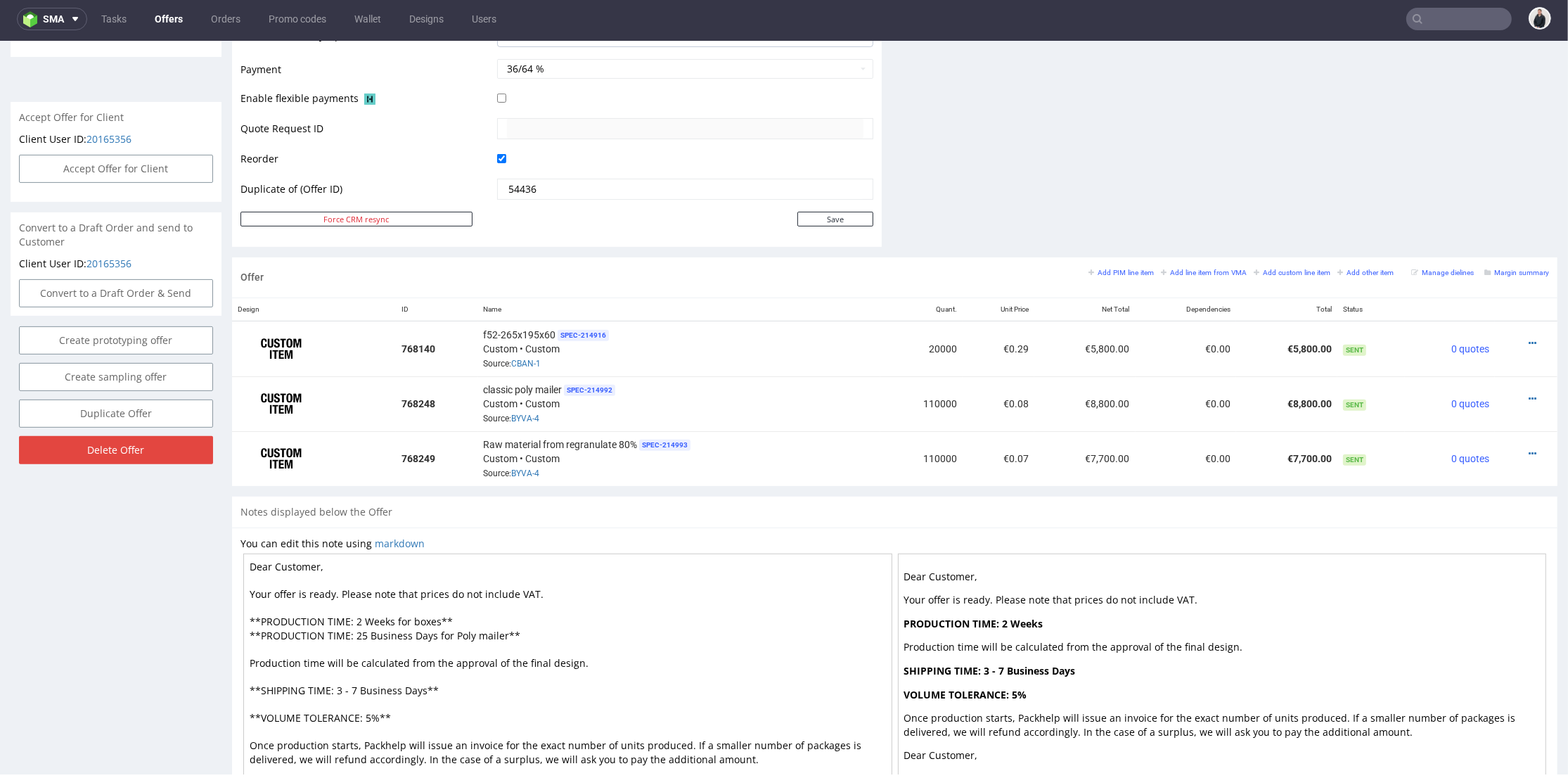
click at [500, 627] on textarea "Dear Customer, Your offer is ready. Please note that prices do not include VAT.…" at bounding box center [567, 677] width 649 height 246
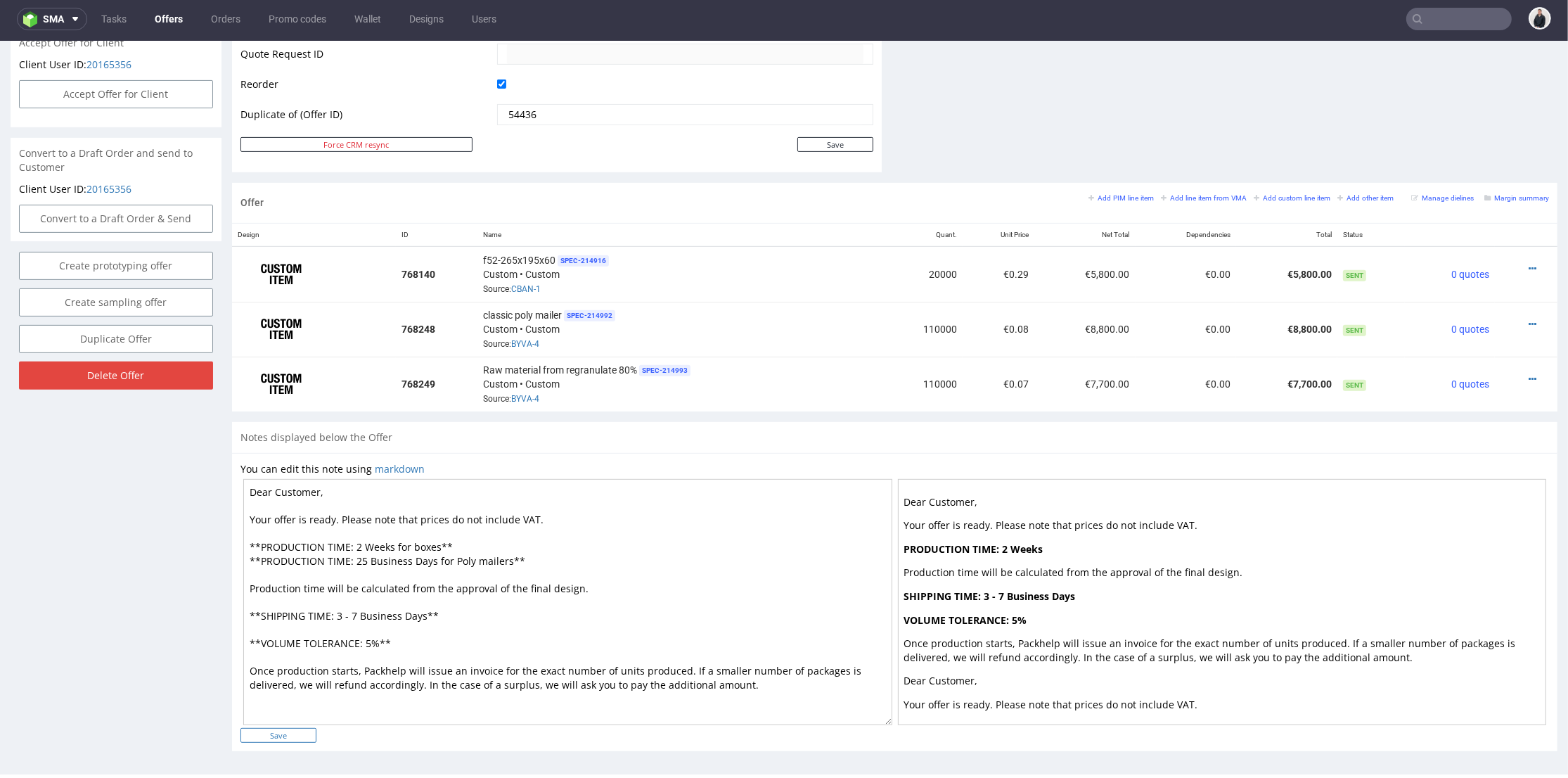
type textarea "Dear Customer, Your offer is ready. Please note that prices do not include VAT.…"
click at [286, 735] on input "Save" at bounding box center [278, 735] width 76 height 15
type input "In progress..."
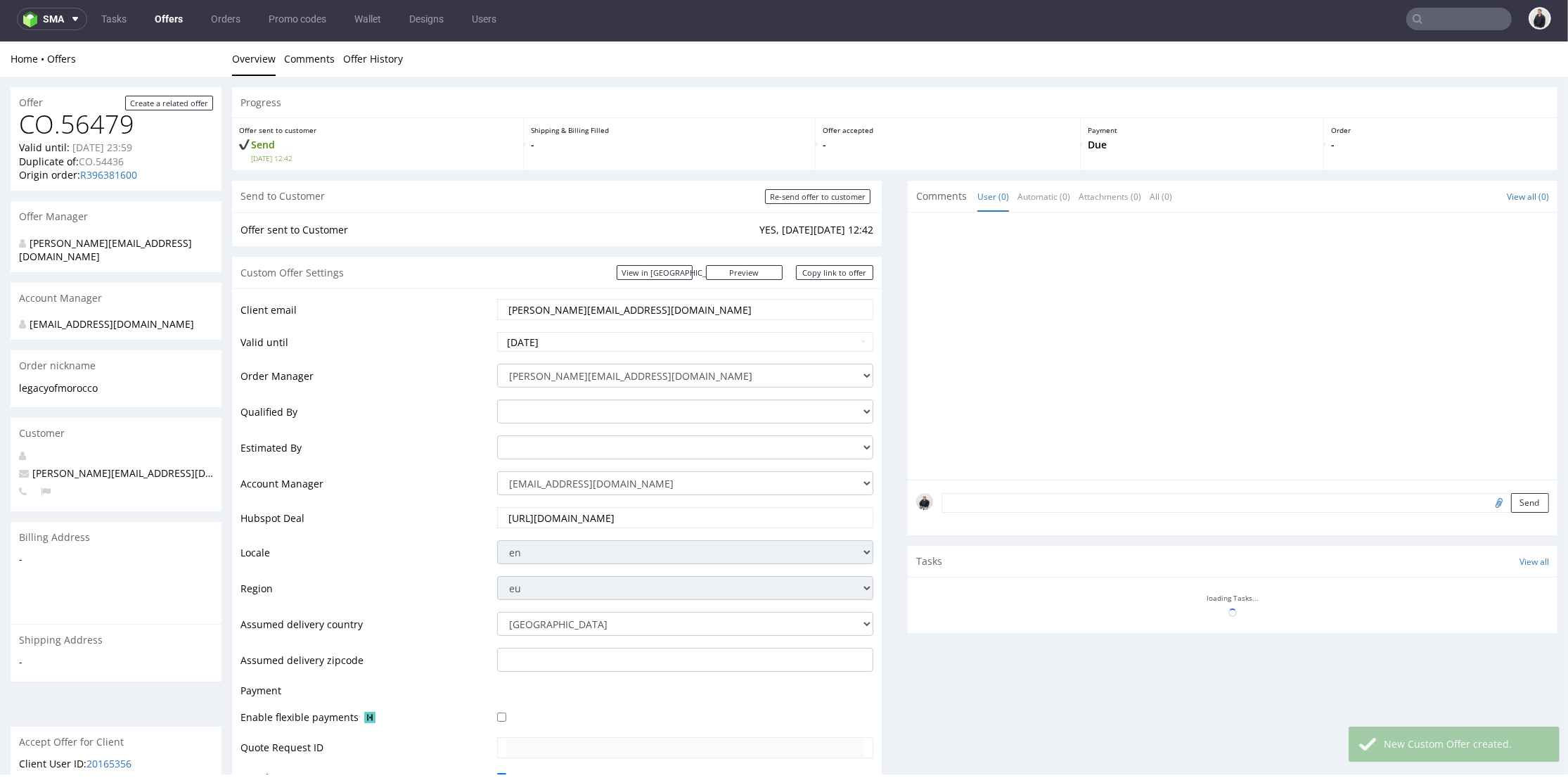
scroll to position [494, 0]
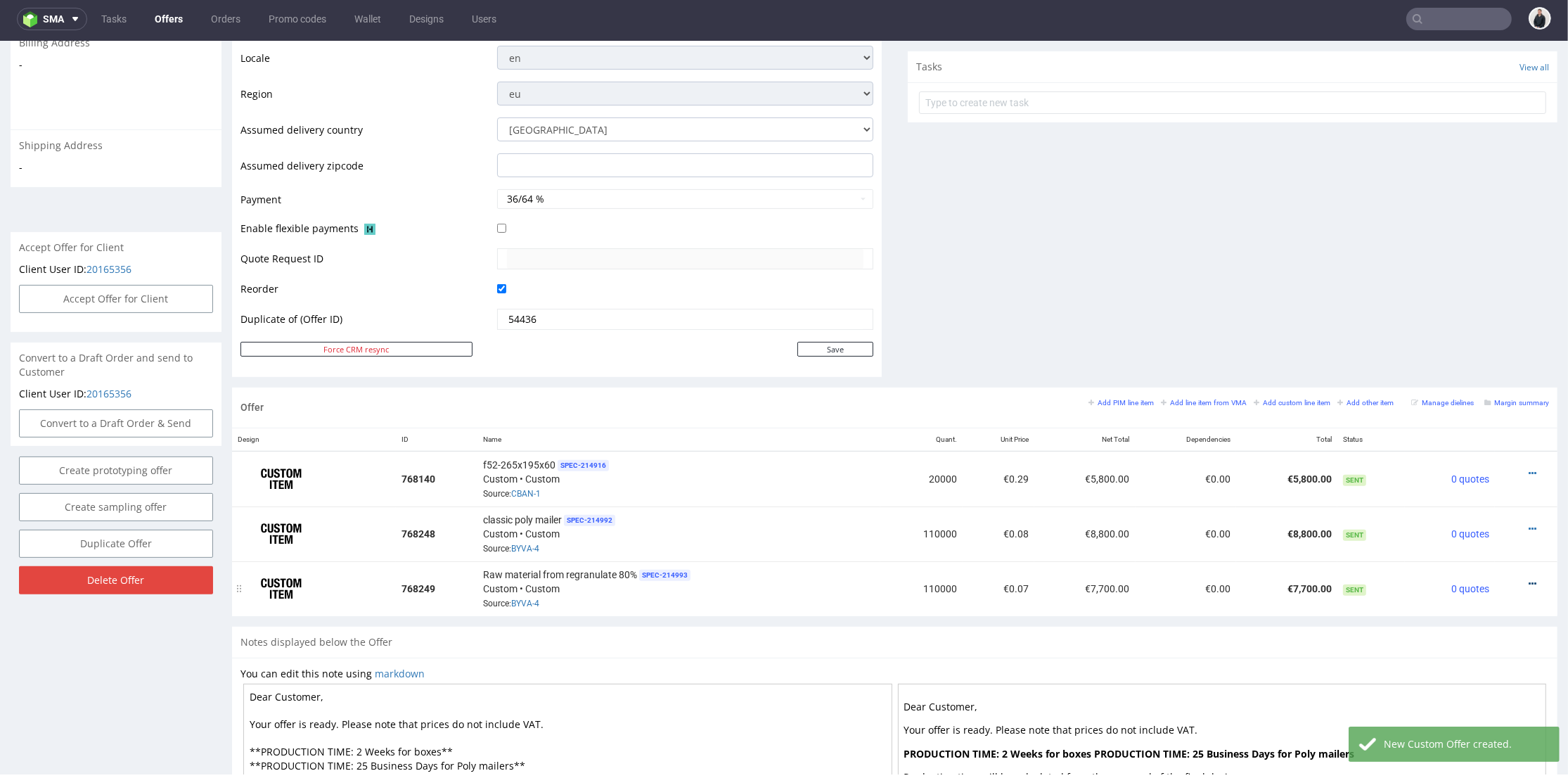
click at [1529, 579] on icon at bounding box center [1532, 583] width 8 height 10
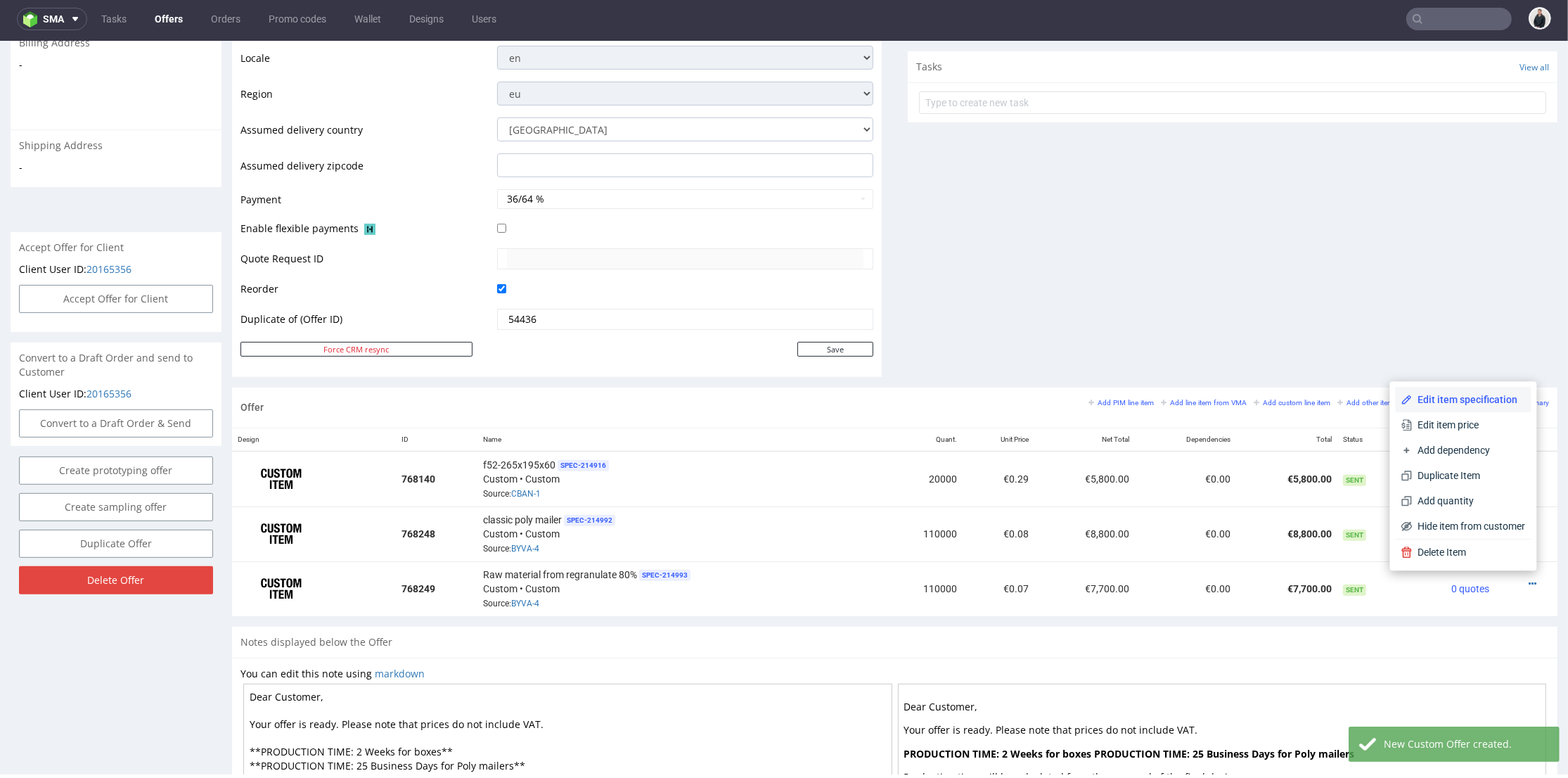
click at [1467, 410] on li "Edit item specification" at bounding box center [1464, 399] width 135 height 25
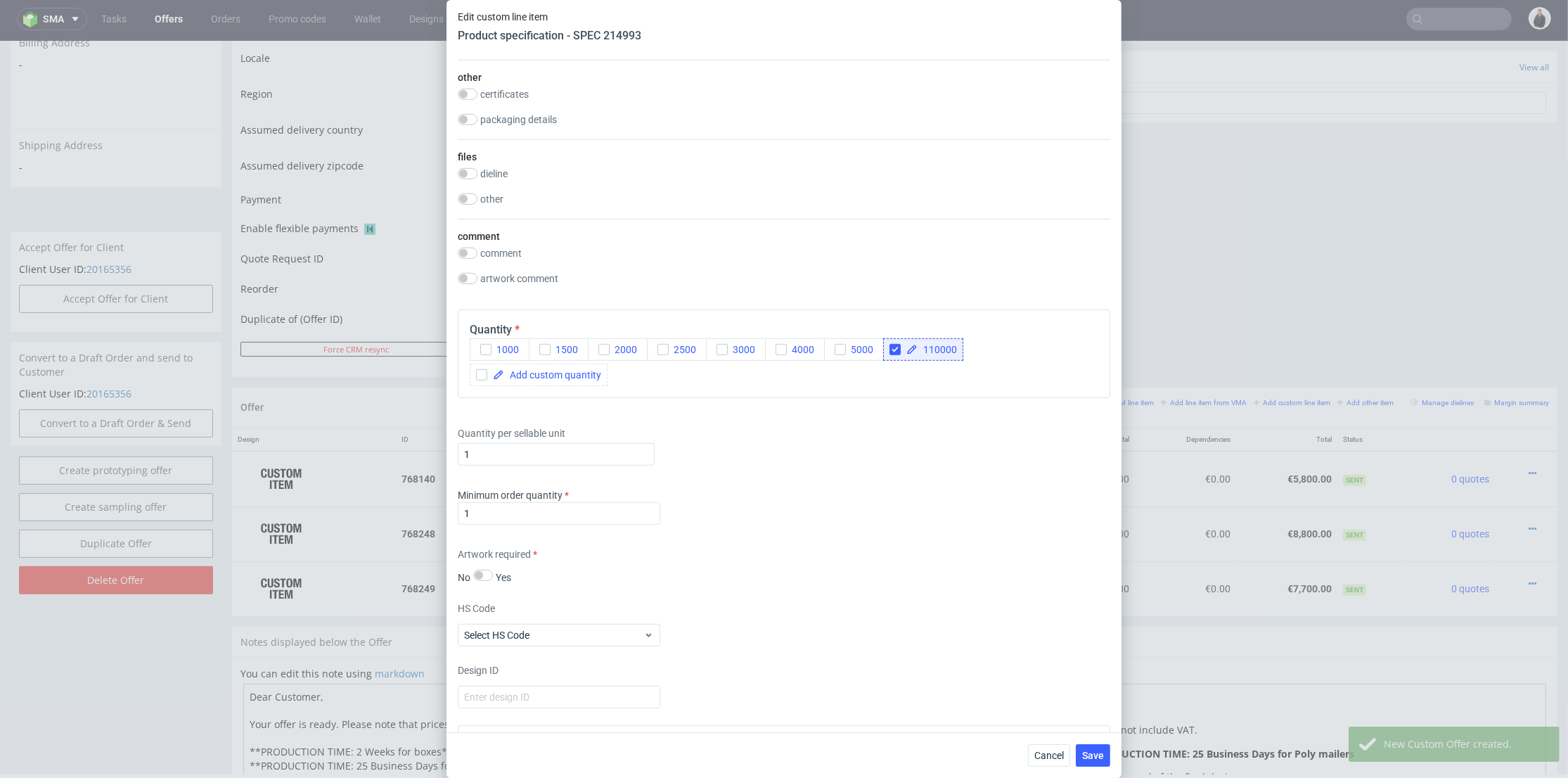
scroll to position [1406, 0]
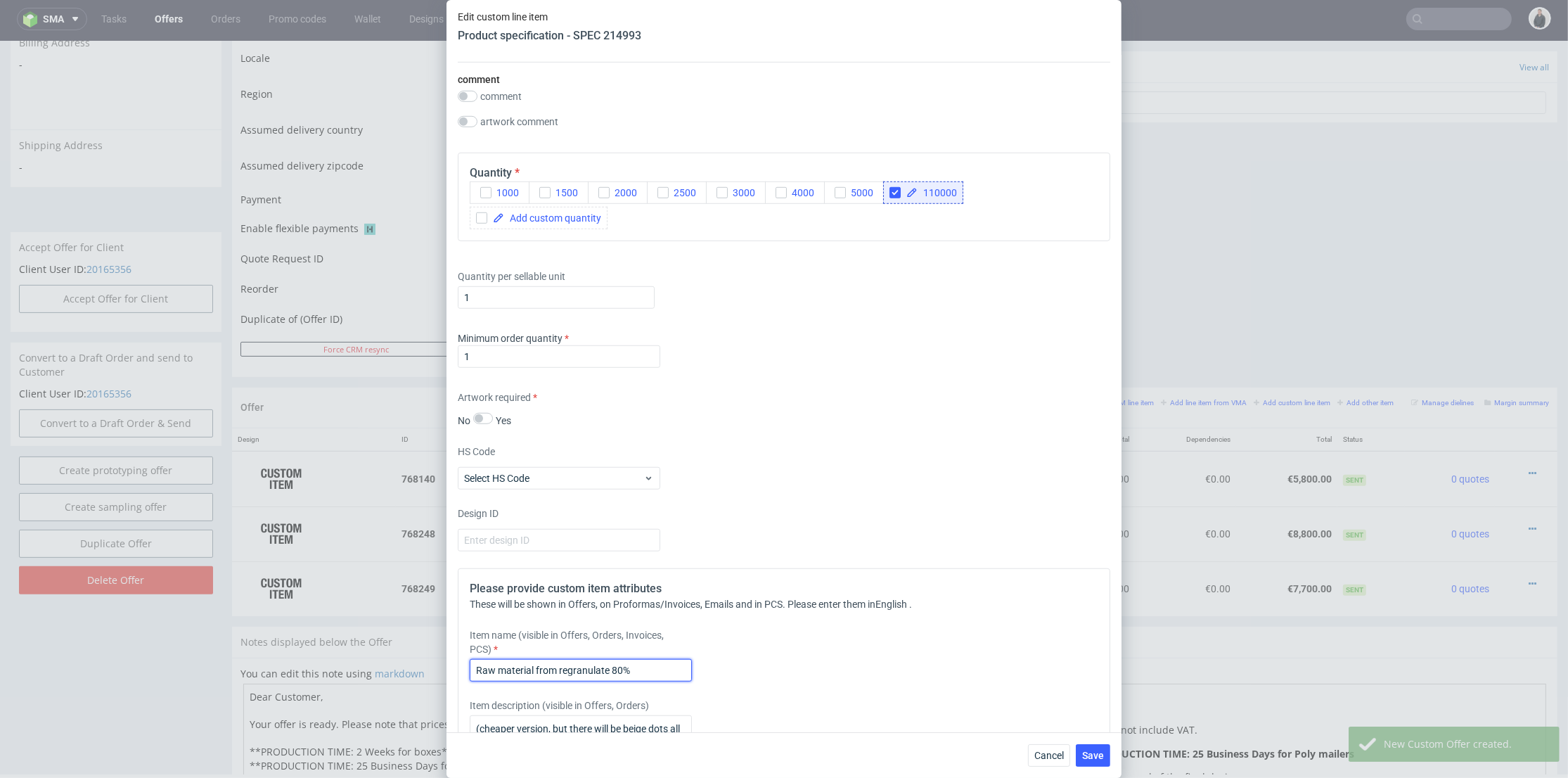
click at [476, 674] on input "Raw material from regranulate 80%" at bounding box center [581, 669] width 223 height 22
type input "Poly Mailer Raw material from regranulate 80%"
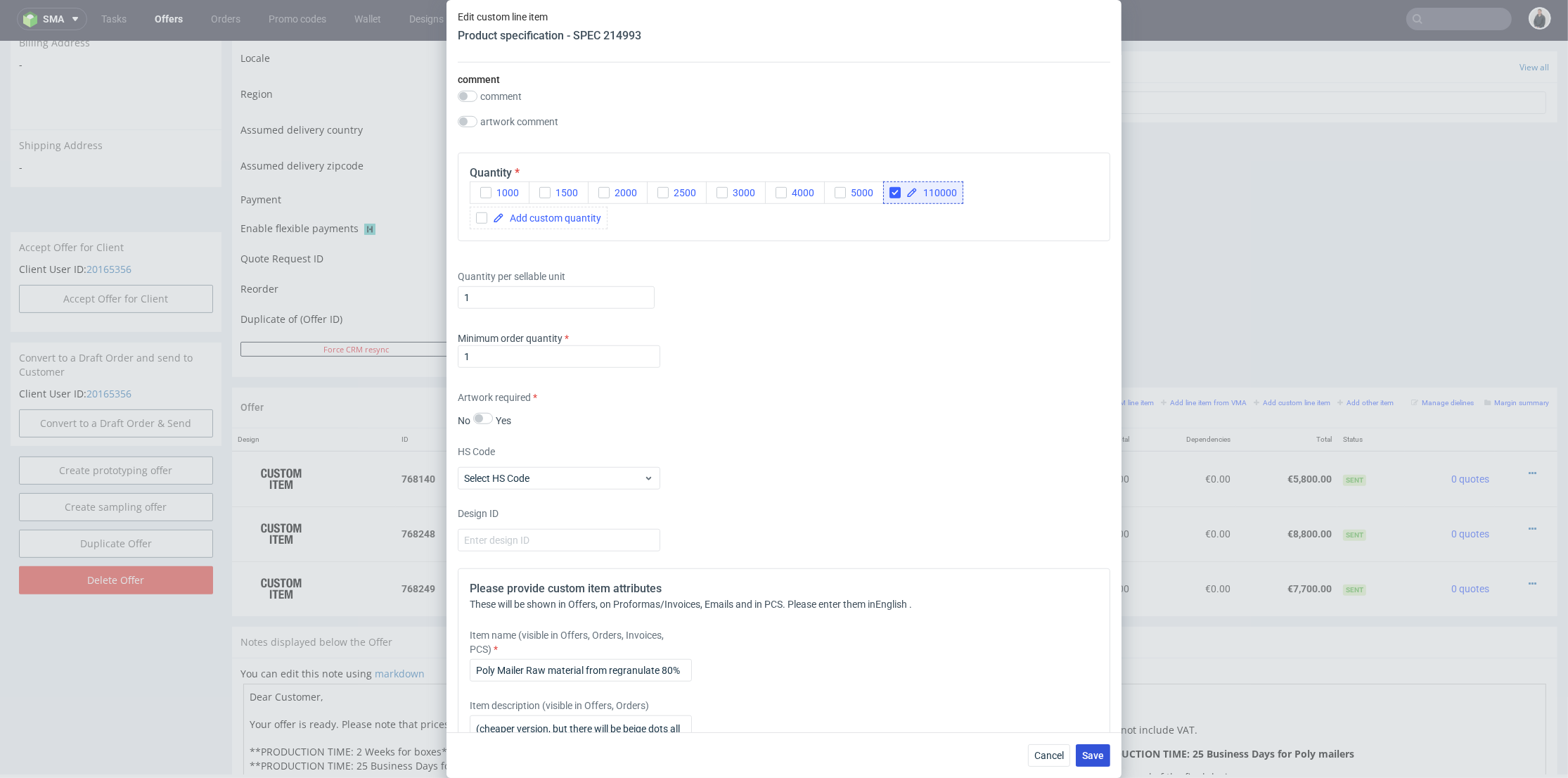
click at [1098, 757] on span "Save" at bounding box center [1093, 755] width 21 height 10
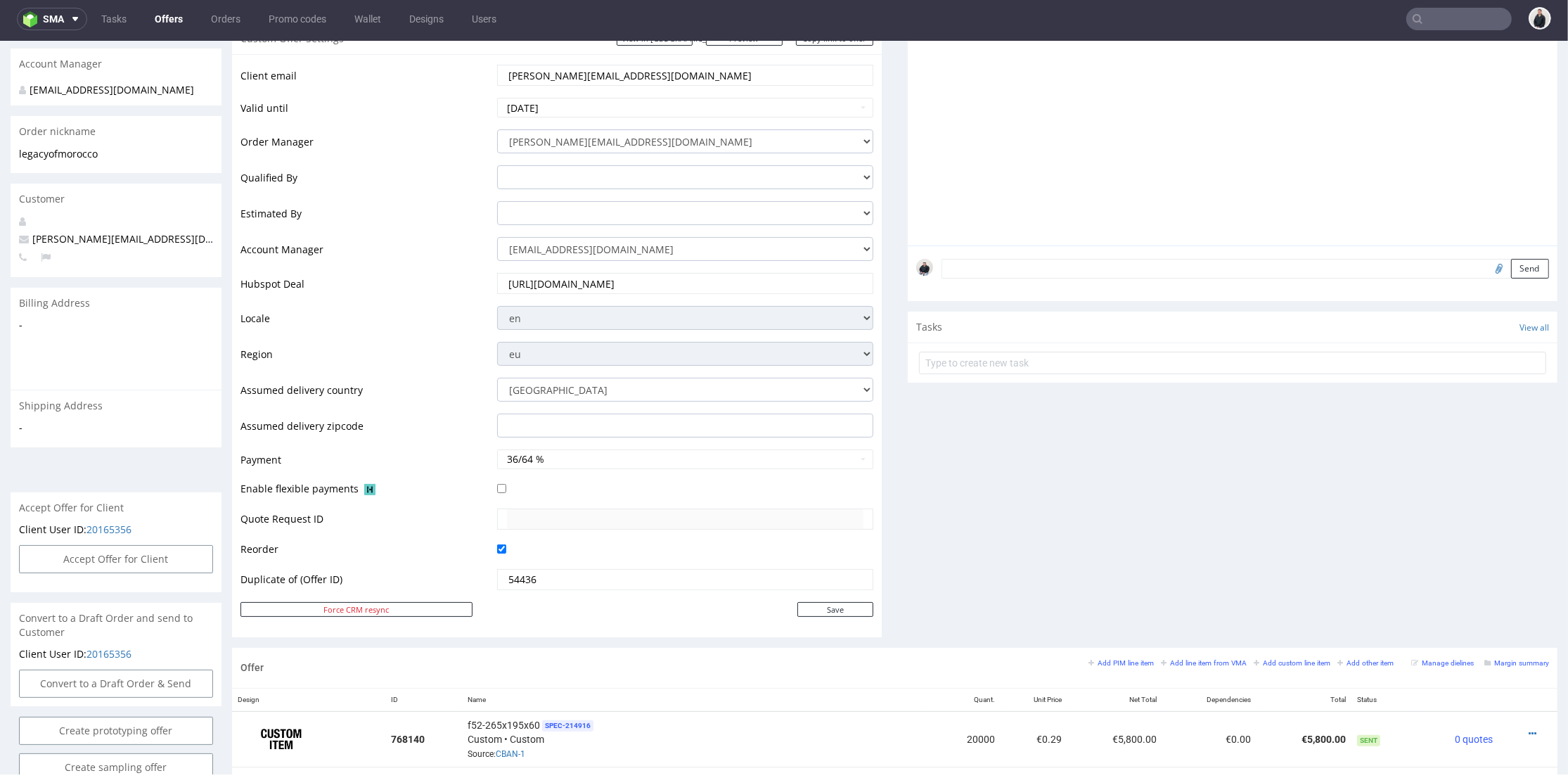
scroll to position [0, 0]
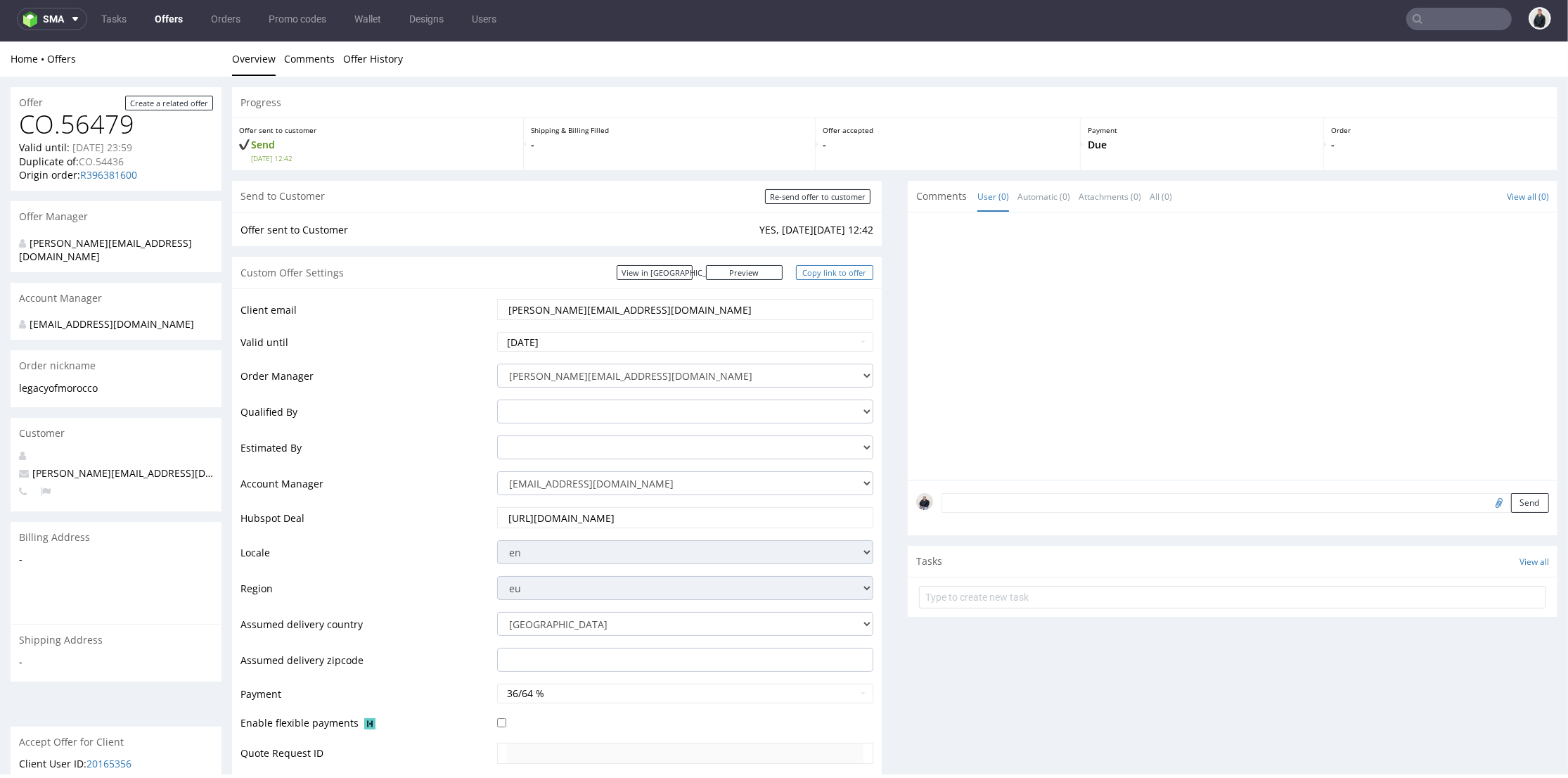
click at [847, 278] on link "Copy link to offer" at bounding box center [834, 272] width 77 height 15
click at [834, 199] on input "Re-send offer to customer" at bounding box center [817, 196] width 105 height 15
type input "In progress..."
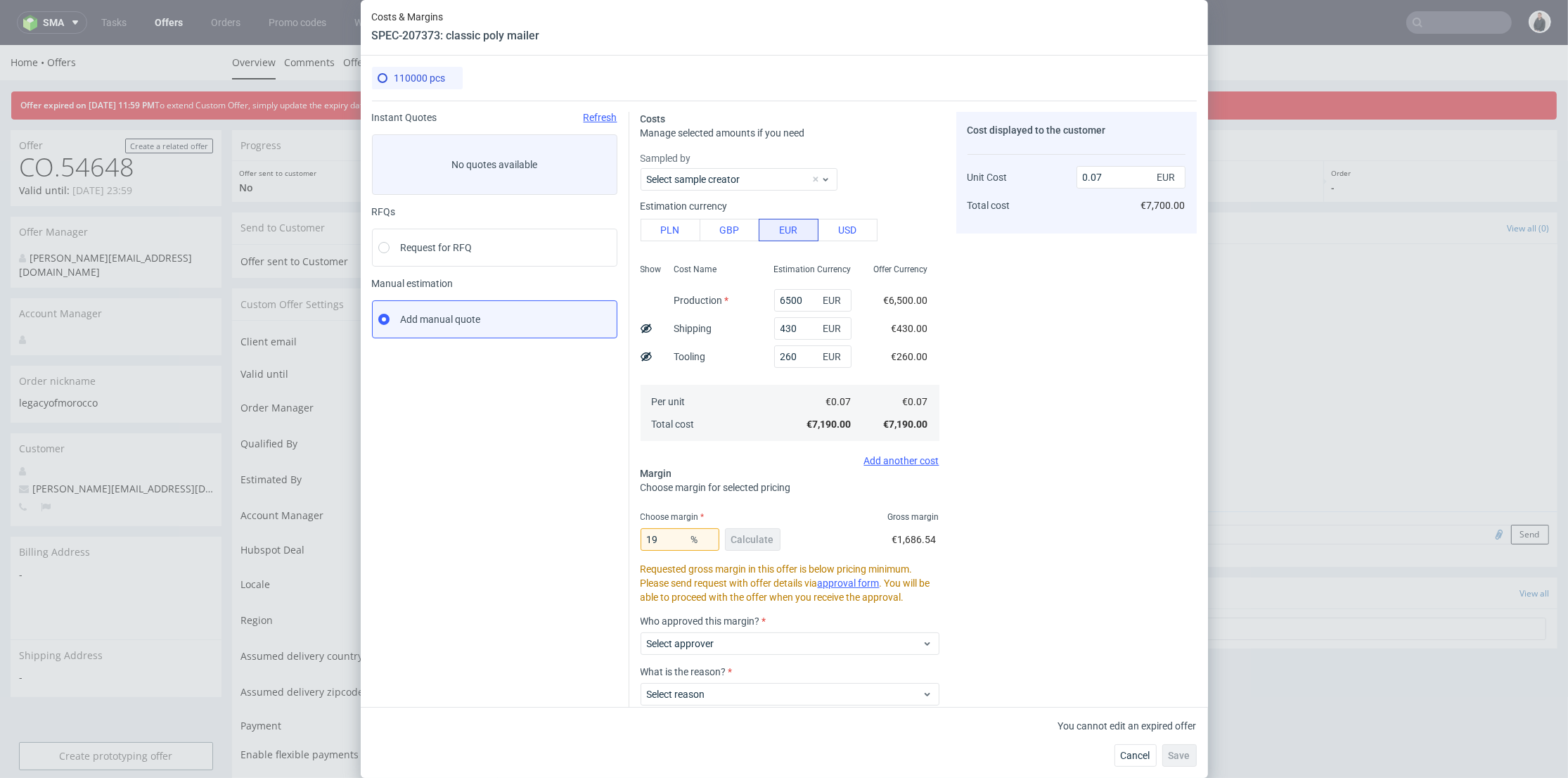
scroll to position [468, 0]
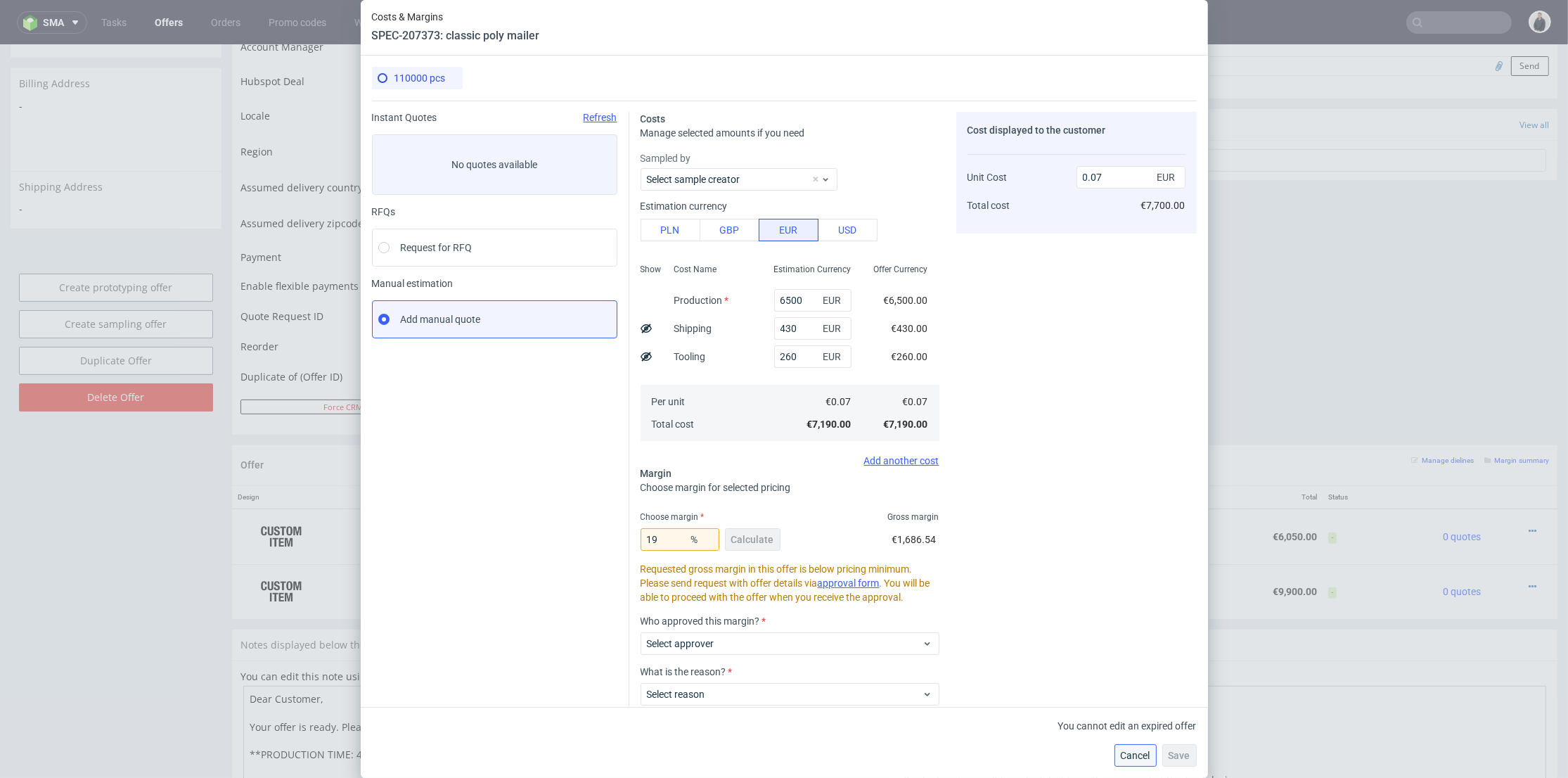
click at [1140, 745] on button "Cancel" at bounding box center [1135, 755] width 42 height 22
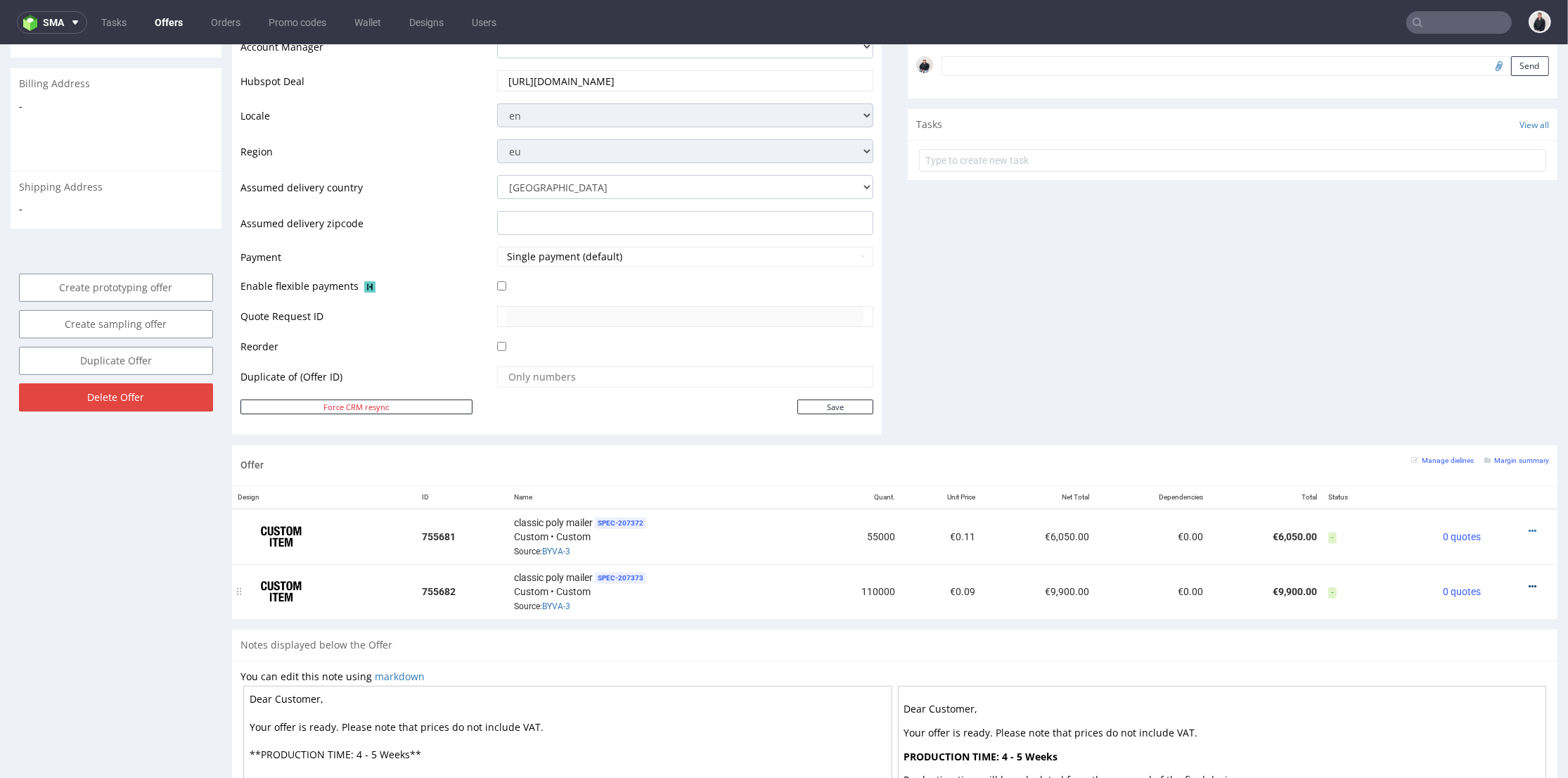
click at [1529, 581] on icon at bounding box center [1532, 586] width 8 height 10
click at [1457, 544] on li "View cost details" at bounding box center [1468, 555] width 128 height 25
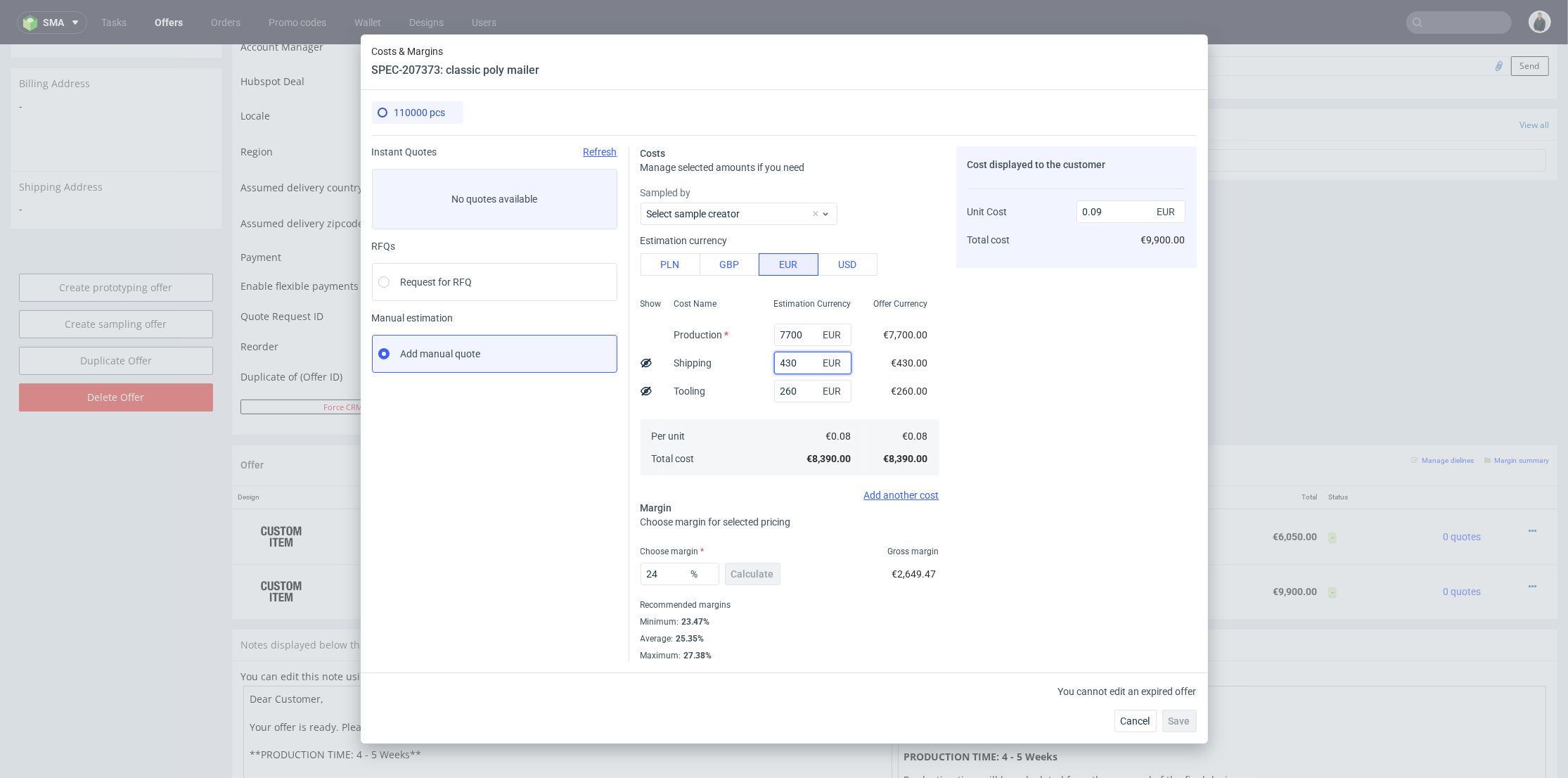
drag, startPoint x: 787, startPoint y: 359, endPoint x: 737, endPoint y: 346, distance: 51.7
click at [738, 346] on div "Show Cost Name Production Shipping Tooling Per unit Total cost Estimation Curre…" at bounding box center [791, 385] width 299 height 186
drag, startPoint x: 792, startPoint y: 329, endPoint x: 782, endPoint y: 341, distance: 15.6
click at [747, 326] on div "Show Cost Name Production Shipping Tooling Per unit Total cost Estimation Curre…" at bounding box center [791, 385] width 299 height 186
paste input "572"
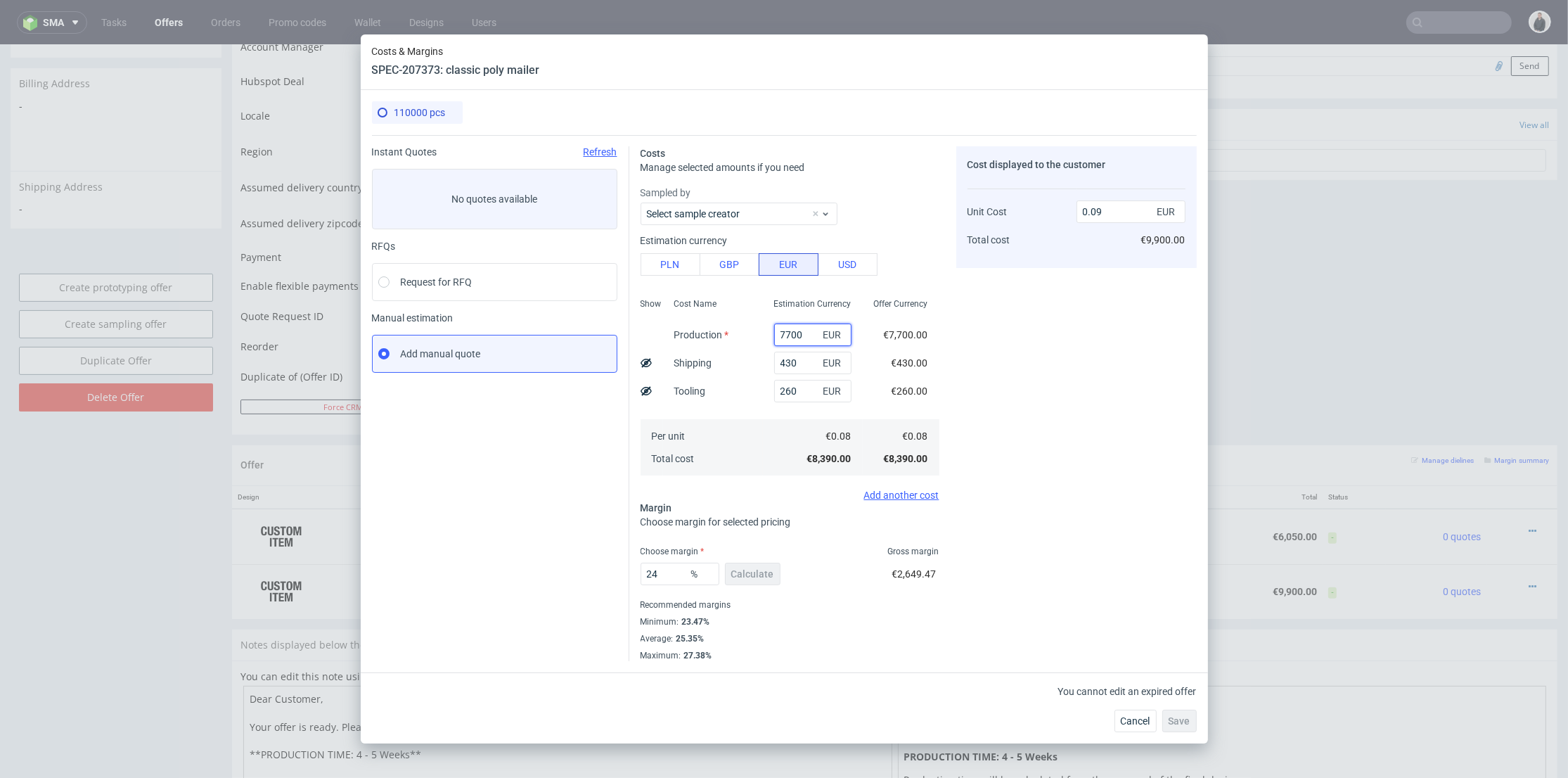
type input "5720"
type input "0.07"
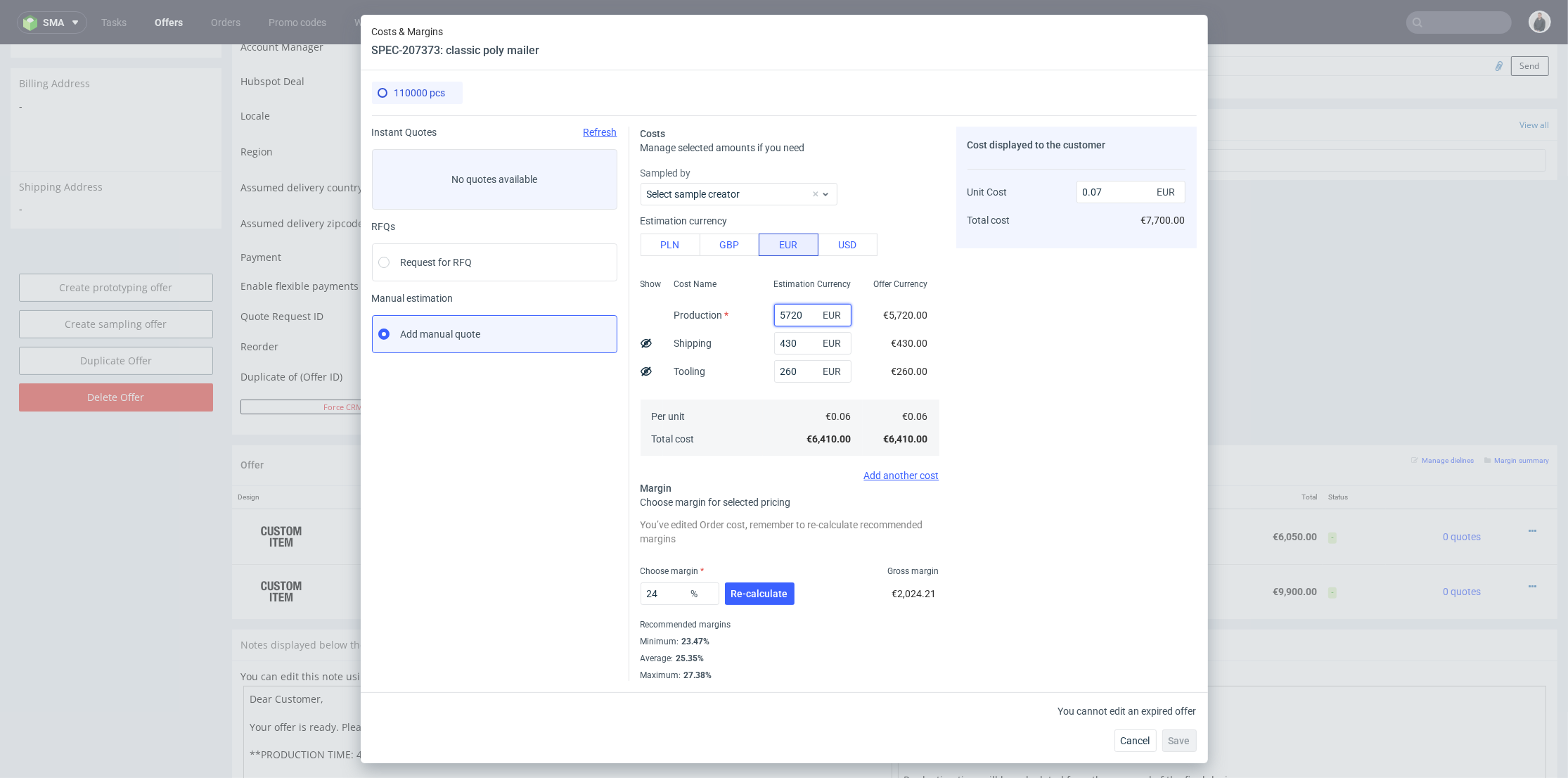
type input "5720"
drag, startPoint x: 792, startPoint y: 340, endPoint x: 747, endPoint y: 60, distance: 283.6
click at [739, 331] on div "Show Cost Name Production Shipping Tooling Per unit Total cost Estimation Curre…" at bounding box center [791, 365] width 299 height 186
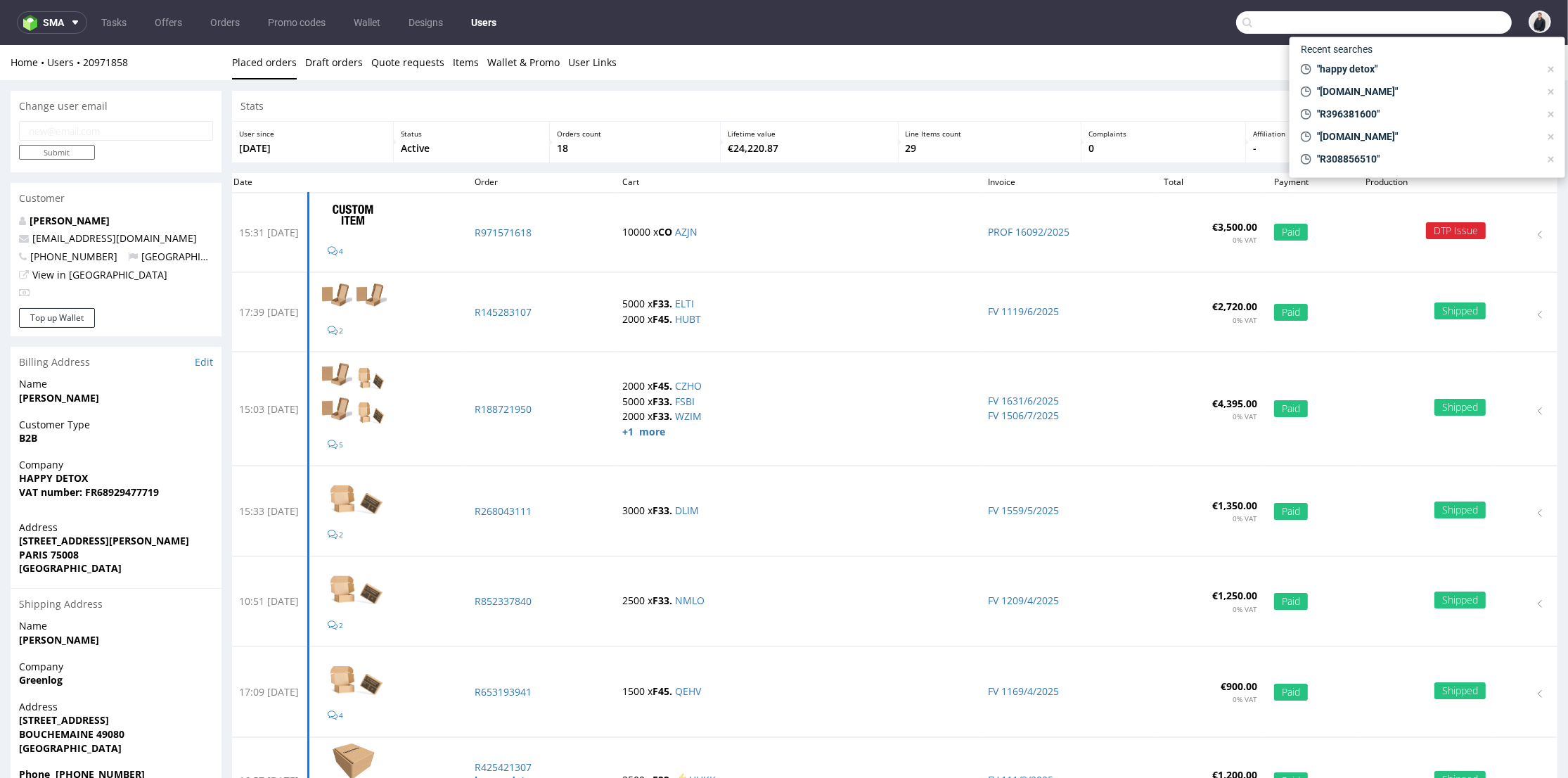
click at [1424, 19] on input "text" at bounding box center [1375, 22] width 276 height 22
paste input "28a9148e"
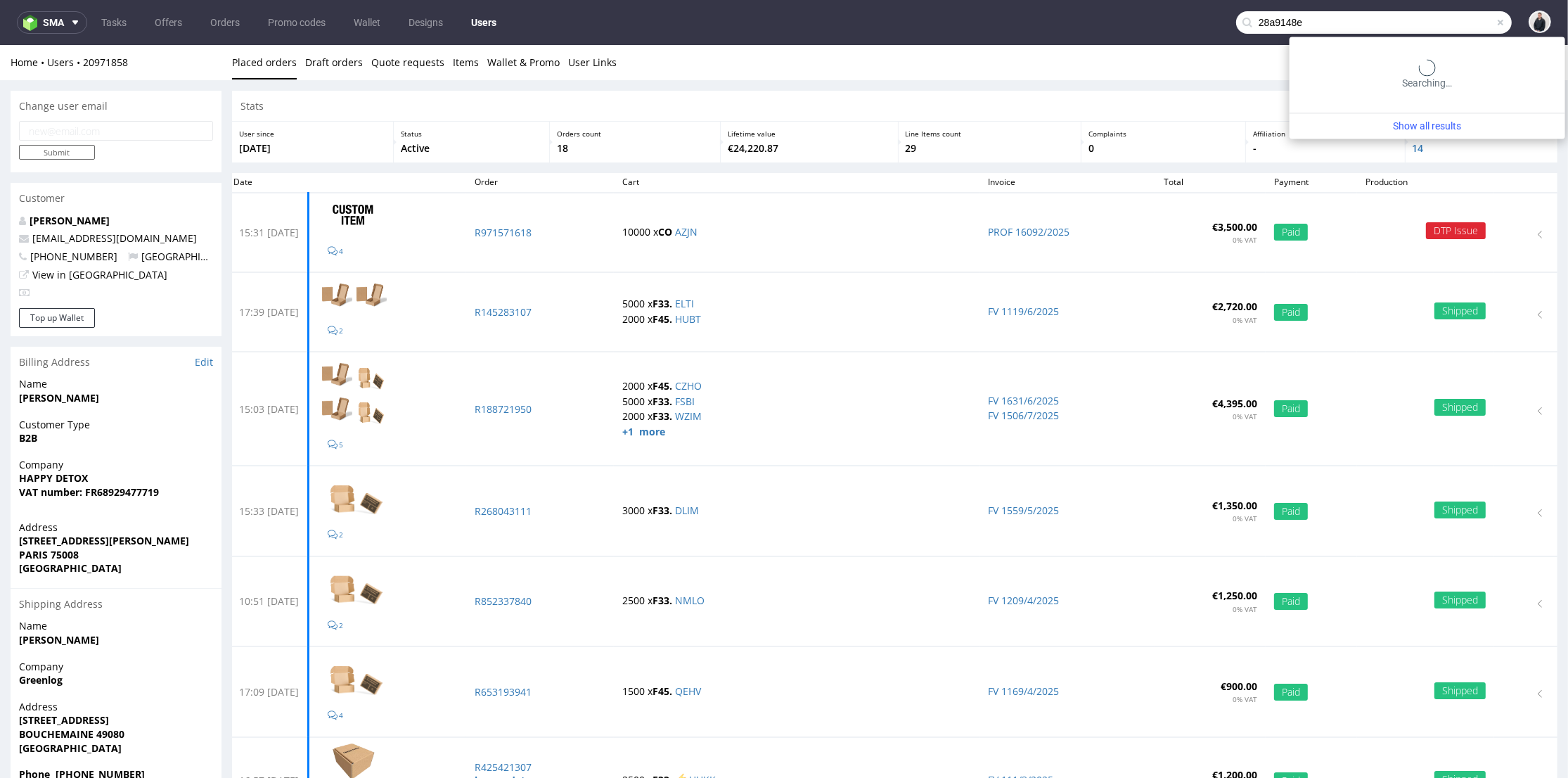
type input "28a9148e"
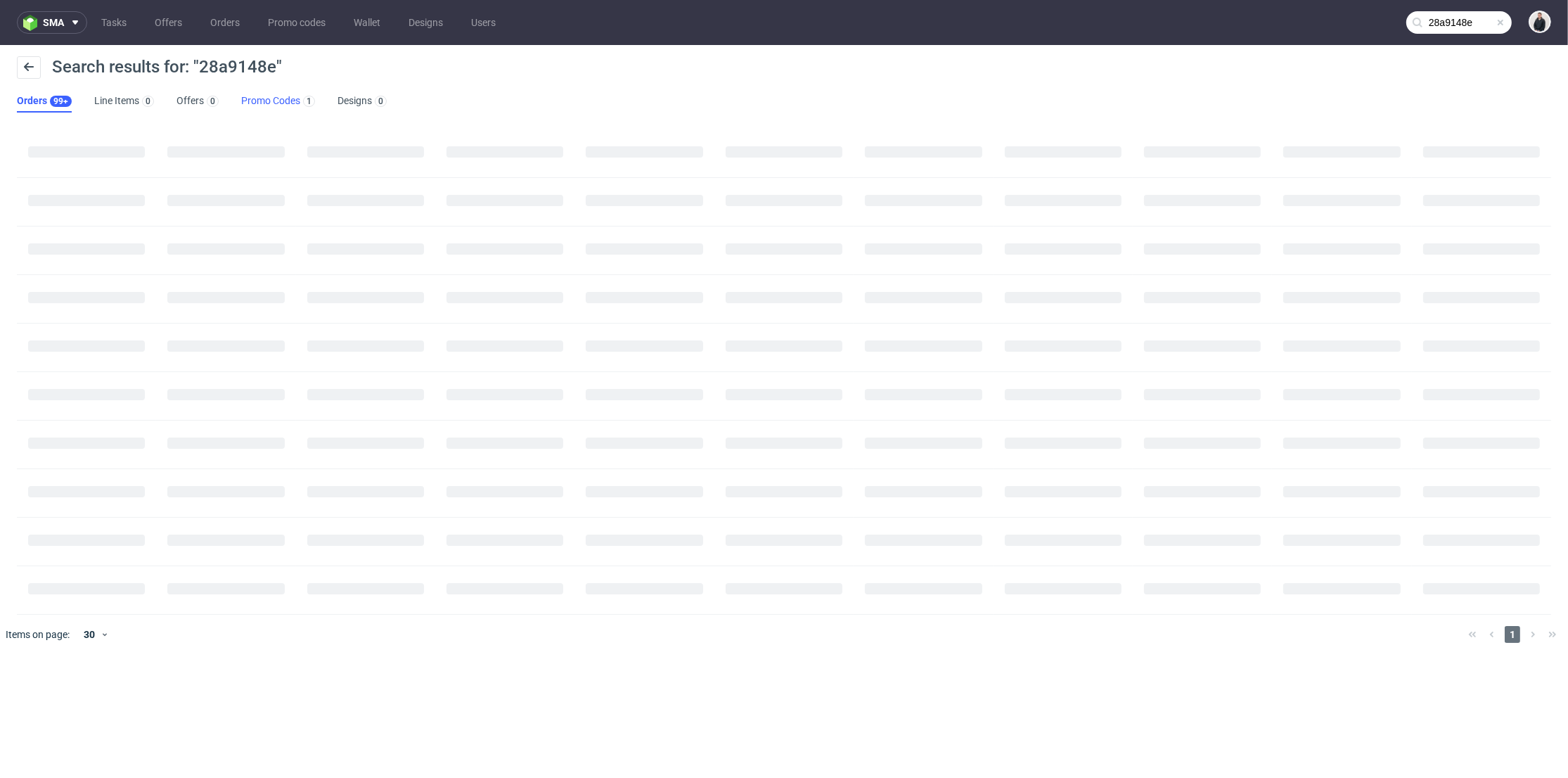
click at [271, 101] on link "Promo Codes 1" at bounding box center [278, 101] width 74 height 22
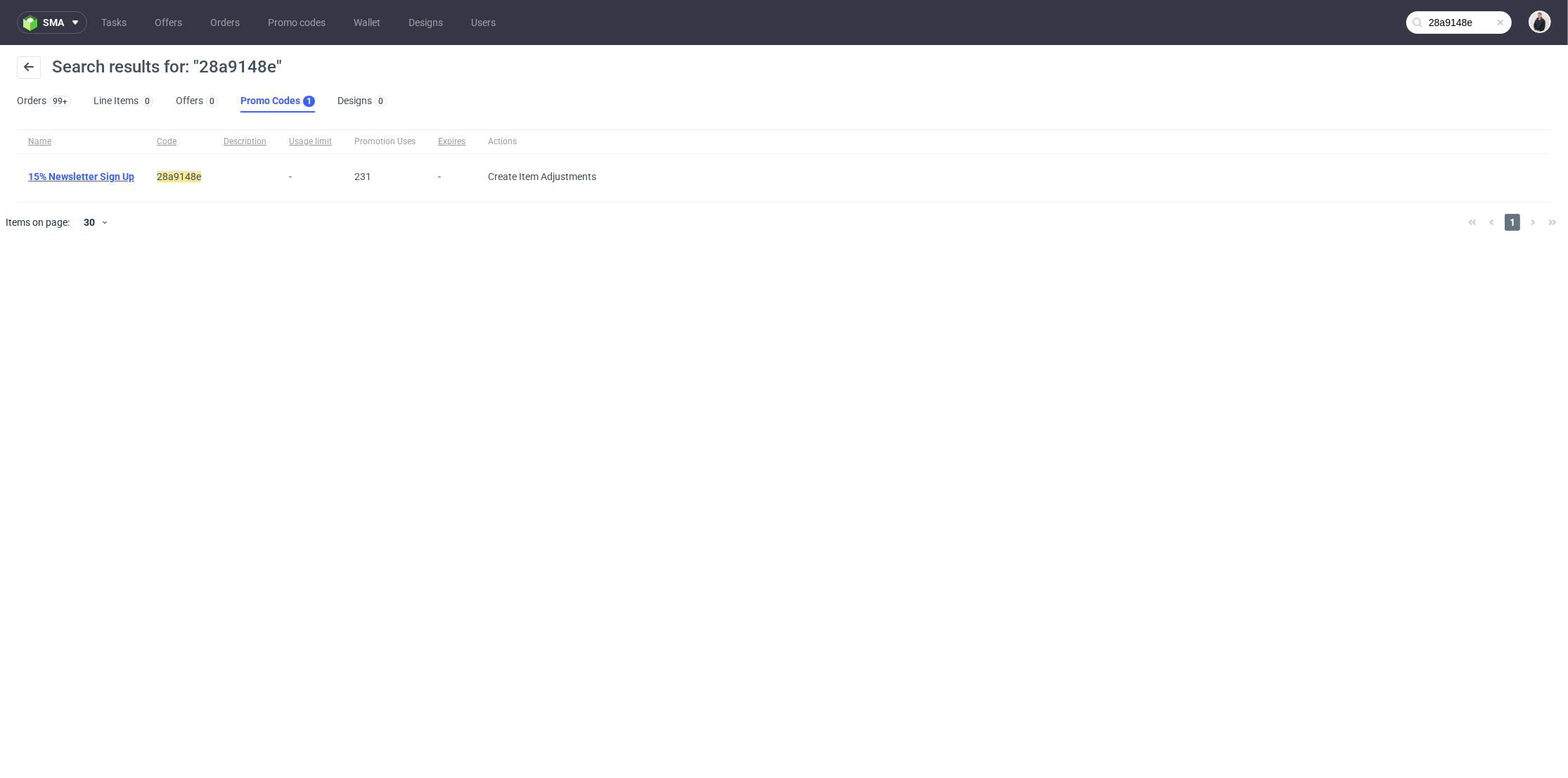
click at [77, 174] on link "15% Newsletter Sign Up" at bounding box center [81, 176] width 106 height 12
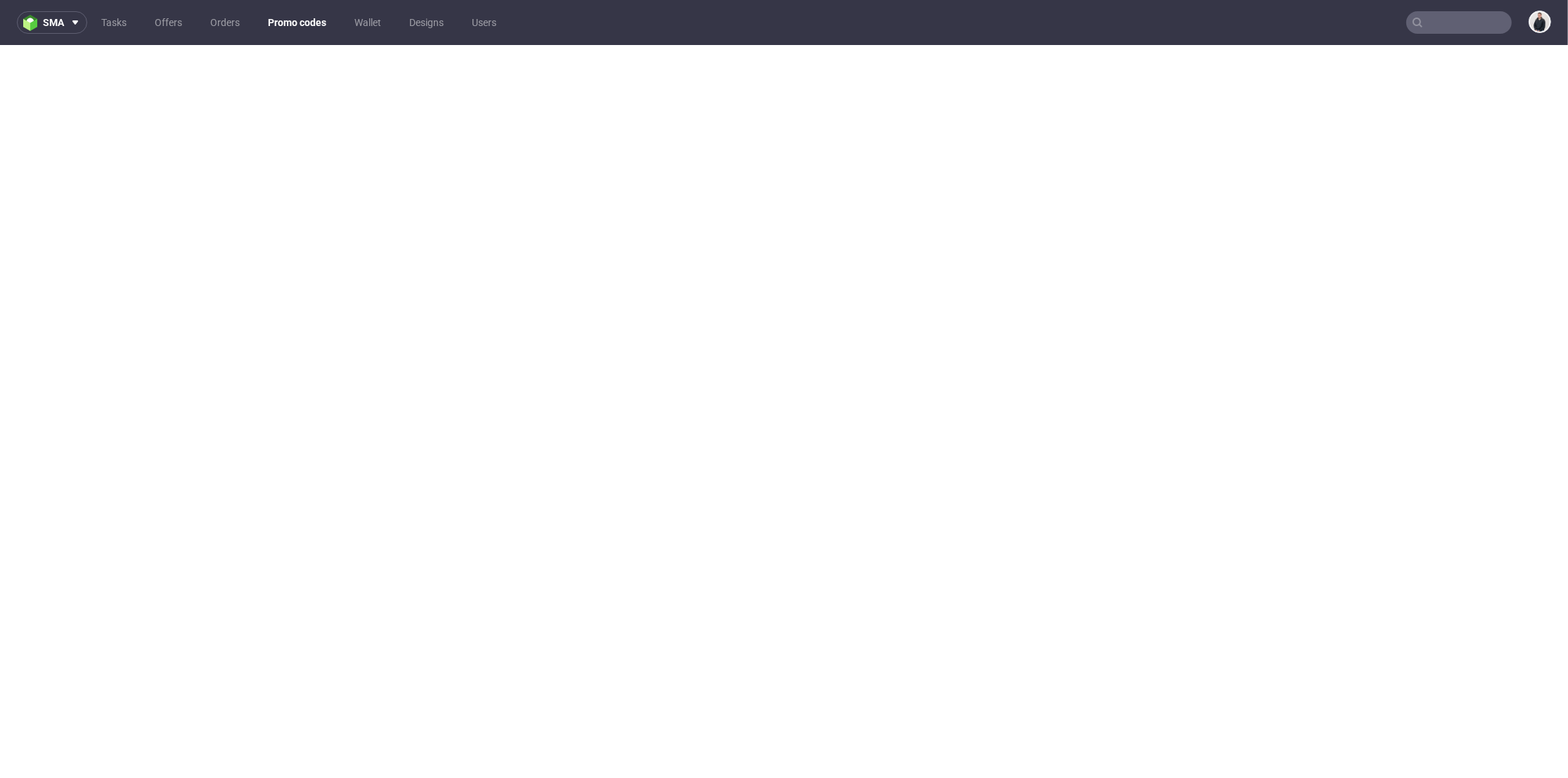
click at [1445, 28] on input "text" at bounding box center [1459, 22] width 105 height 22
paste input "maguelone@plab-beauty.com"
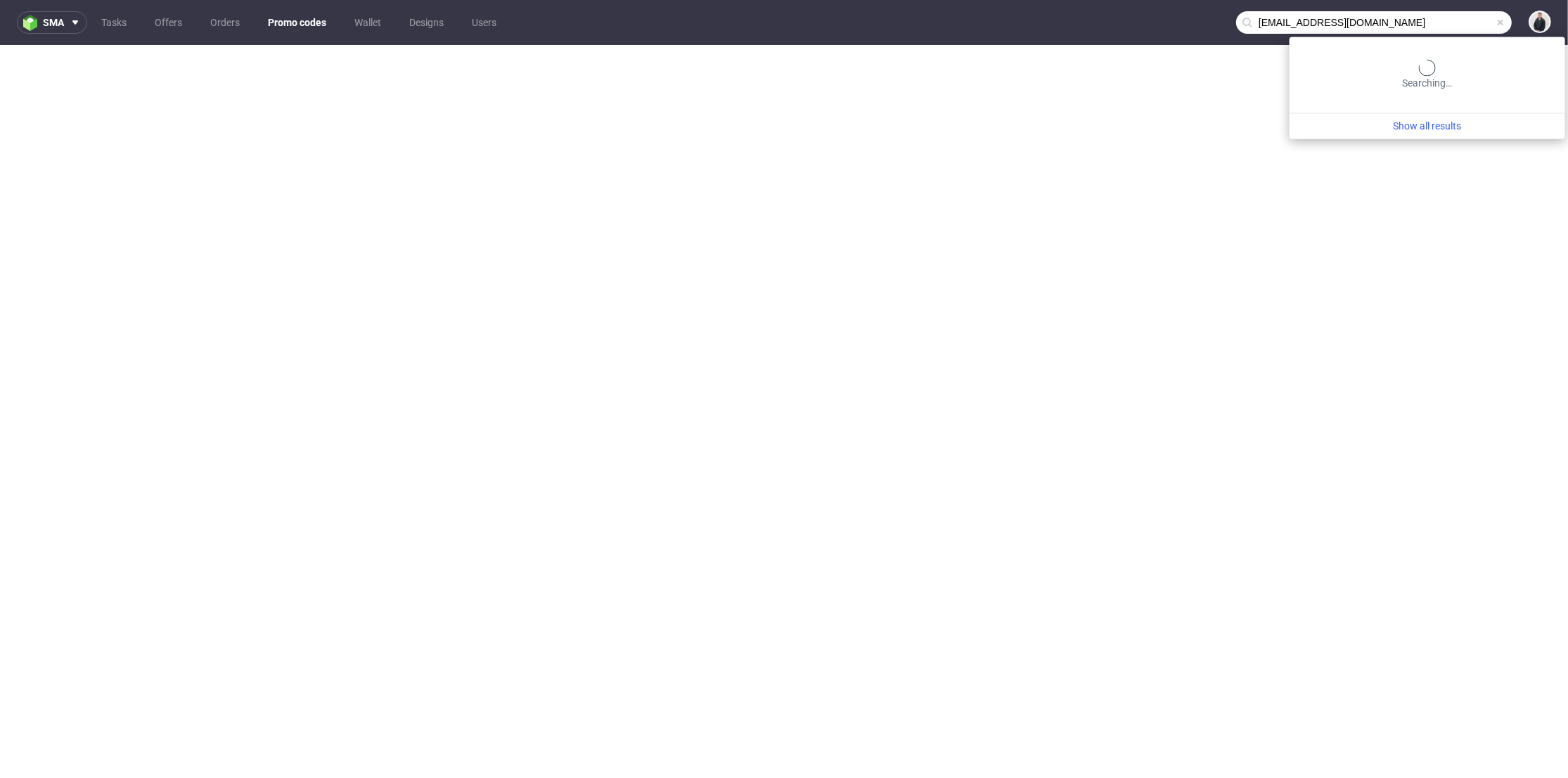
type input "maguelone@plab-beauty.com"
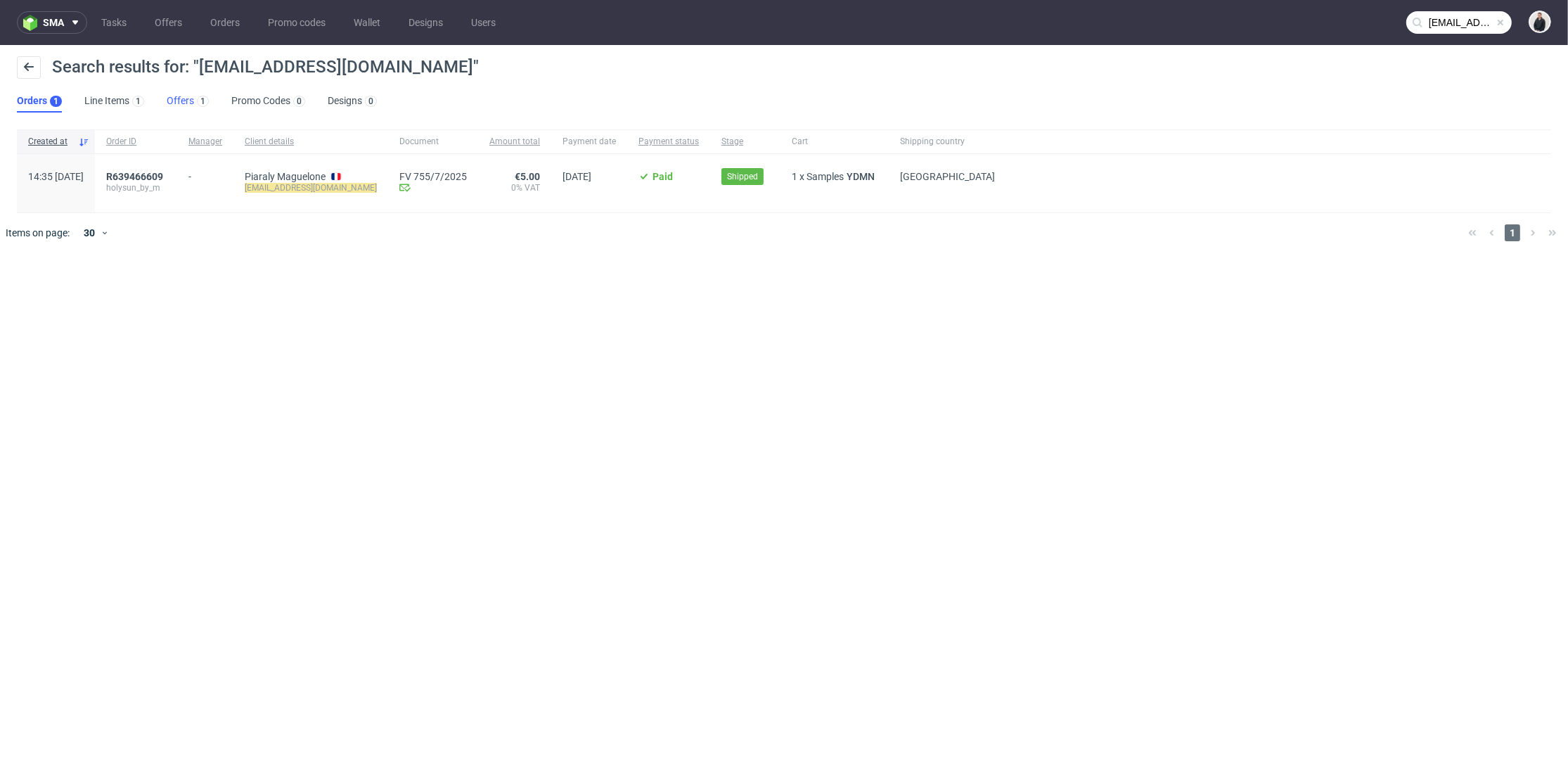
click at [183, 108] on link "Offers 1" at bounding box center [187, 101] width 42 height 22
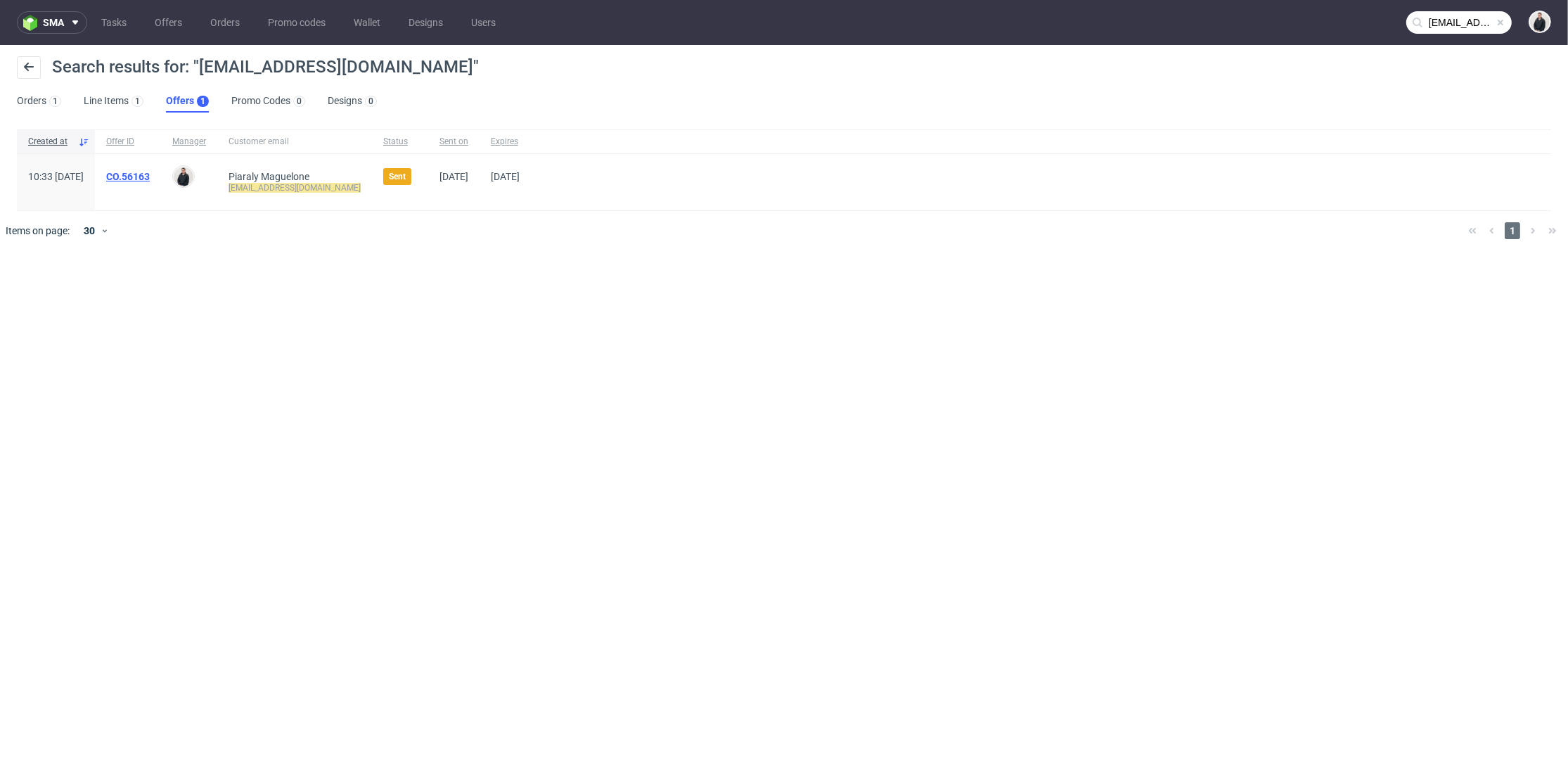
click at [150, 174] on link "CO.56163" at bounding box center [127, 176] width 44 height 12
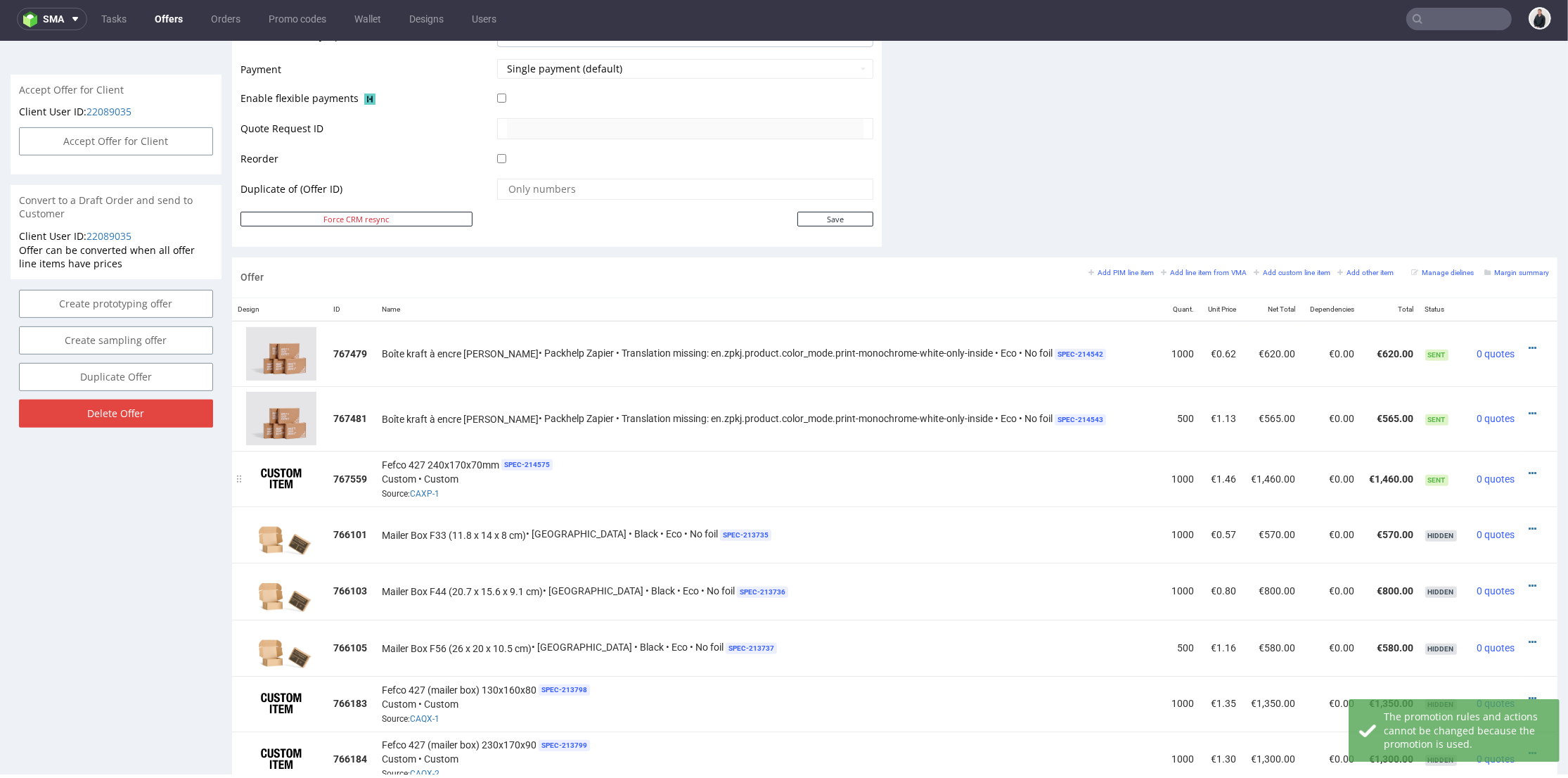
scroll to position [703, 0]
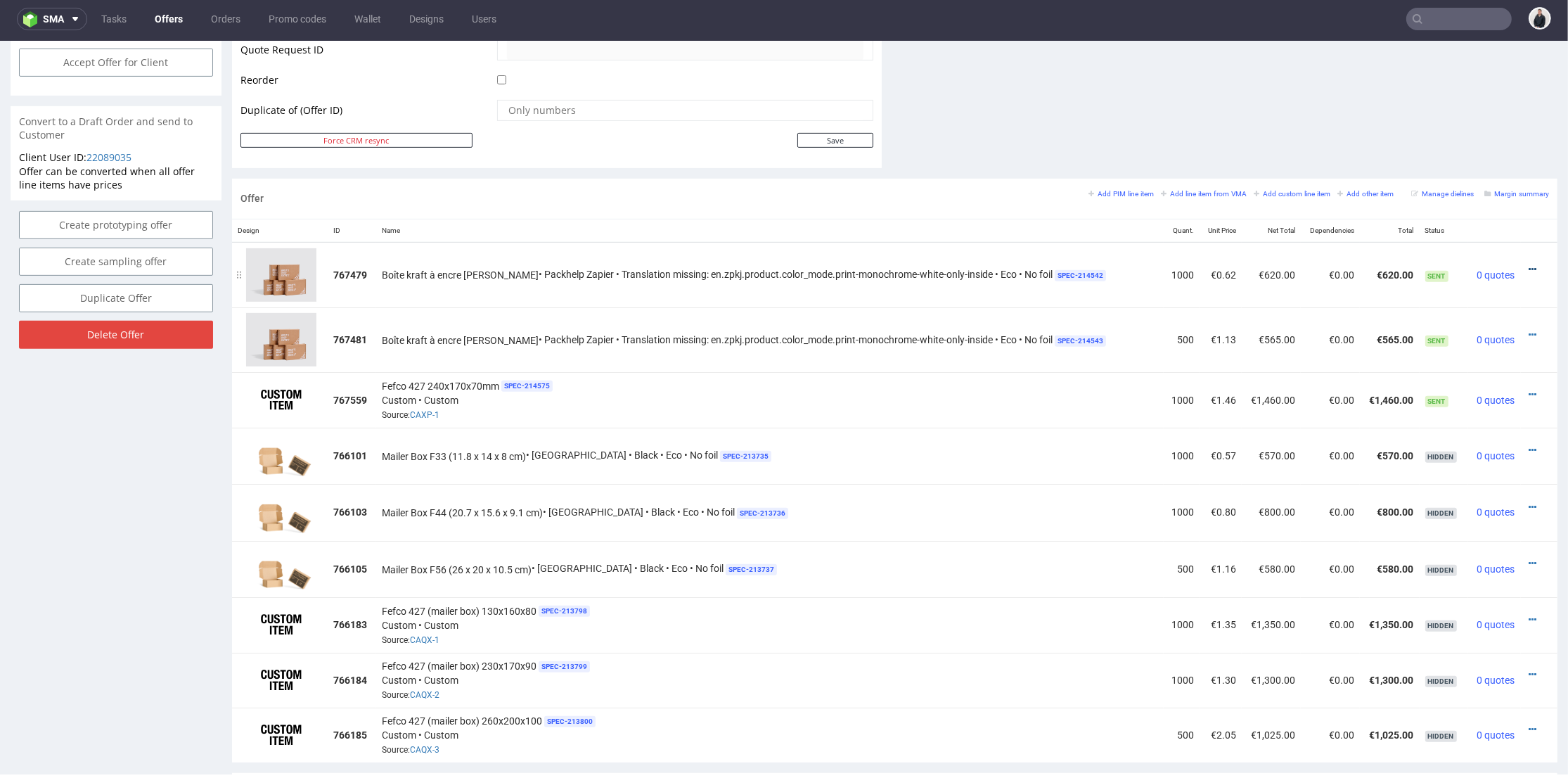
click at [1529, 265] on icon at bounding box center [1532, 269] width 8 height 10
click at [1475, 86] on span "Edit item specification" at bounding box center [1469, 89] width 113 height 14
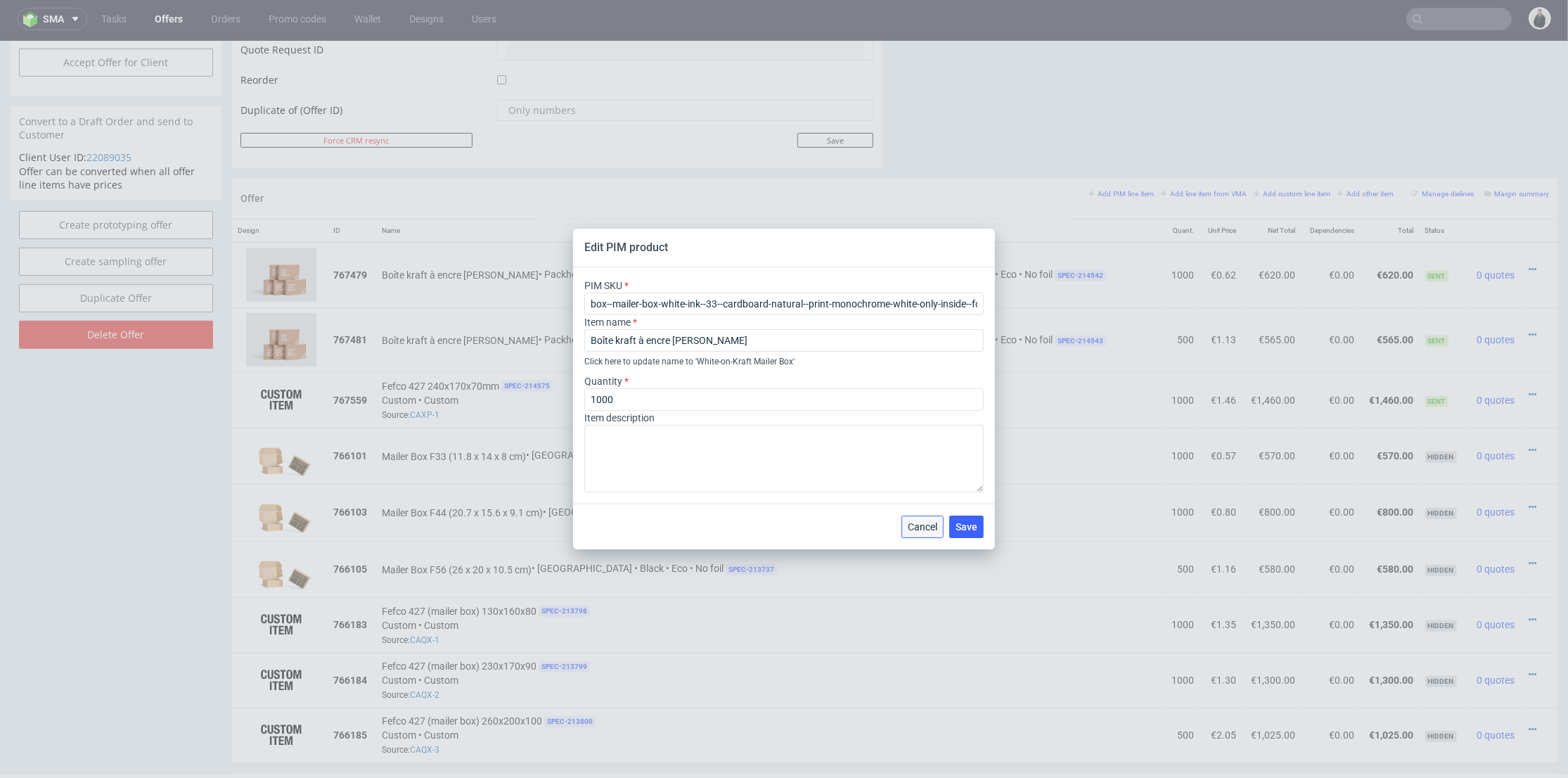
drag, startPoint x: 929, startPoint y: 528, endPoint x: 1354, endPoint y: 407, distance: 441.9
click at [929, 528] on span "Cancel" at bounding box center [922, 526] width 29 height 10
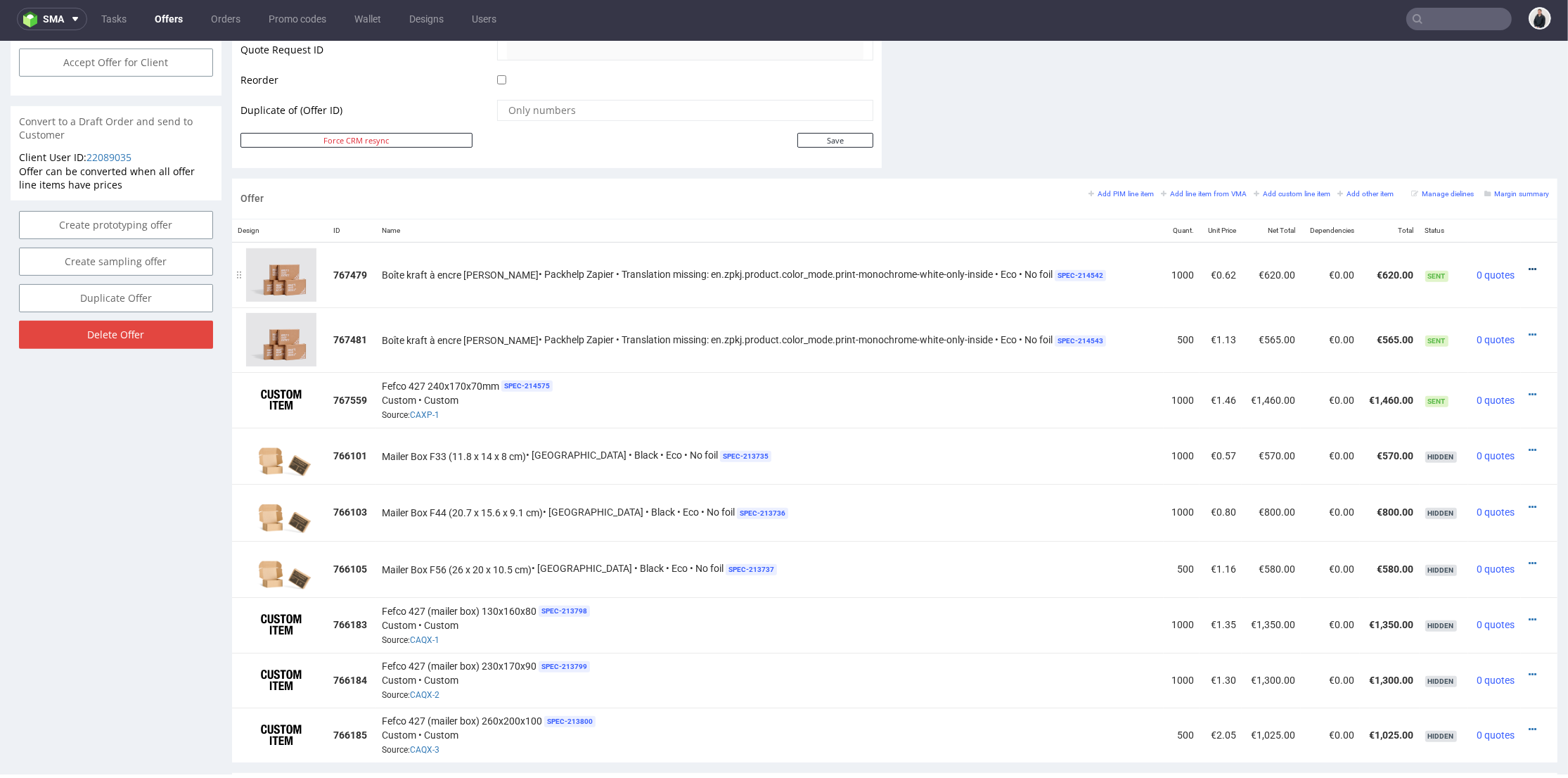
click at [1529, 266] on icon at bounding box center [1532, 269] width 8 height 10
click at [1467, 116] on span "Edit item price" at bounding box center [1469, 114] width 113 height 14
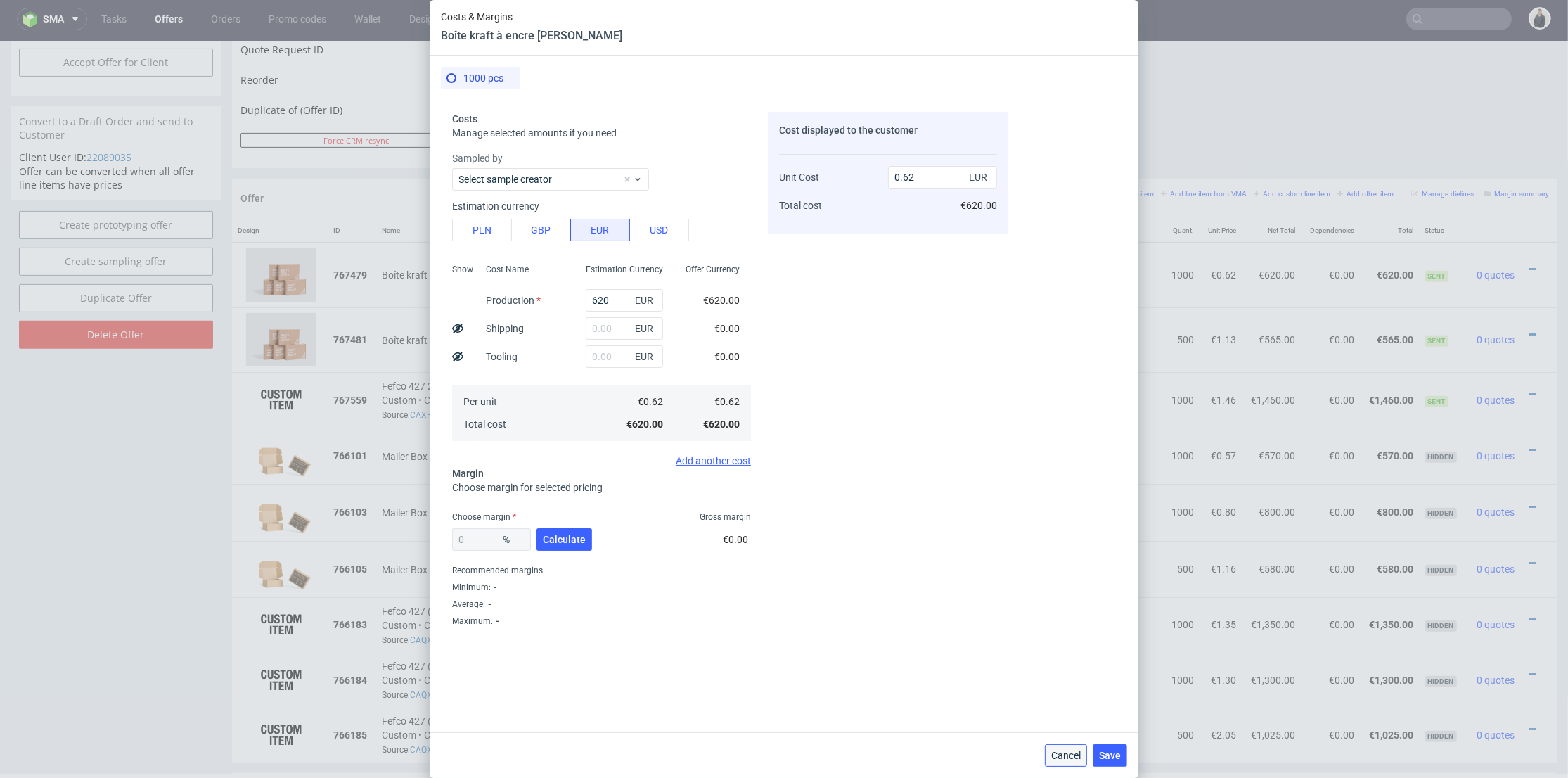
drag, startPoint x: 1056, startPoint y: 751, endPoint x: 1122, endPoint y: 303, distance: 452.8
click at [1056, 751] on span "Cancel" at bounding box center [1066, 755] width 29 height 10
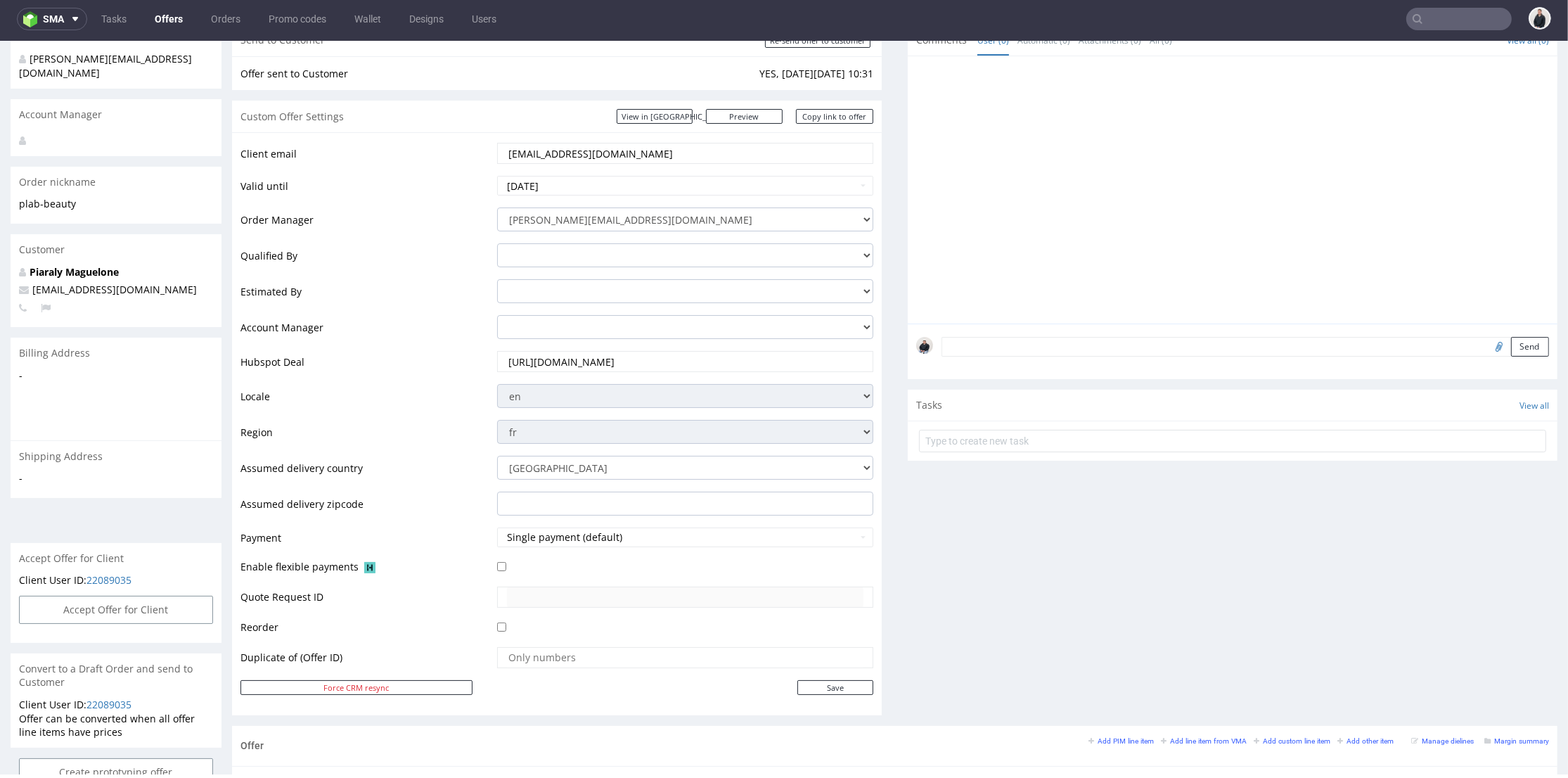
scroll to position [0, 0]
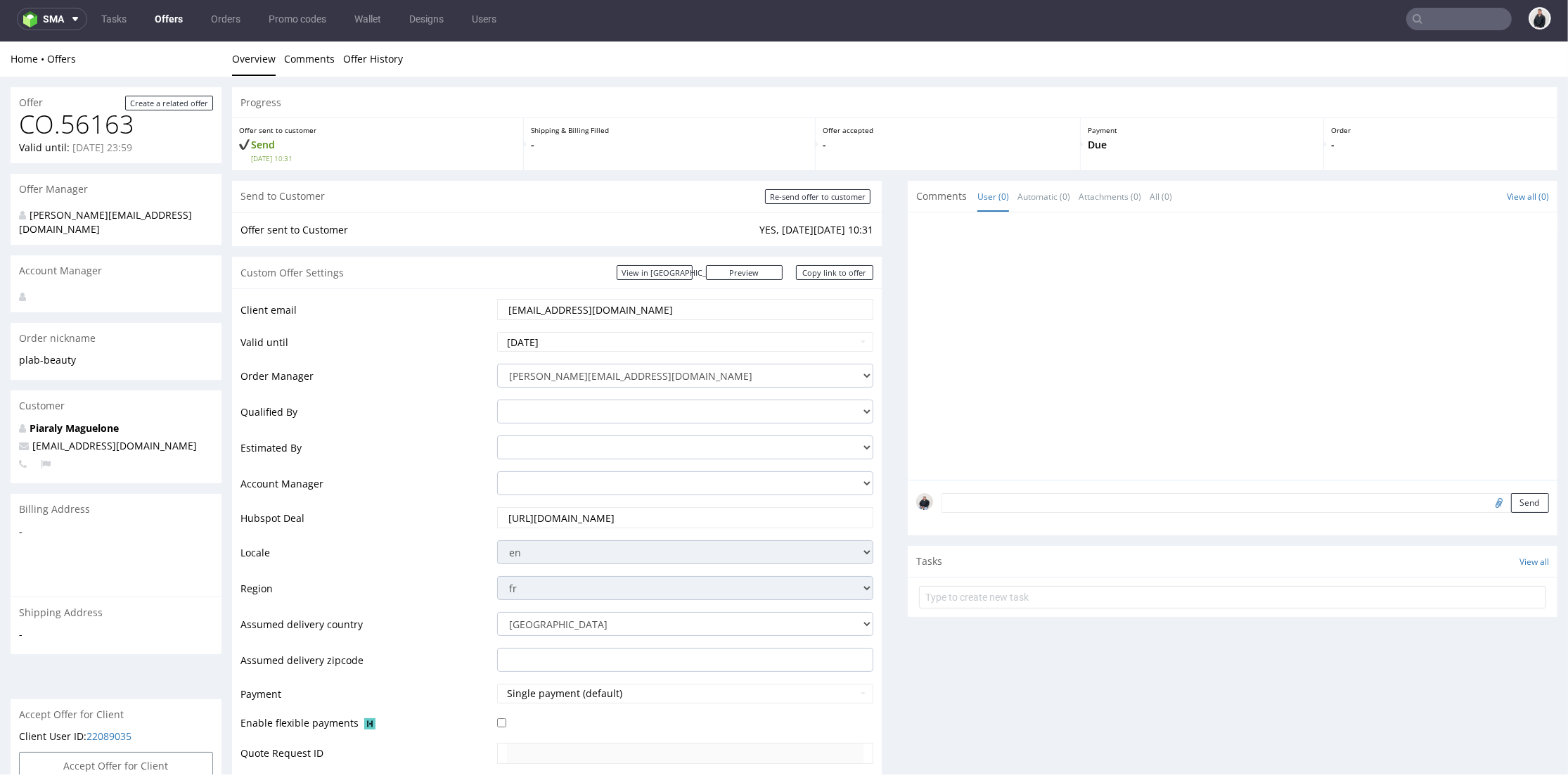
click at [1473, 5] on nav "sma Tasks Offers Orders Promo codes Wallet Designs Users" at bounding box center [784, 19] width 1568 height 45
click at [1466, 26] on input "text" at bounding box center [1459, 19] width 105 height 22
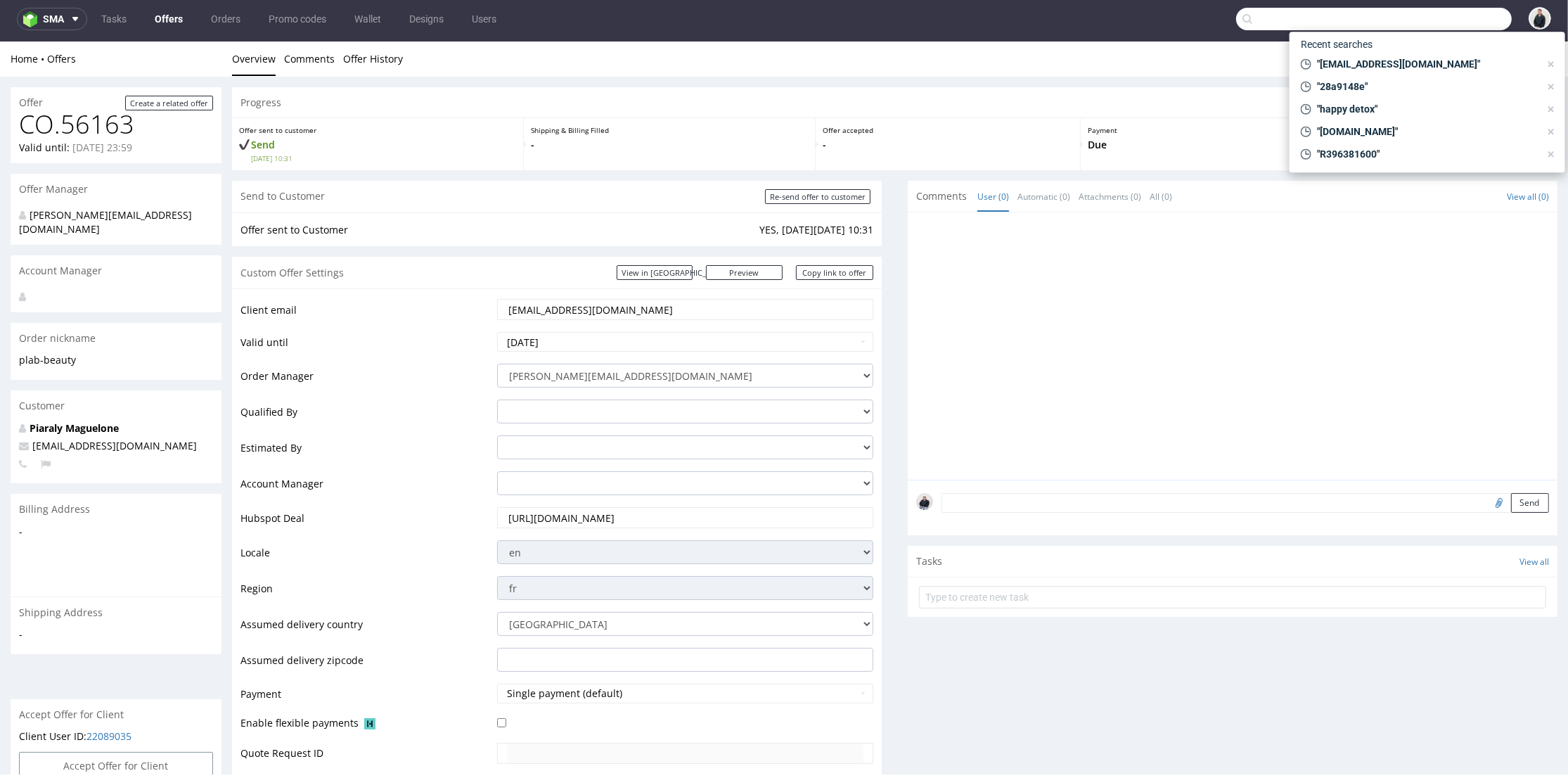
paste input "[PERSON_NAME][EMAIL_ADDRESS][DOMAIN_NAME]"
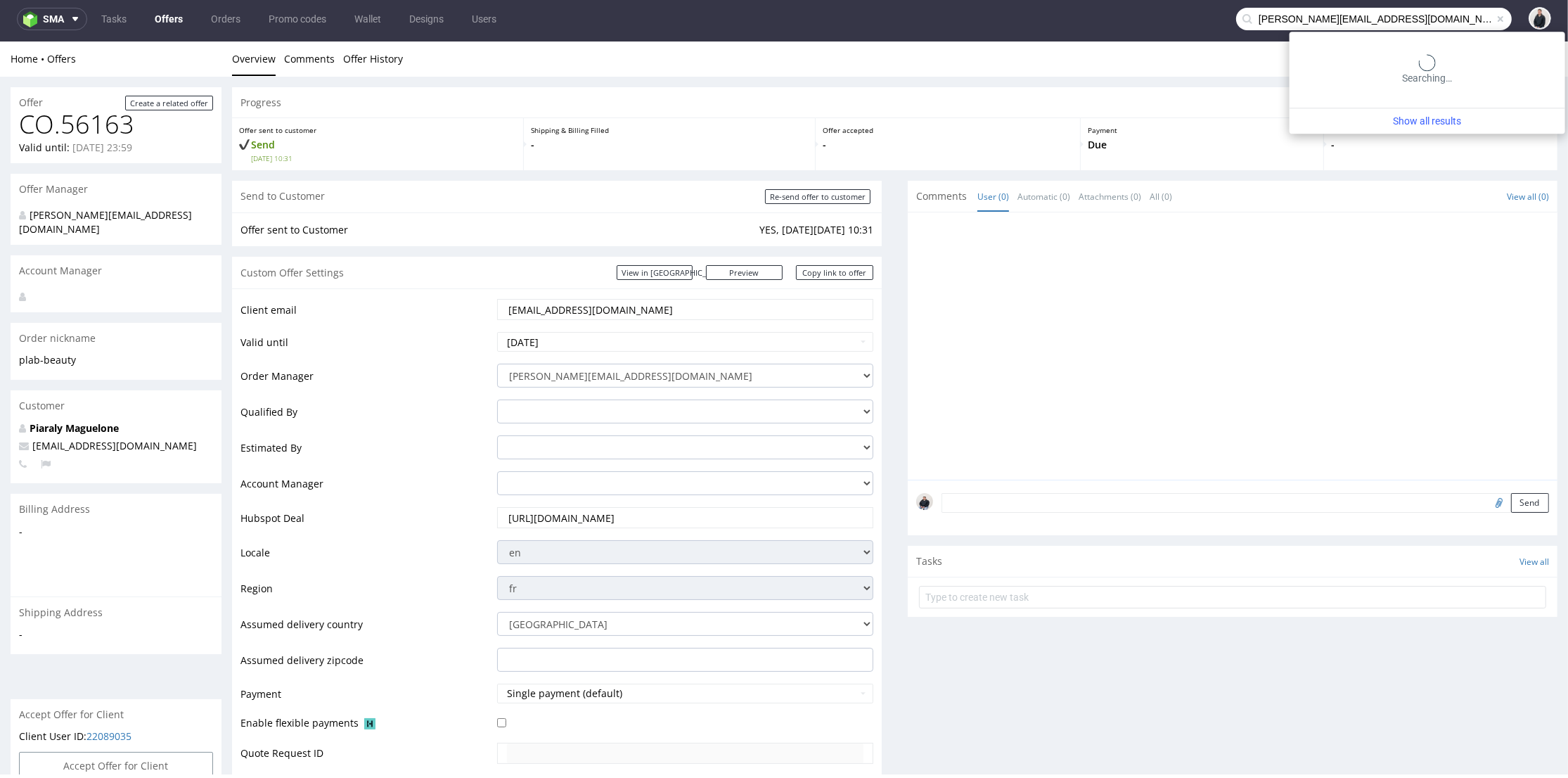
type input "[PERSON_NAME][EMAIL_ADDRESS][DOMAIN_NAME]"
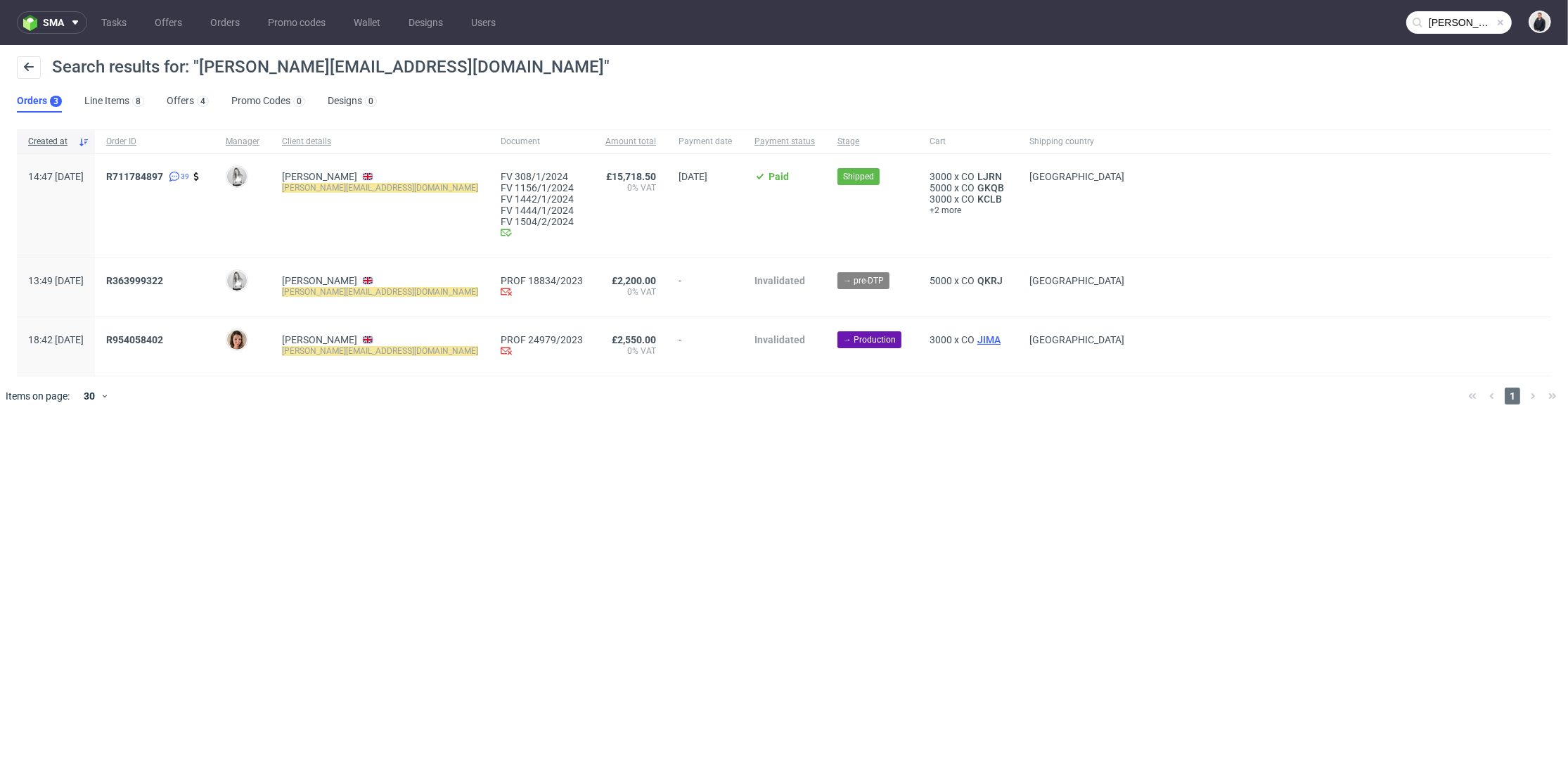
click at [975, 336] on span "JIMA" at bounding box center [989, 339] width 28 height 12
click at [975, 278] on span "QKRJ" at bounding box center [990, 280] width 31 height 12
click at [163, 174] on span "R711784897" at bounding box center [134, 176] width 57 height 12
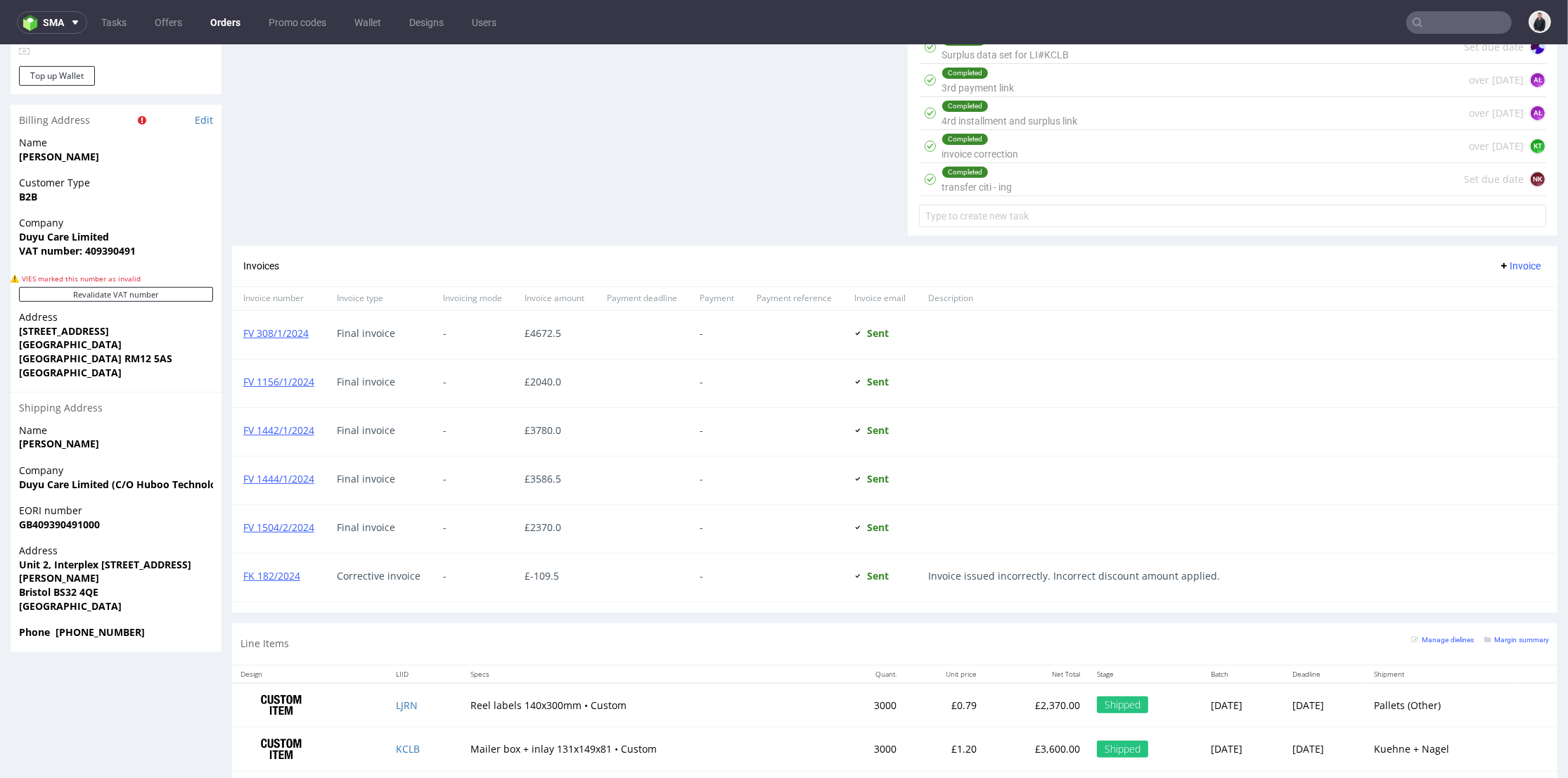
scroll to position [932, 0]
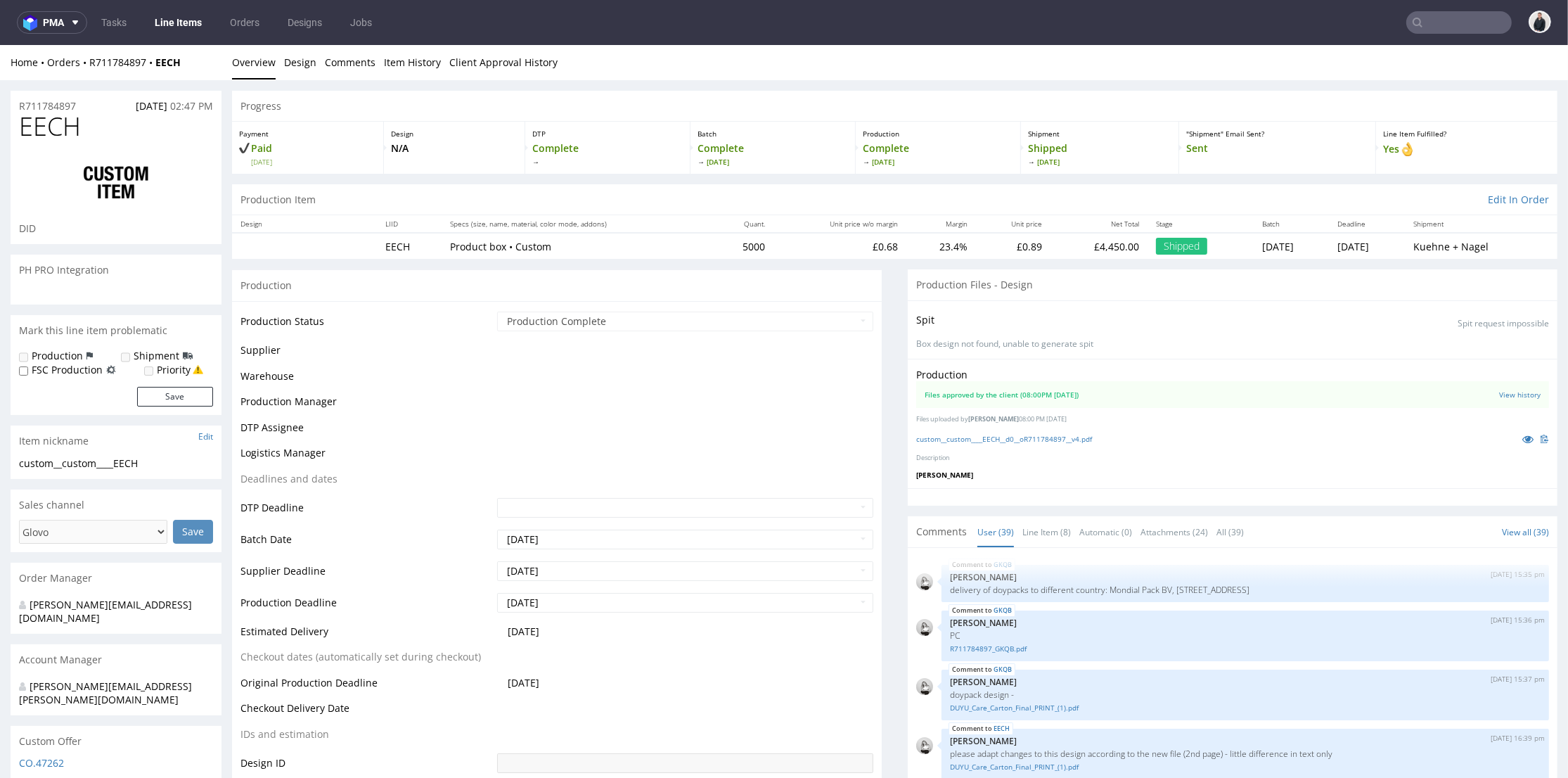
scroll to position [2178, 0]
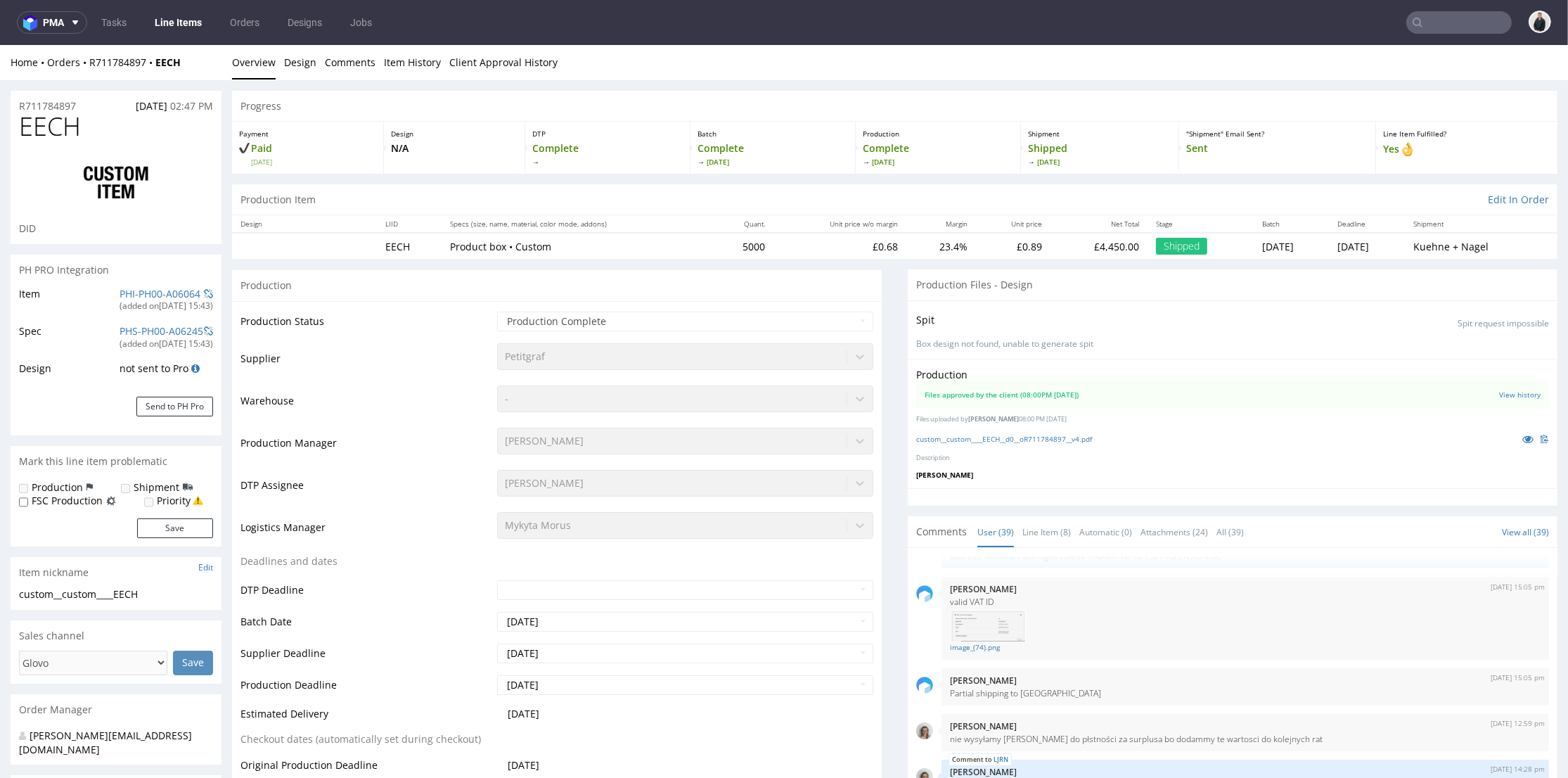
select select "in_progress"
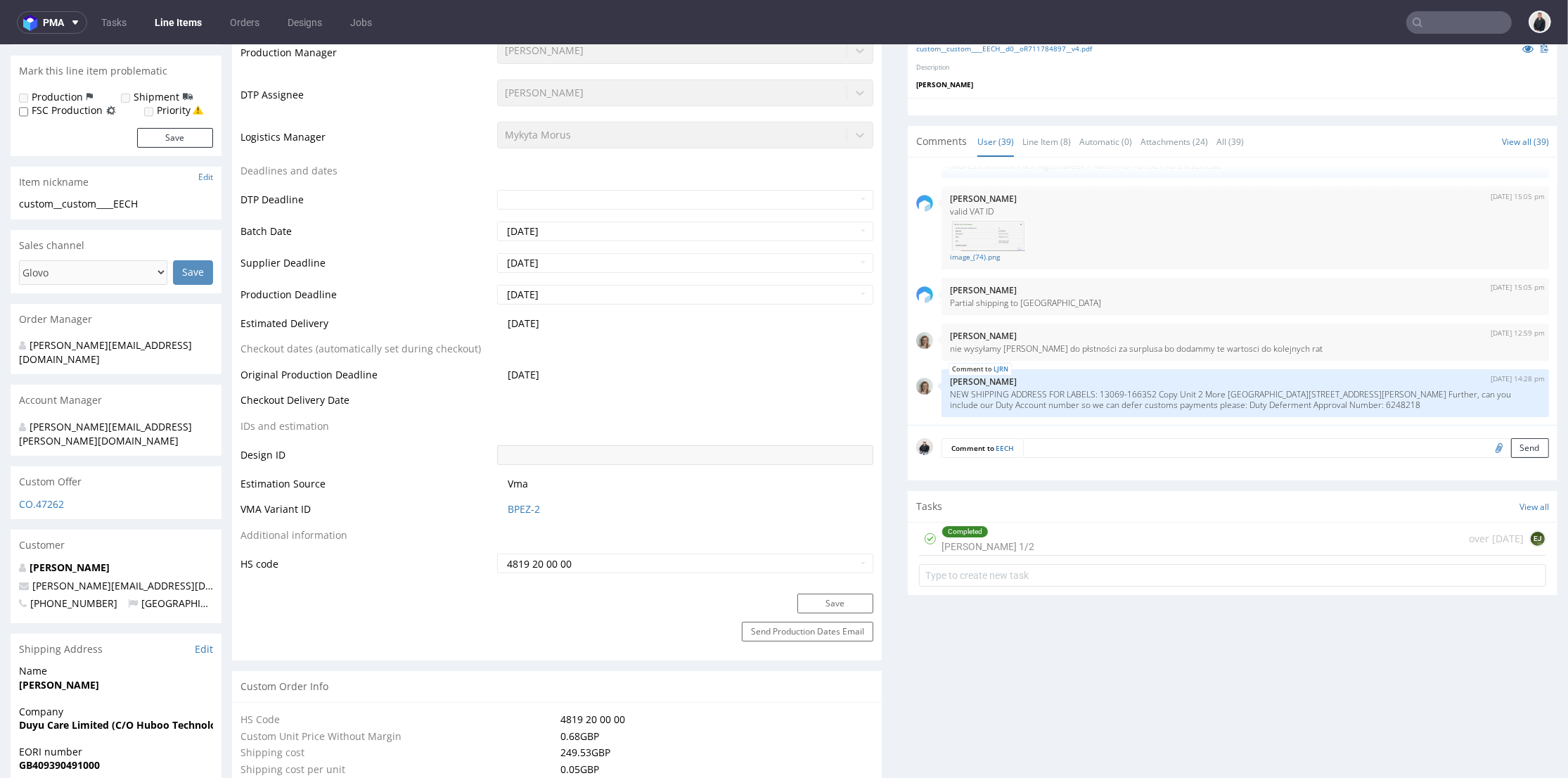
scroll to position [78, 0]
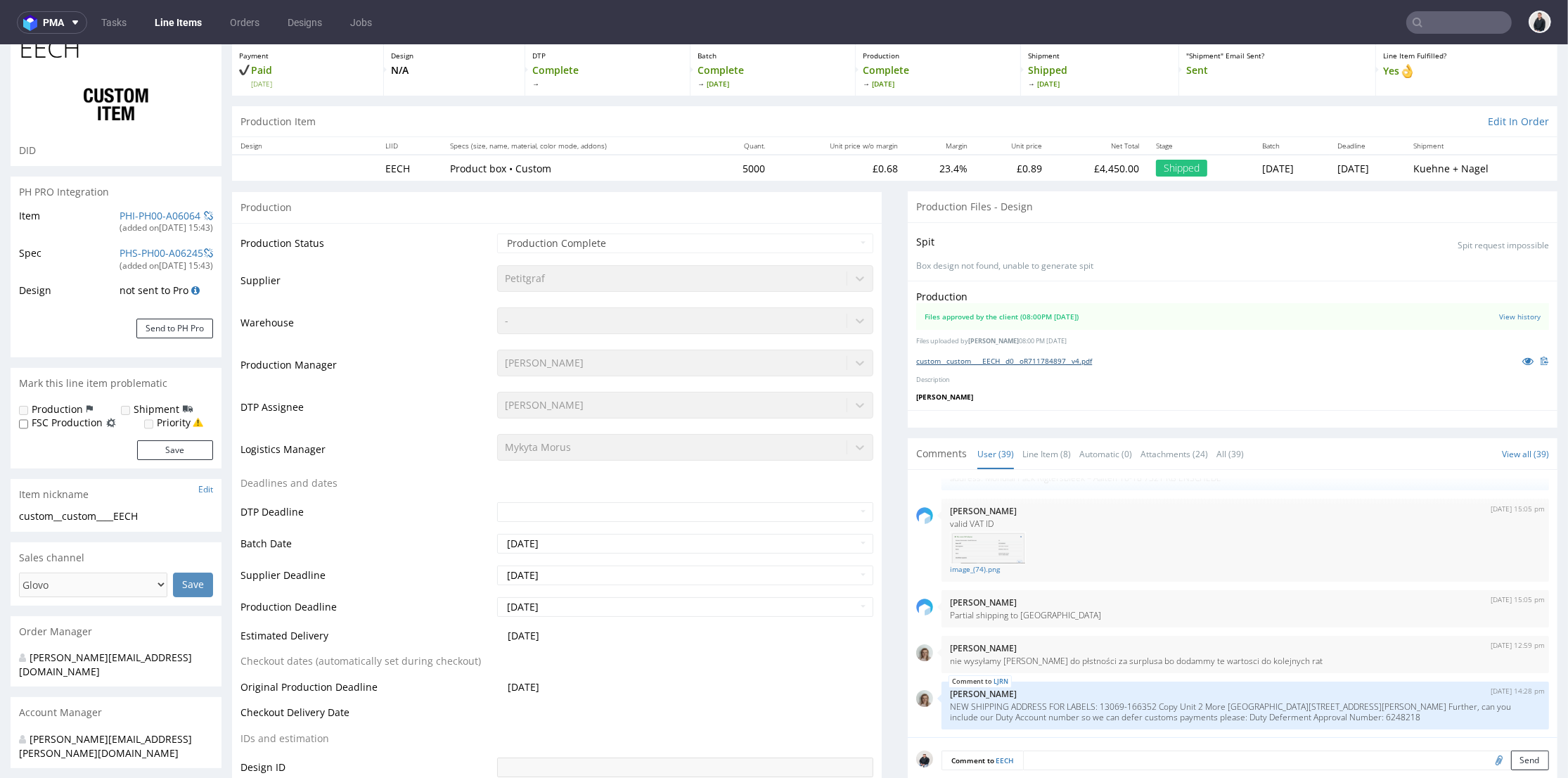
click at [989, 357] on link "custom__custom____EECH__d0__oR711784897__v4.pdf" at bounding box center [1003, 361] width 175 height 10
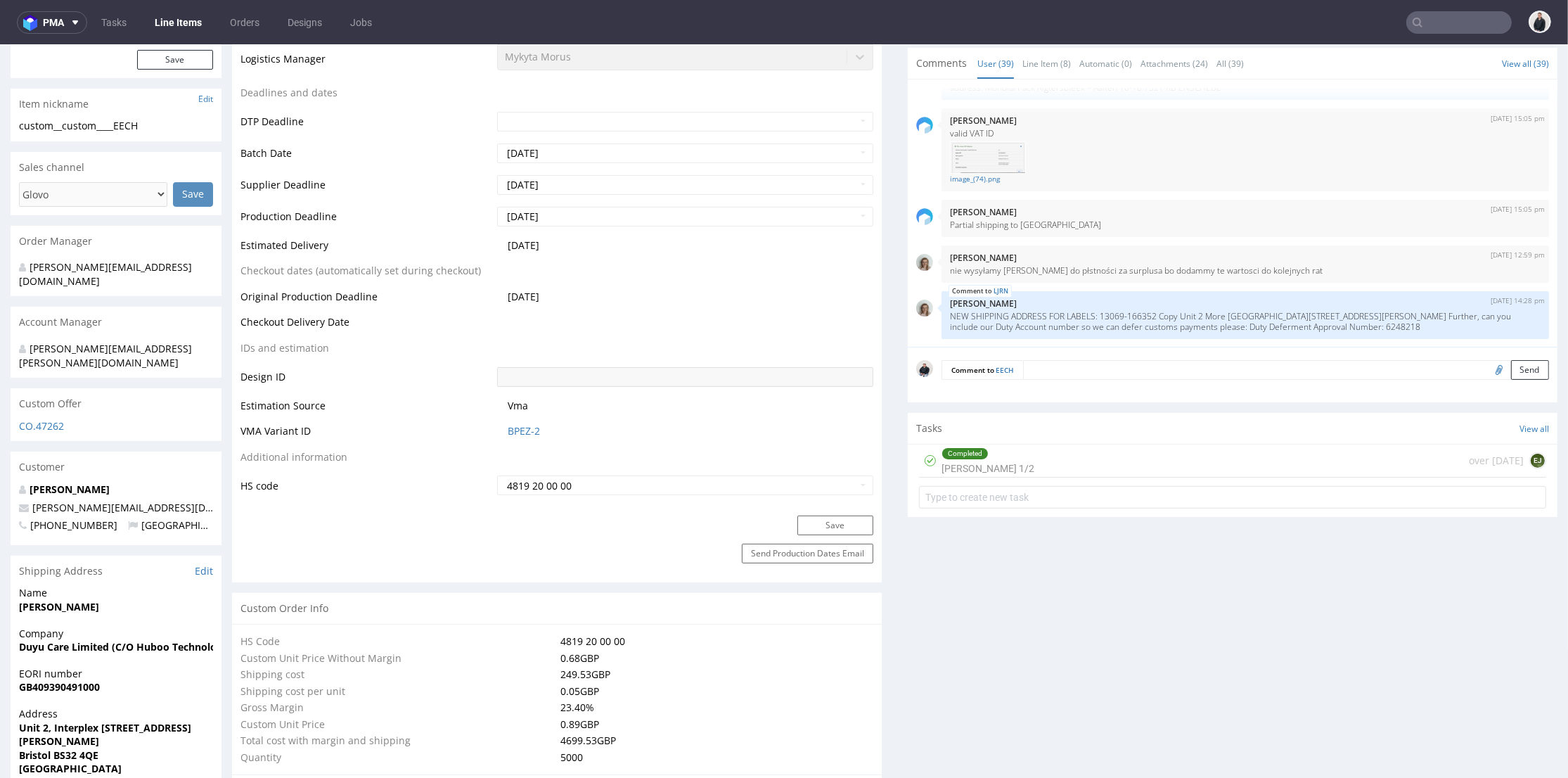
scroll to position [390, 0]
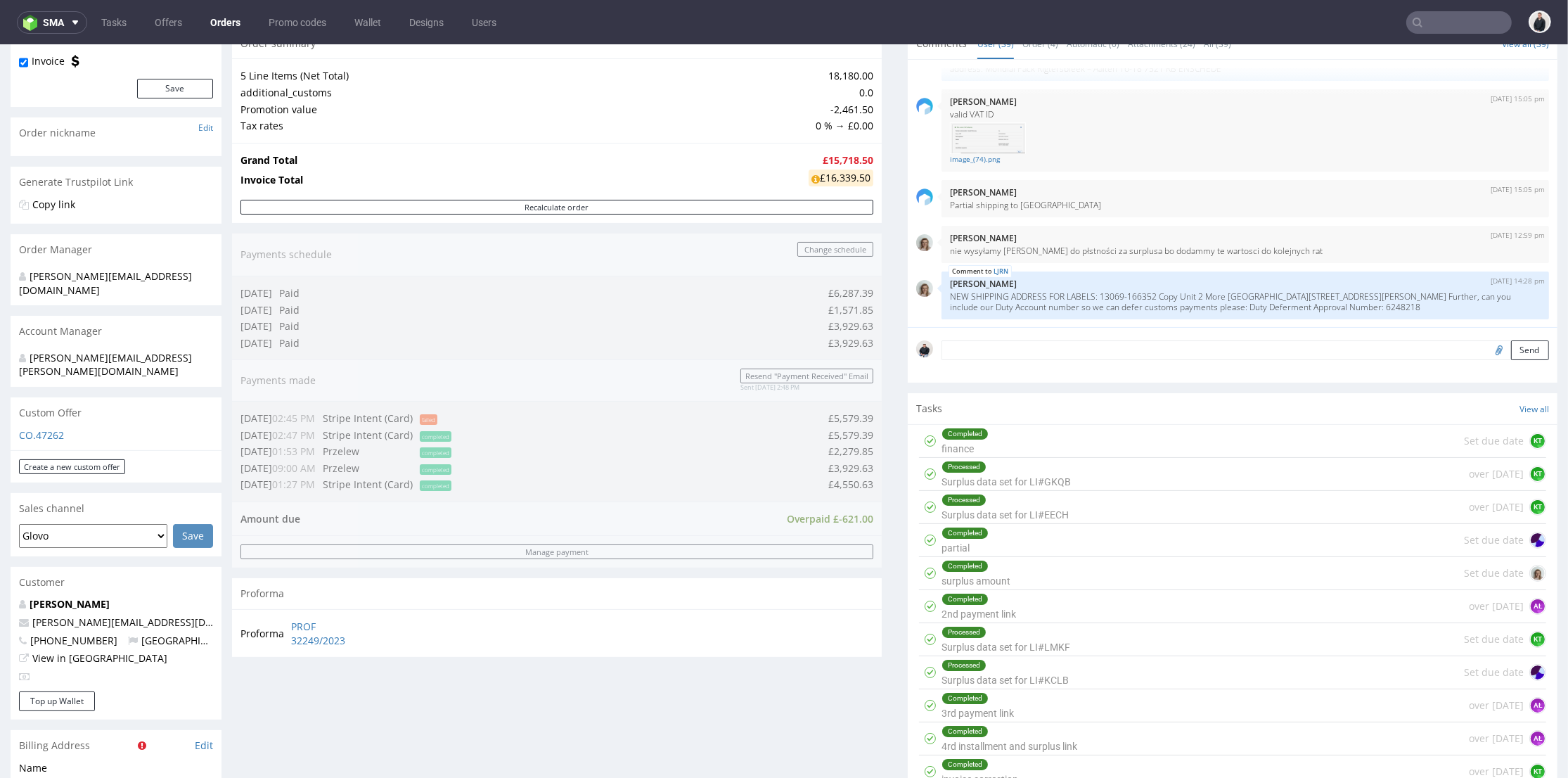
scroll to position [234, 0]
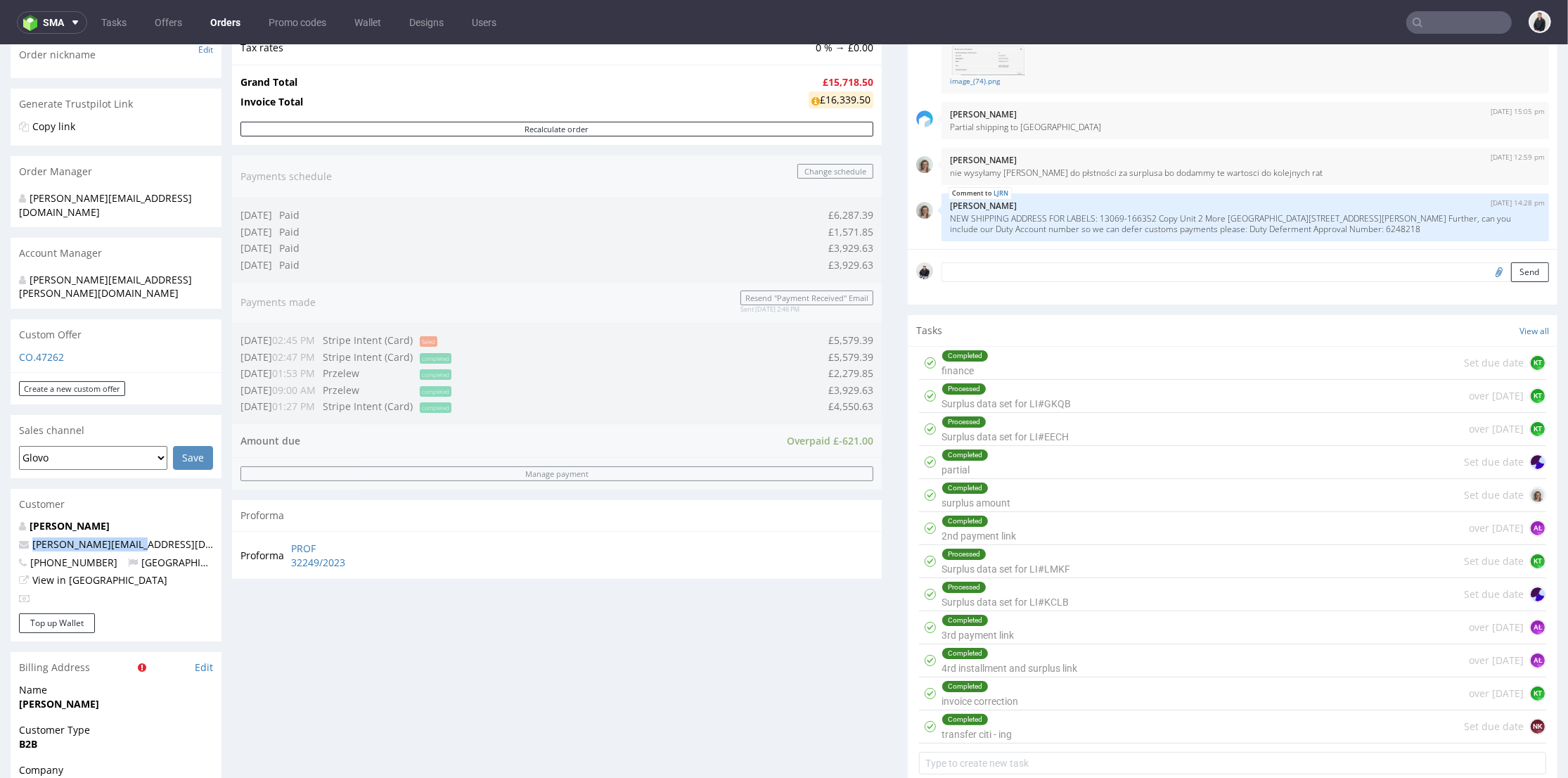
drag, startPoint x: 147, startPoint y: 517, endPoint x: 443, endPoint y: 359, distance: 335.5
click at [21, 537] on p "[PERSON_NAME][EMAIL_ADDRESS][DOMAIN_NAME]" at bounding box center [116, 544] width 194 height 14
copy span "[PERSON_NAME][EMAIL_ADDRESS][DOMAIN_NAME]"
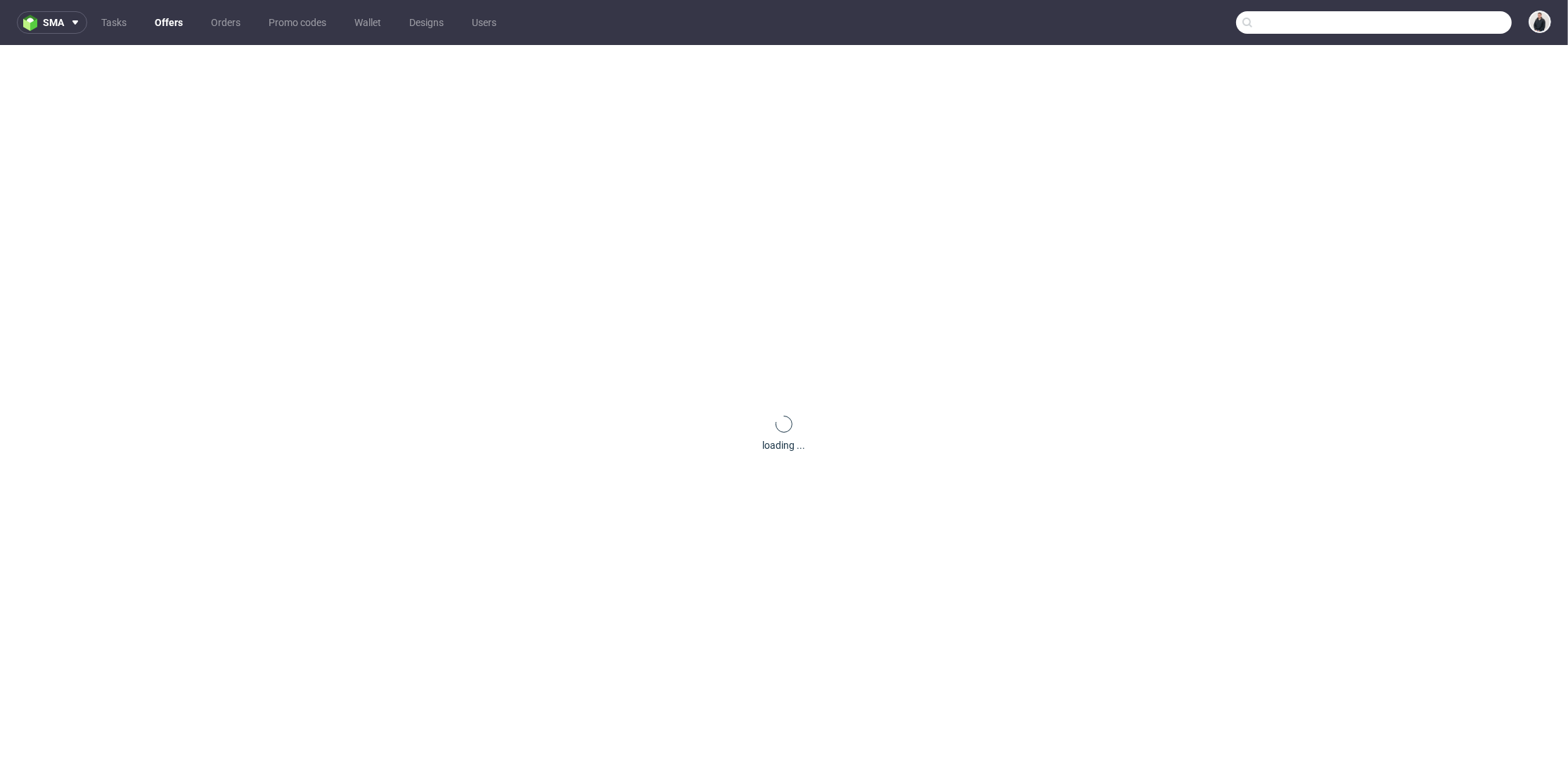
click at [1414, 12] on input "text" at bounding box center [1375, 22] width 276 height 22
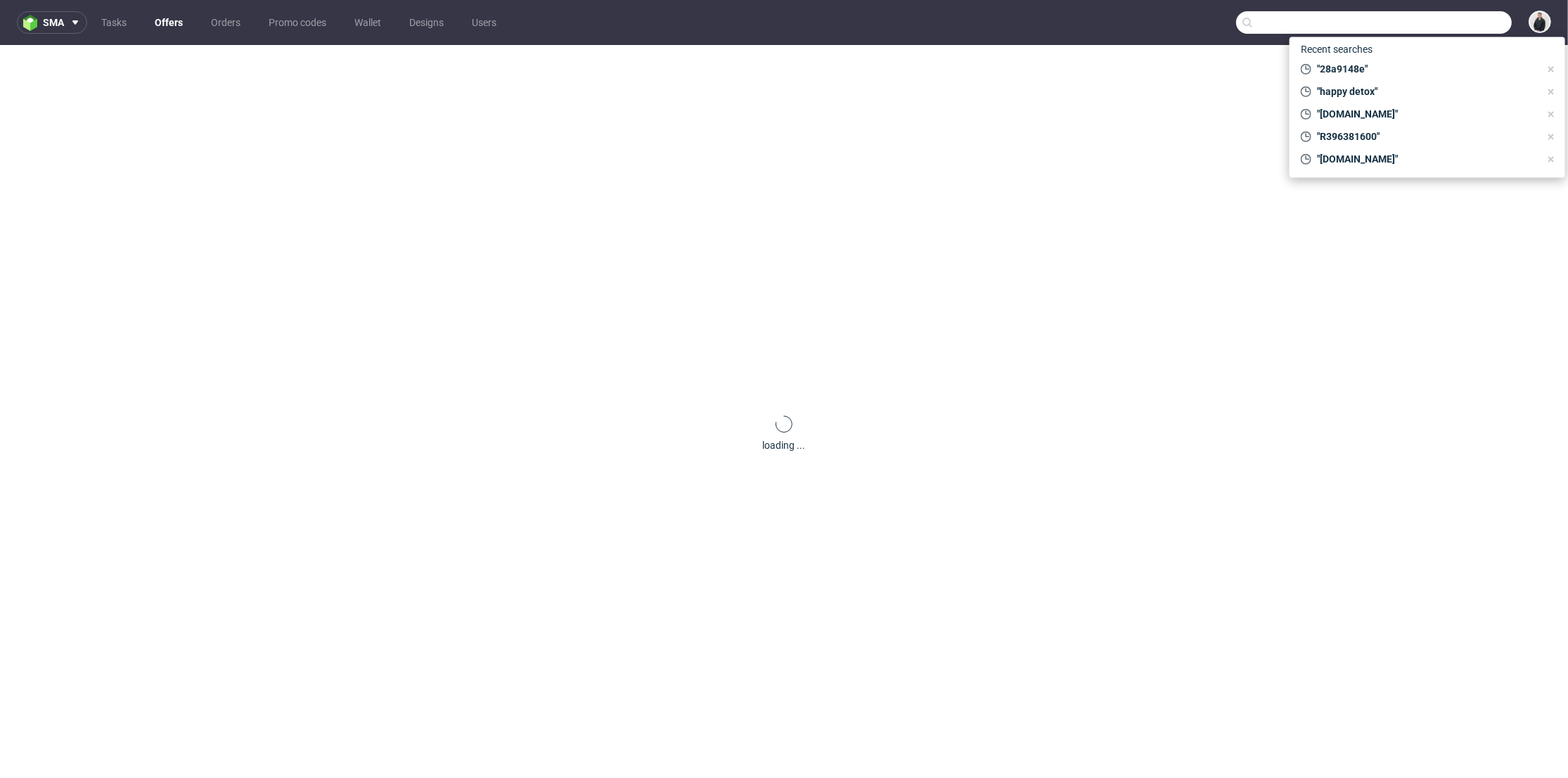
paste input "plab-beauty.com"
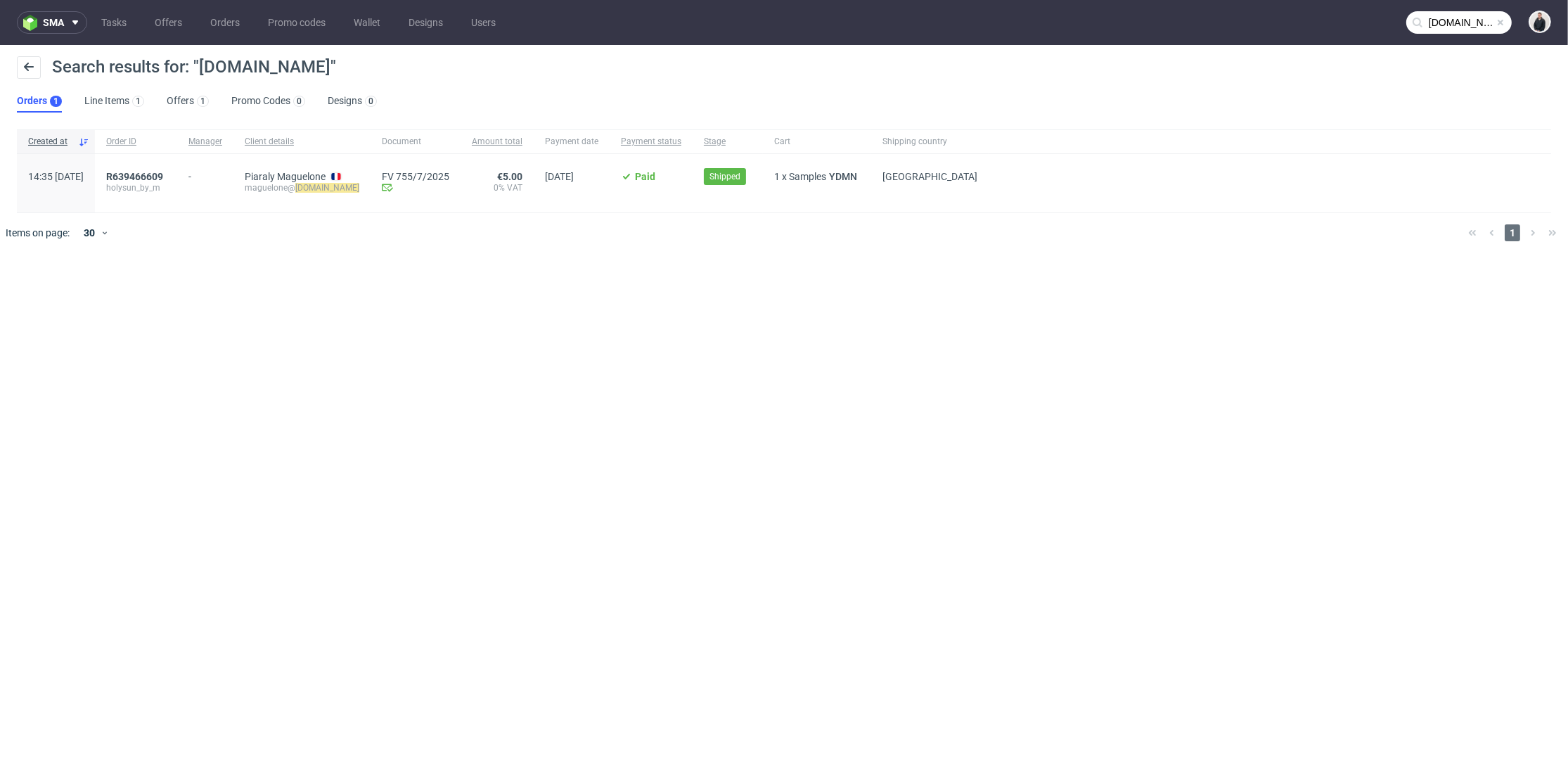
click at [1453, 18] on input "plab-beauty.com" at bounding box center [1459, 22] width 105 height 22
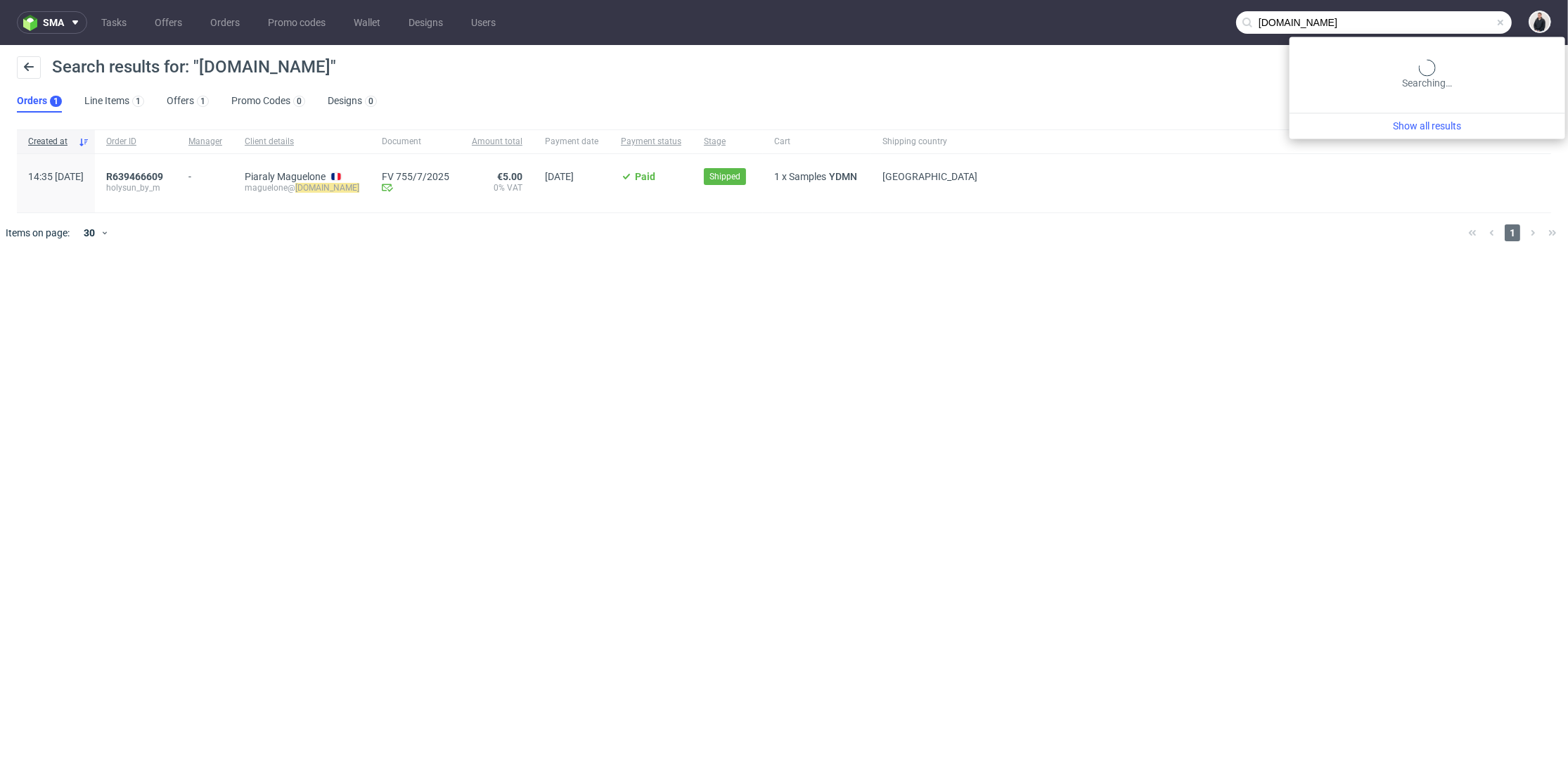
paste input "c84f4e95"
type input "c84f4e95"
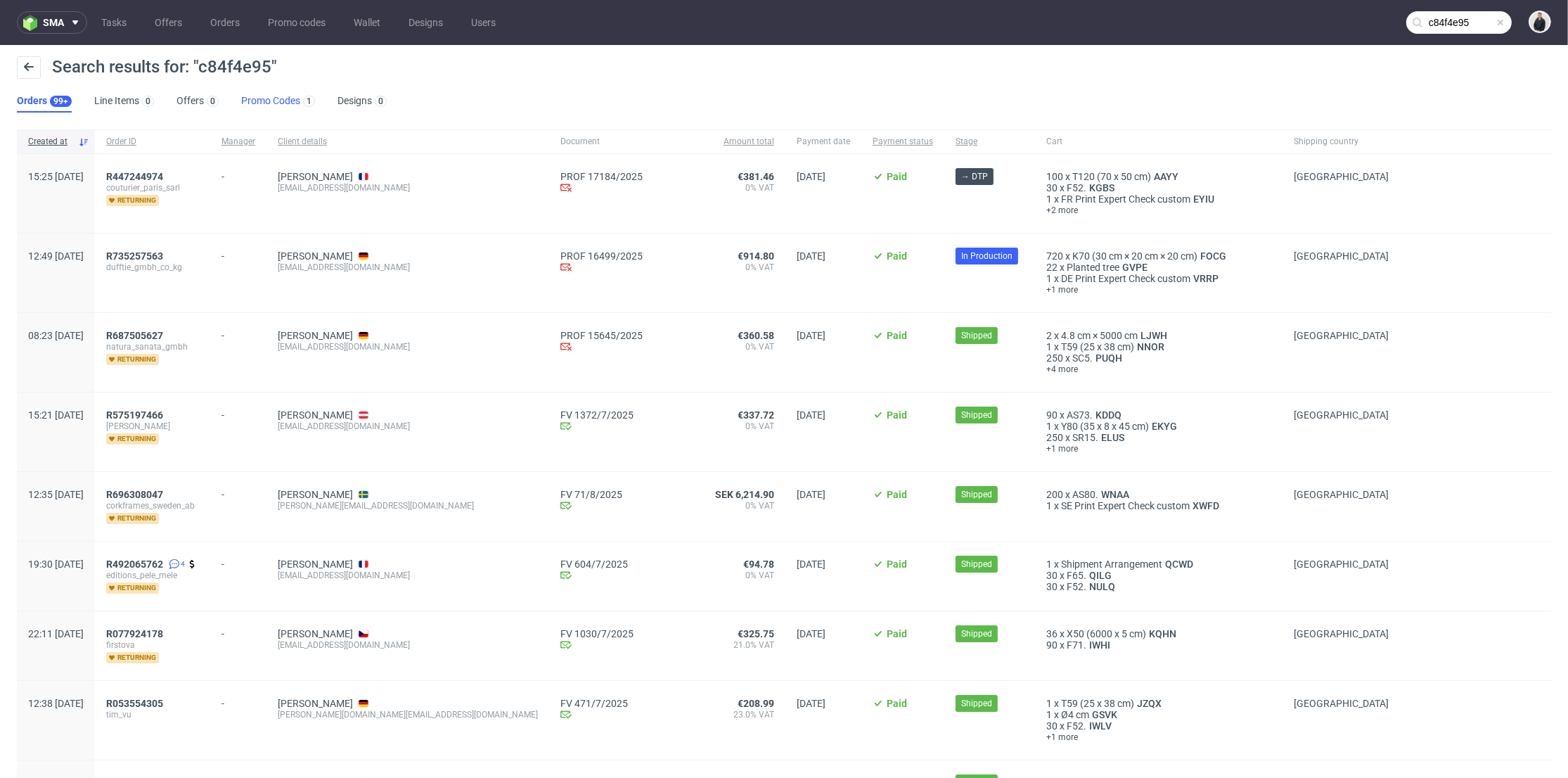
click at [269, 105] on link "Promo Codes 1" at bounding box center [278, 101] width 74 height 22
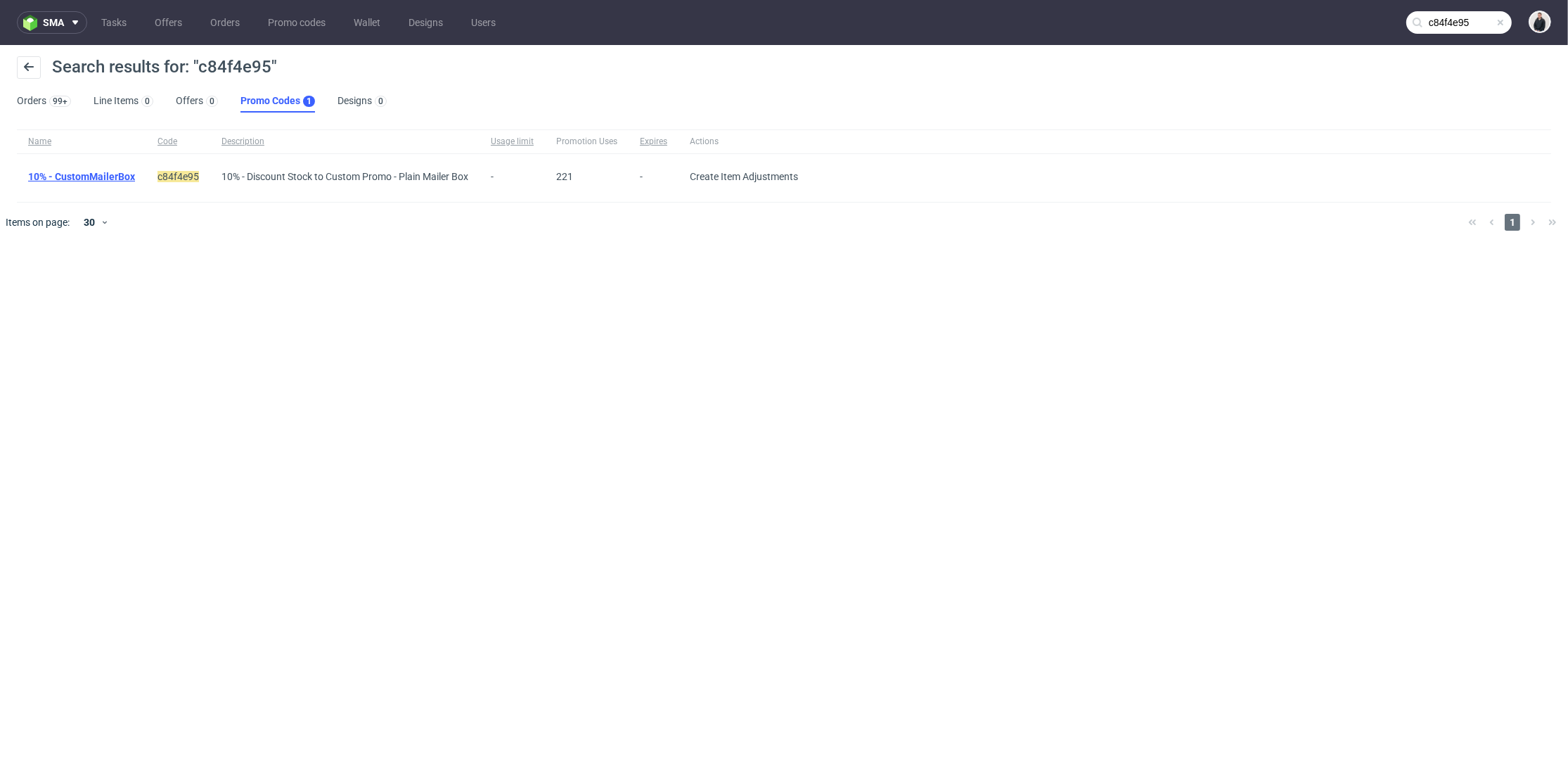
click at [116, 176] on link "10% - CustomMailerBox" at bounding box center [82, 176] width 107 height 12
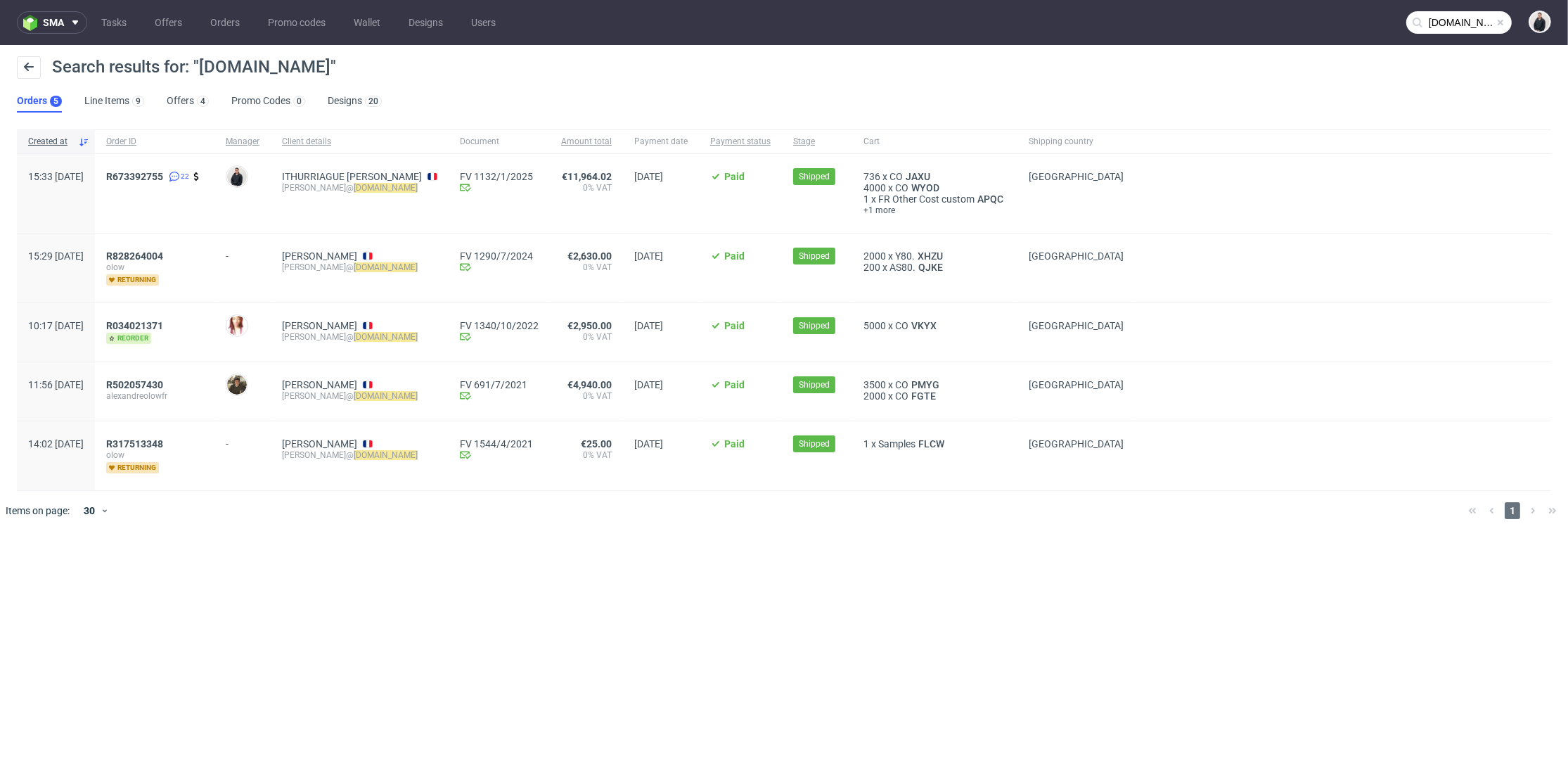
click at [1468, 28] on input "[DOMAIN_NAME]" at bounding box center [1459, 22] width 105 height 22
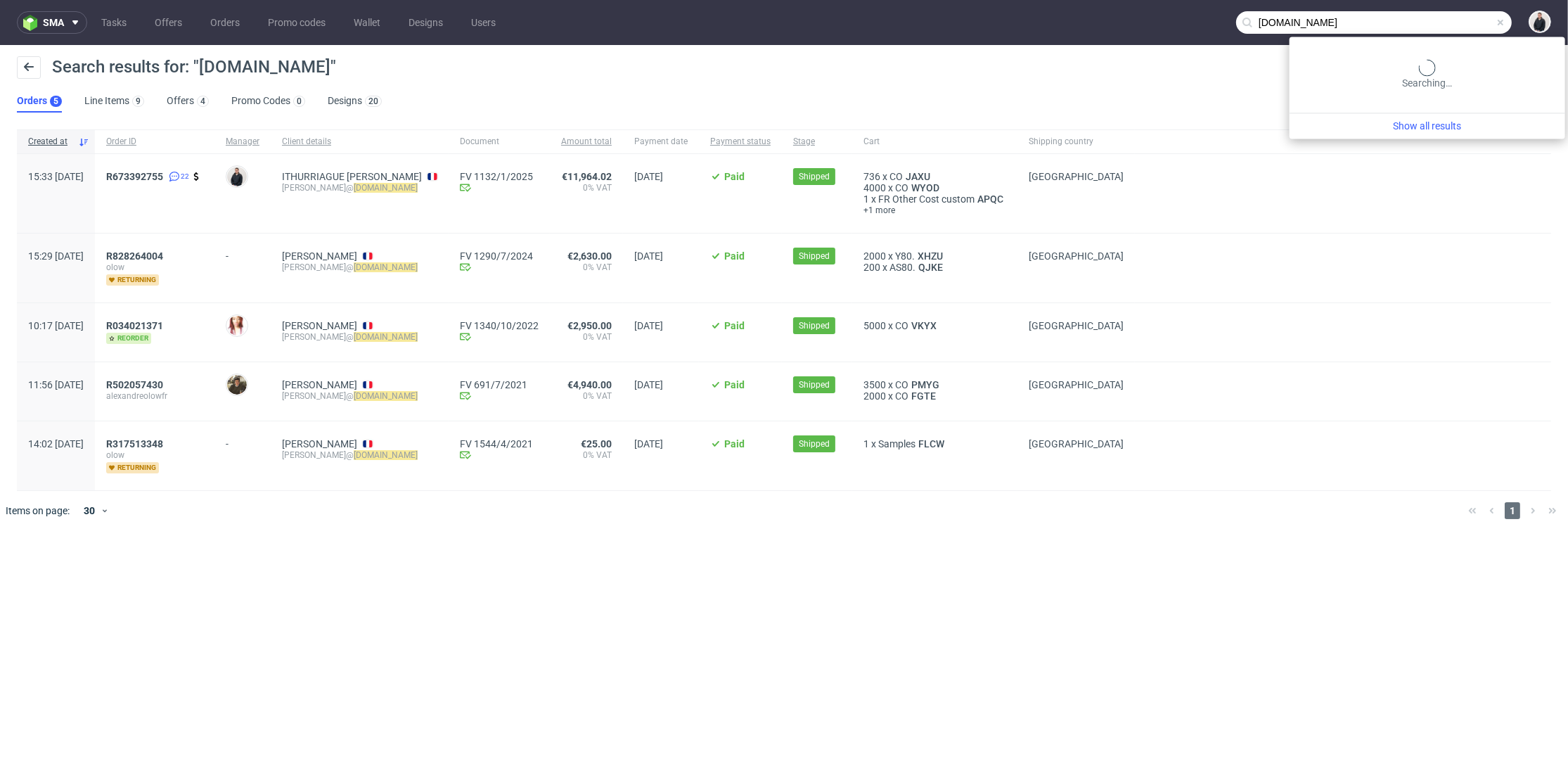
paste input "e4f2ca5f"
type input "e4f2ca5f"
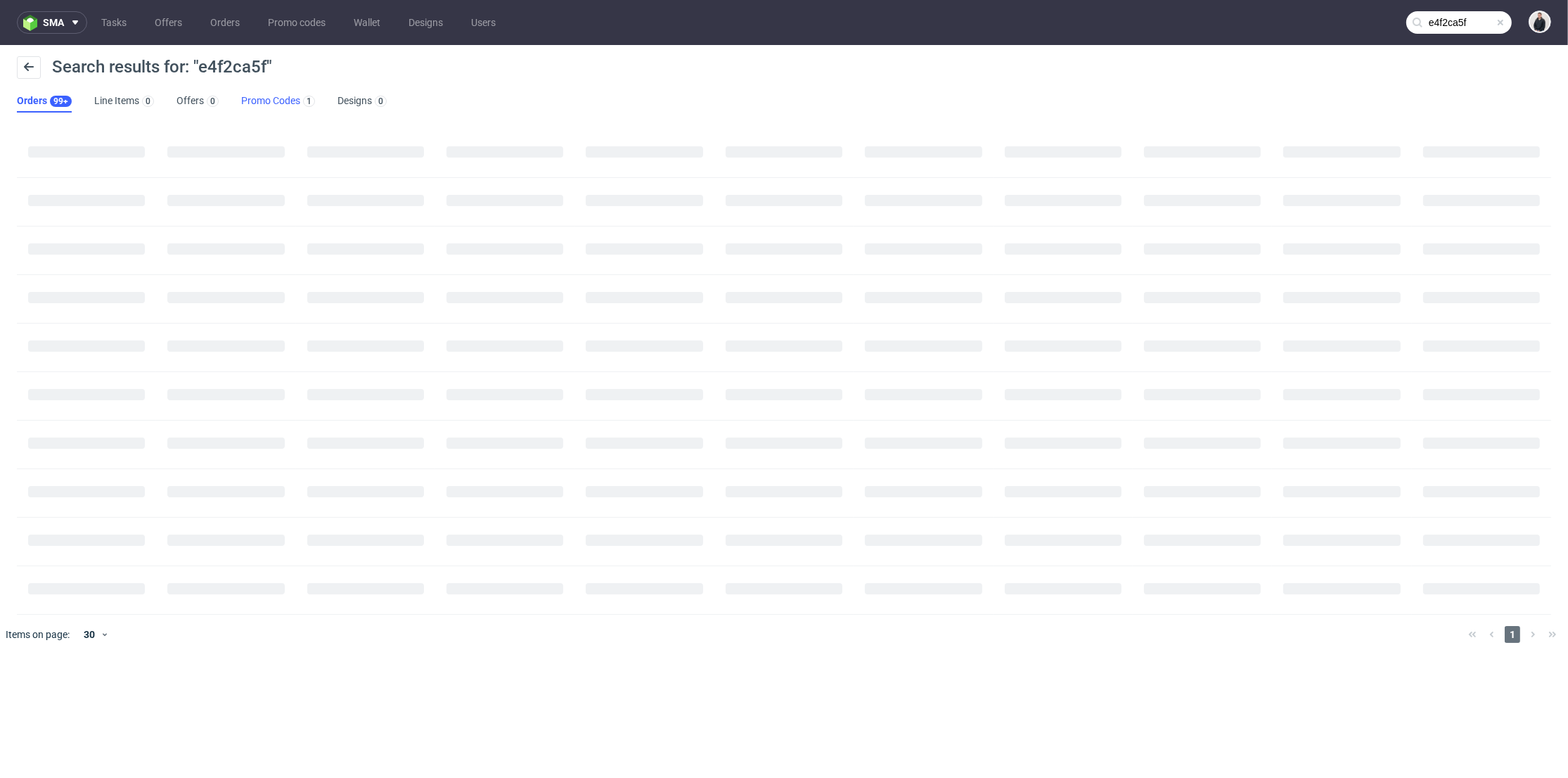
click at [278, 99] on link "Promo Codes 1" at bounding box center [278, 101] width 74 height 22
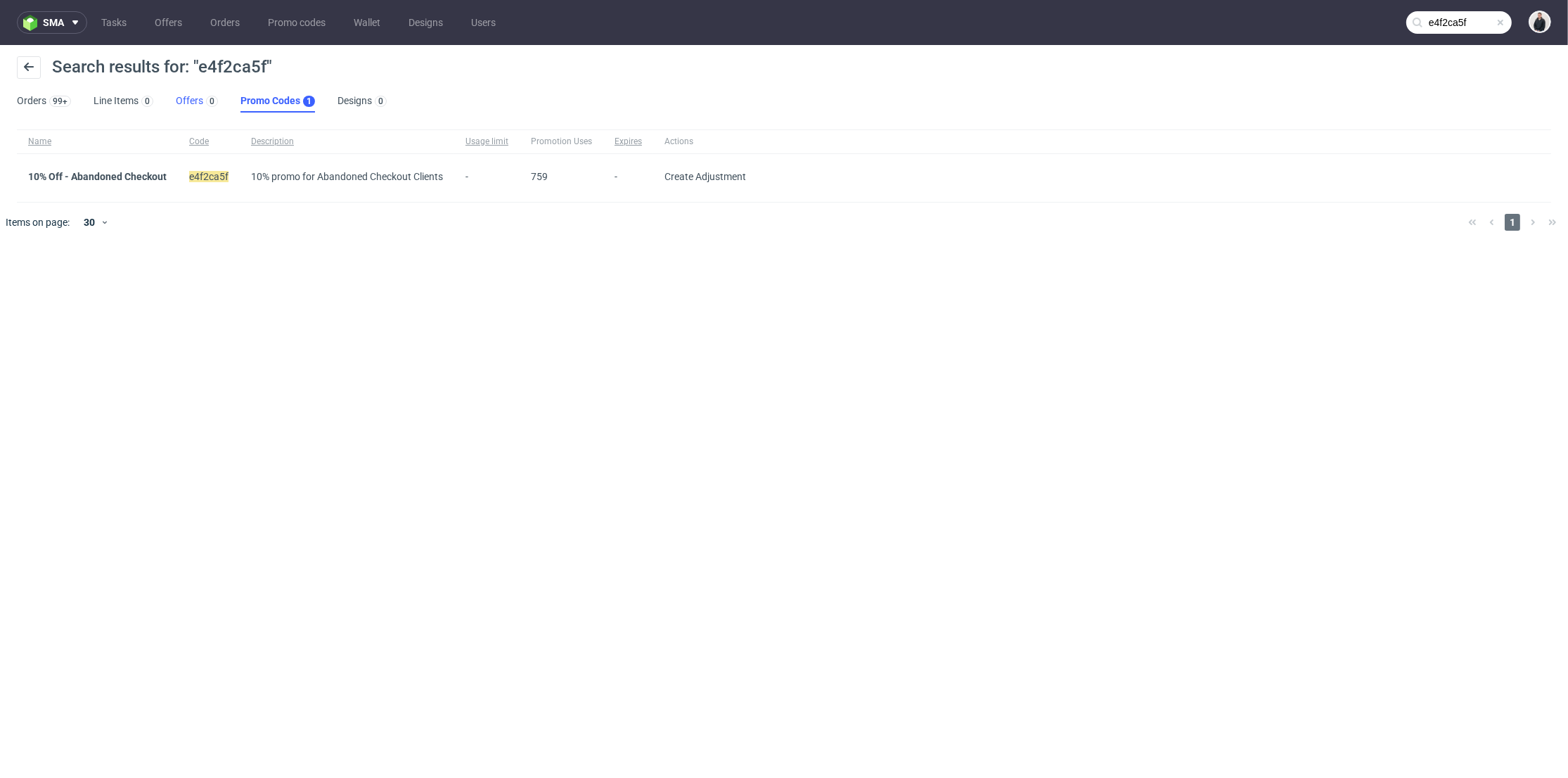
click at [179, 100] on link "Offers 0" at bounding box center [196, 101] width 42 height 22
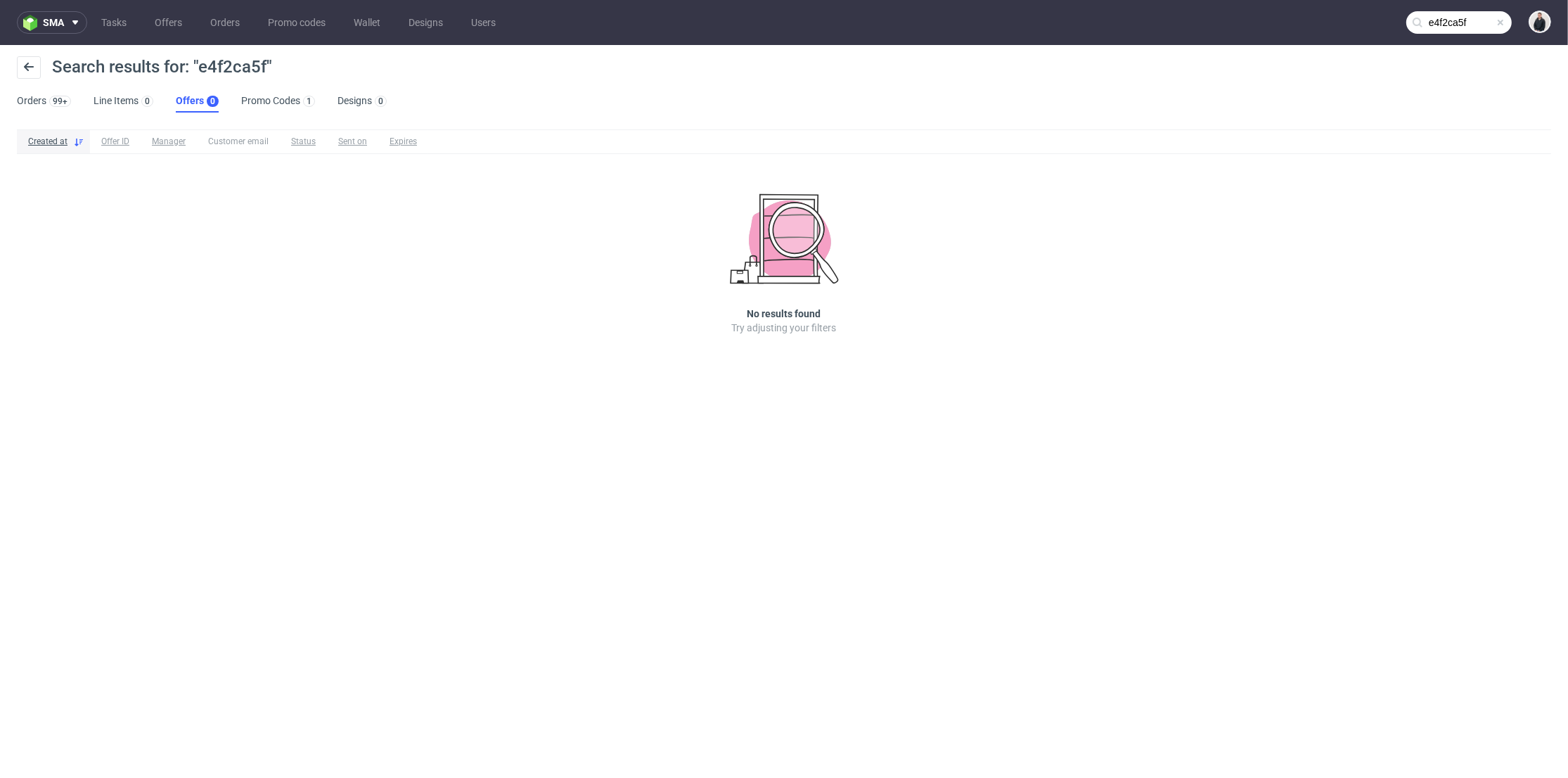
click at [283, 89] on div "Search results for: "e4f2ca5f"" at bounding box center [784, 73] width 1535 height 34
click at [281, 97] on link "Promo Codes 1" at bounding box center [278, 101] width 74 height 22
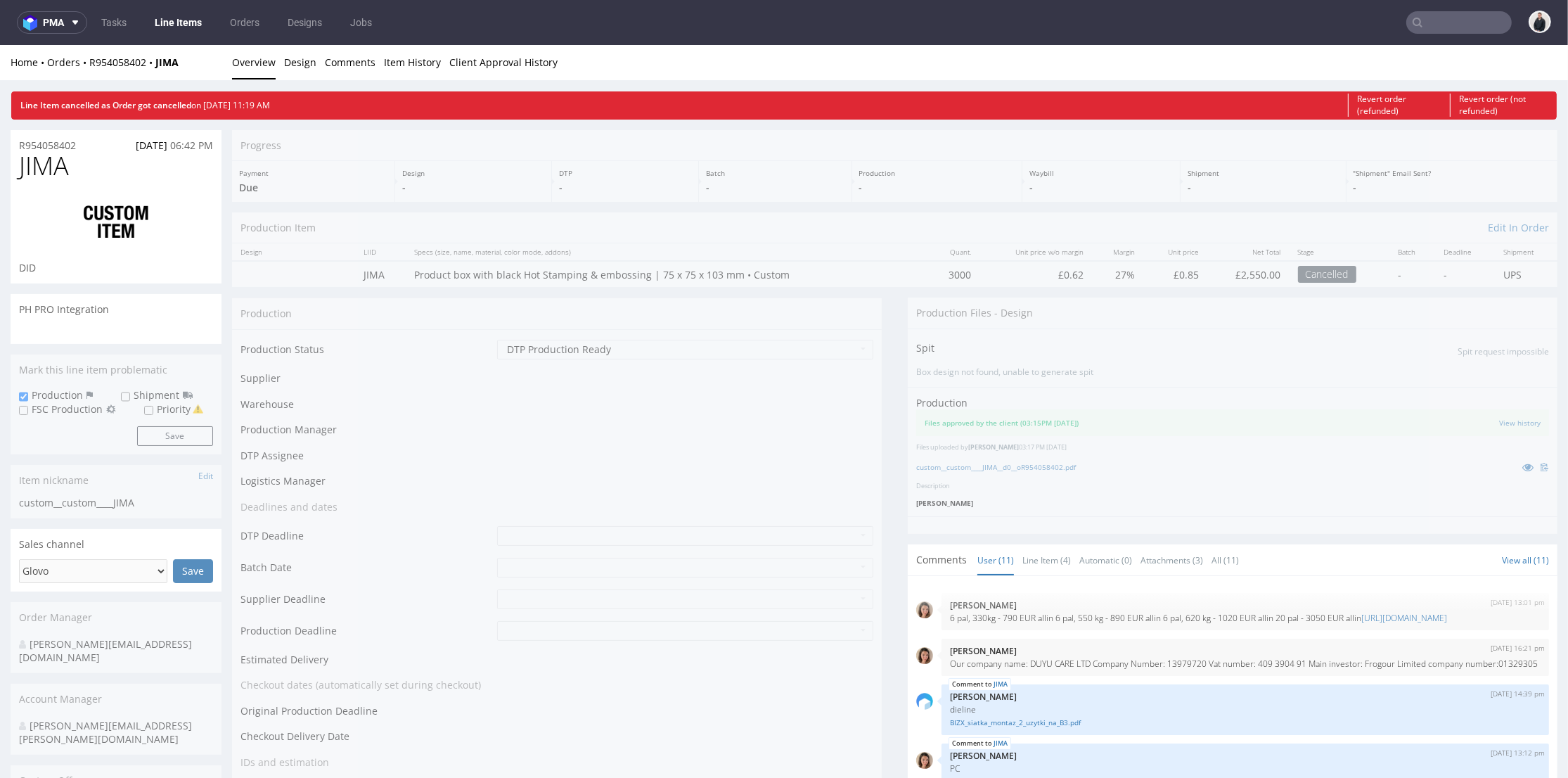
scroll to position [324, 0]
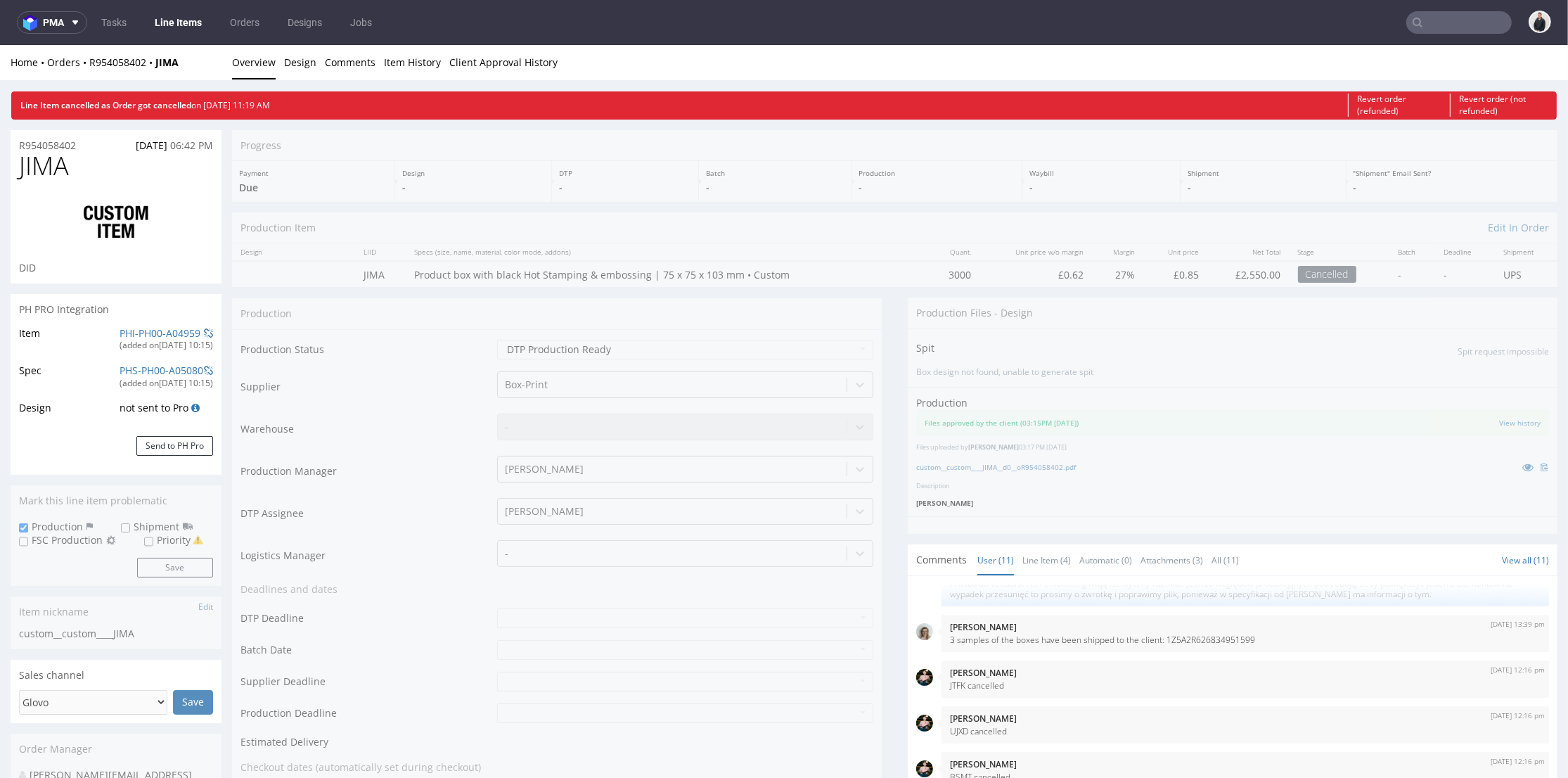
select select "in_progress"
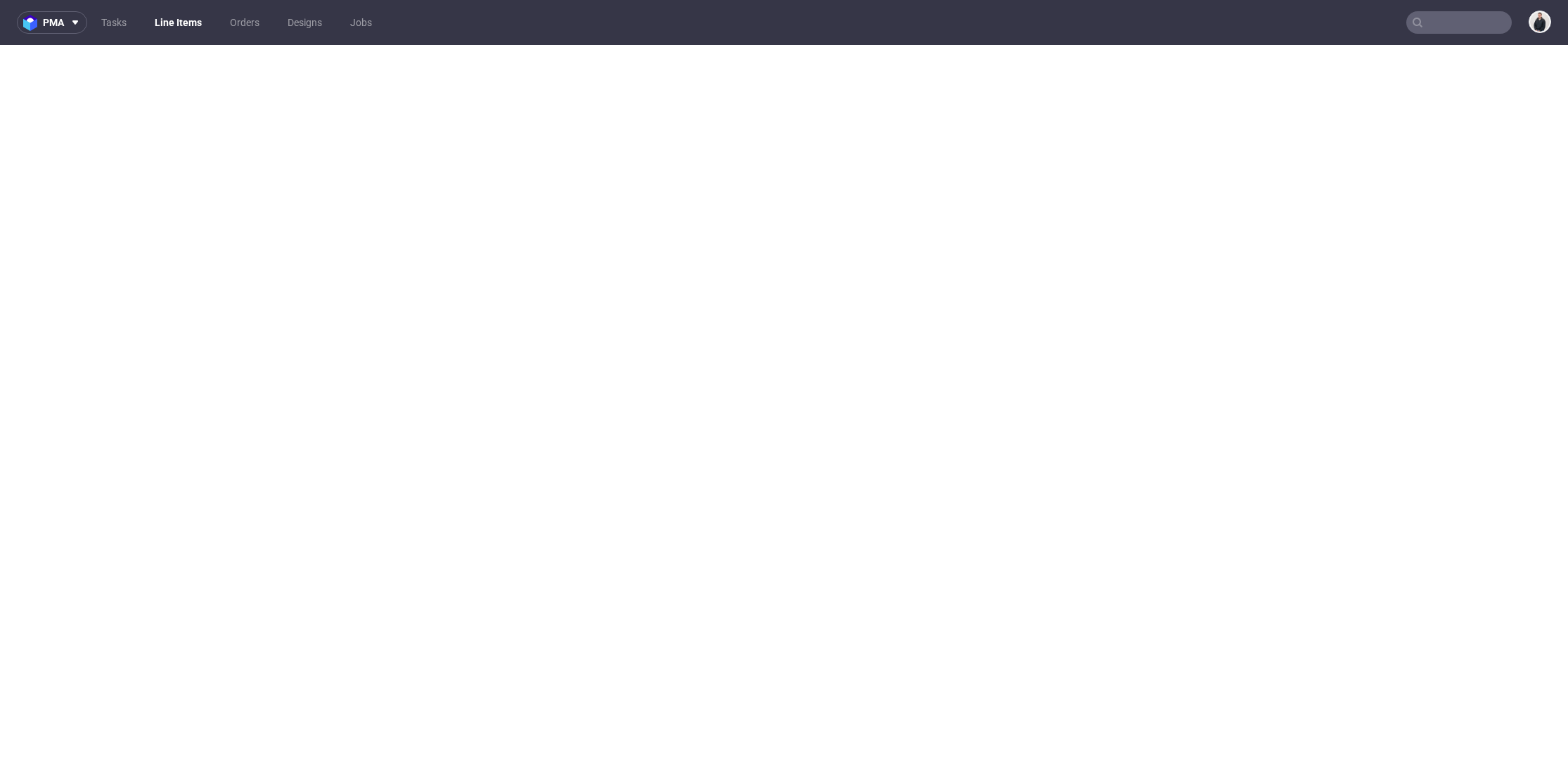
select select "in_progress"
